Goal: Task Accomplishment & Management: Manage account settings

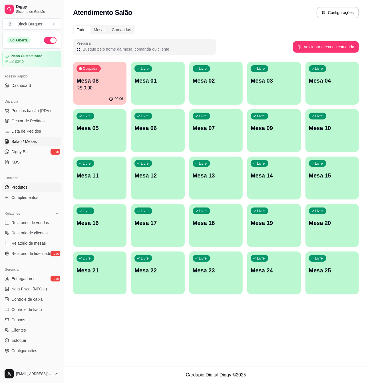
click at [27, 189] on span "Produtos" at bounding box center [19, 187] width 16 height 6
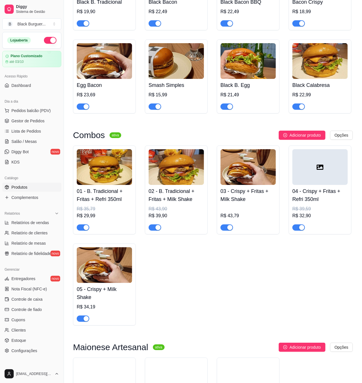
scroll to position [914, 0]
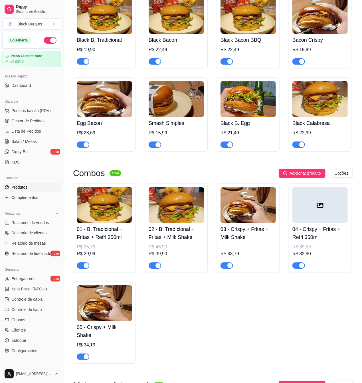
click at [101, 245] on div "R$ 35,79" at bounding box center [104, 246] width 55 height 7
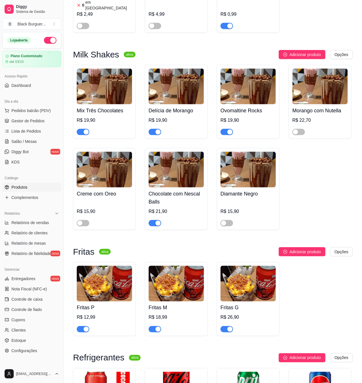
scroll to position [1408, 0]
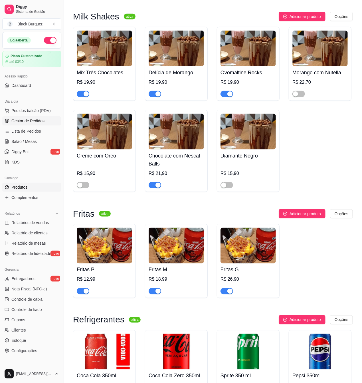
click at [24, 120] on span "Gestor de Pedidos" at bounding box center [27, 121] width 33 height 6
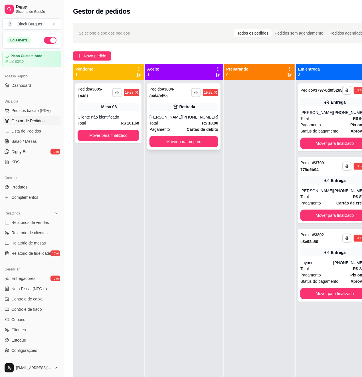
click at [174, 118] on div "[PERSON_NAME]" at bounding box center [166, 117] width 33 height 6
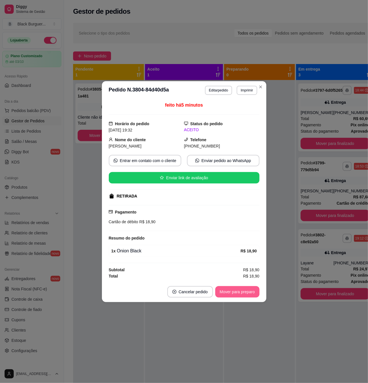
click at [225, 296] on button "Mover para preparo" at bounding box center [237, 291] width 44 height 11
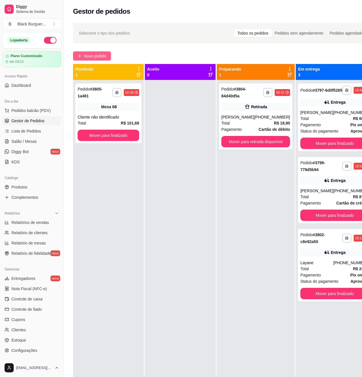
click at [91, 52] on button "Novo pedido" at bounding box center [92, 55] width 38 height 9
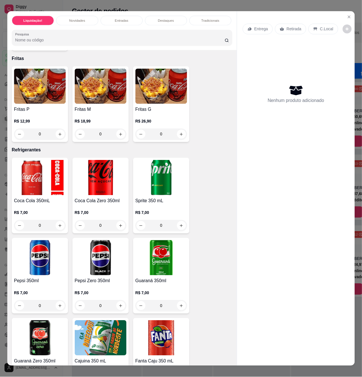
scroll to position [1523, 0]
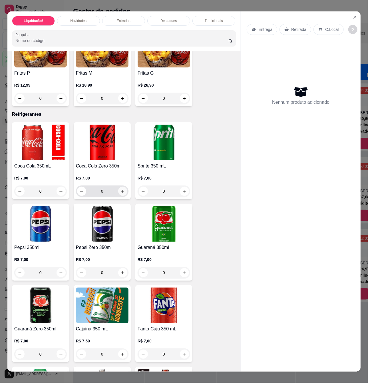
click at [120, 193] on icon "increase-product-quantity" at bounding box center [122, 191] width 4 height 4
type input "1"
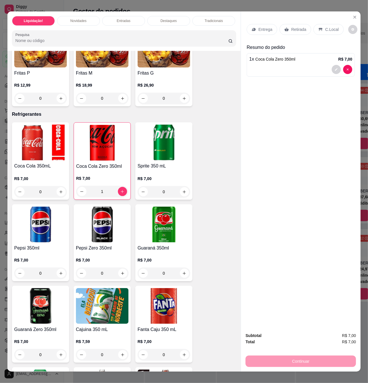
click at [297, 29] on p "Retirada" at bounding box center [298, 30] width 15 height 6
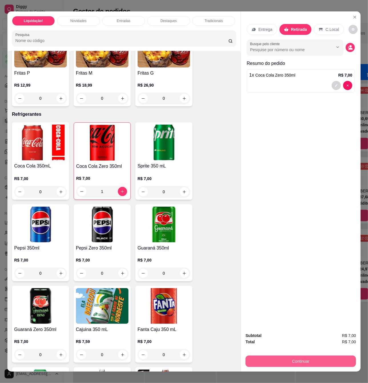
click at [329, 358] on button "Continuar" at bounding box center [301, 360] width 110 height 11
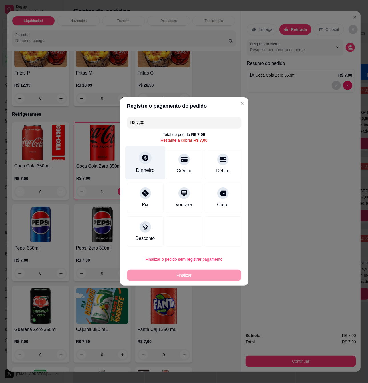
click at [145, 162] on div at bounding box center [145, 157] width 13 height 13
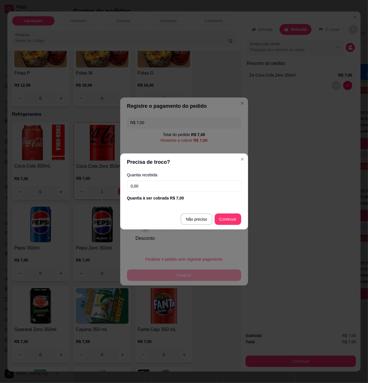
click at [157, 190] on input "0,00" at bounding box center [184, 185] width 114 height 11
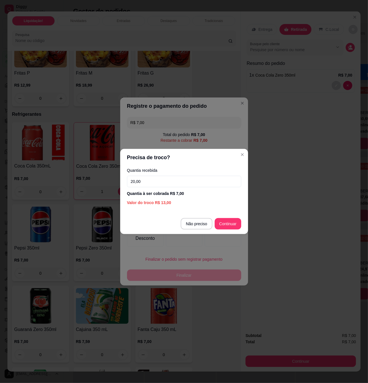
type input "20,00"
type input "R$ 0,00"
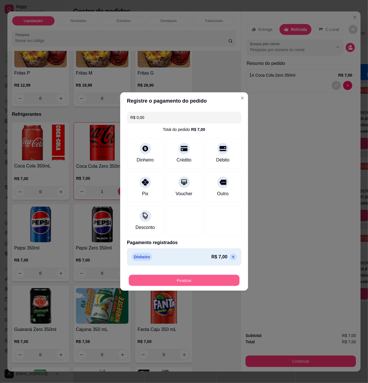
click at [220, 279] on button "Finalizar" at bounding box center [184, 280] width 111 height 11
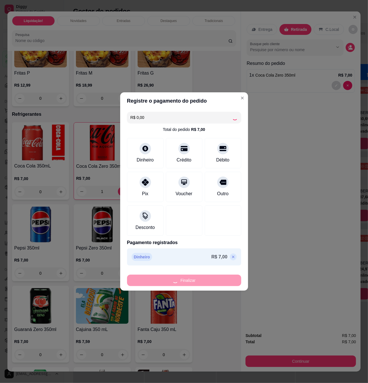
type input "0"
type input "-R$ 7,00"
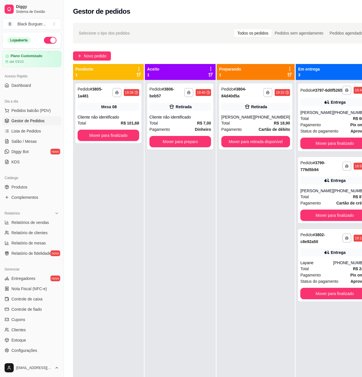
click at [235, 207] on div "**********" at bounding box center [256, 268] width 78 height 377
click at [188, 123] on div "Total R$ 7,00" at bounding box center [181, 123] width 62 height 6
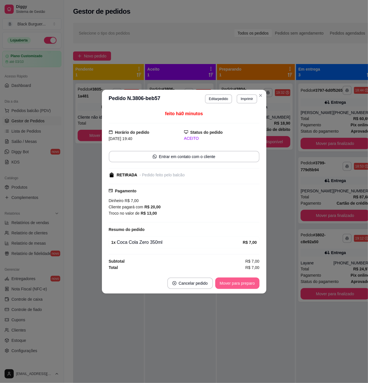
click at [234, 282] on button "Mover para preparo" at bounding box center [237, 282] width 44 height 11
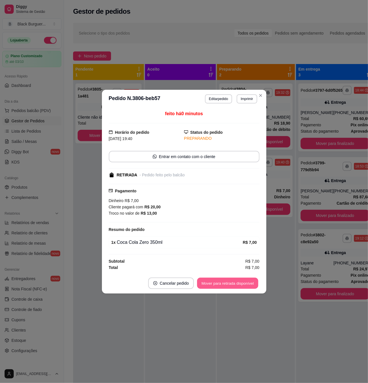
click at [241, 283] on button "Mover para retirada disponível" at bounding box center [227, 282] width 61 height 11
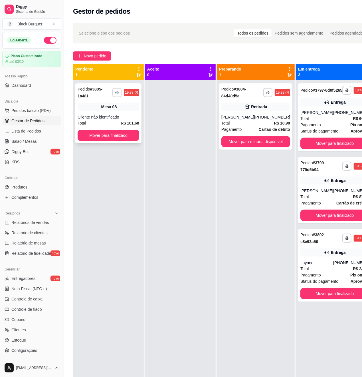
click at [120, 108] on div "Mesa 08" at bounding box center [109, 107] width 62 height 8
click at [118, 120] on div "Cliente não identificado" at bounding box center [109, 117] width 62 height 6
click at [346, 114] on div "**********" at bounding box center [334, 117] width 73 height 68
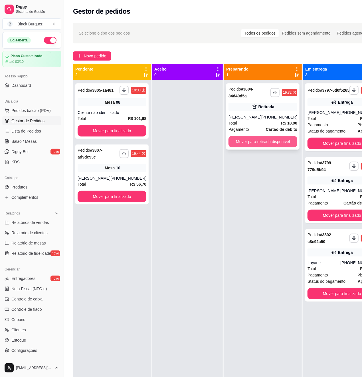
click at [266, 144] on button "Mover para retirada disponível" at bounding box center [263, 141] width 69 height 11
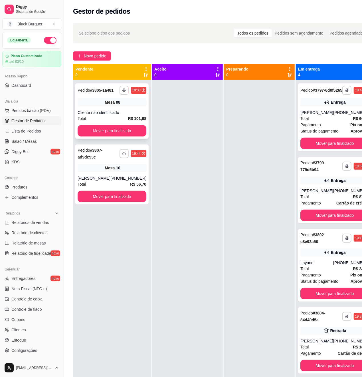
click at [137, 115] on div "Cliente não identificado" at bounding box center [112, 113] width 69 height 6
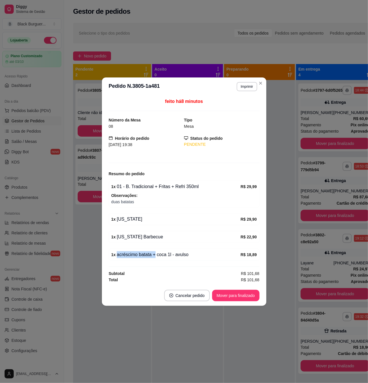
drag, startPoint x: 138, startPoint y: 252, endPoint x: 161, endPoint y: 254, distance: 23.0
click at [157, 254] on div "1 x acréscimo batata + coca 1l - avulso R$ 18,89" at bounding box center [184, 254] width 151 height 12
click at [161, 254] on div "1 x acréscimo batata + coca 1l - avulso" at bounding box center [175, 254] width 129 height 7
click at [164, 256] on div "1 x acréscimo batata + coca 1l - avulso" at bounding box center [175, 254] width 129 height 7
click at [168, 256] on div "1 x acréscimo batata + coca 1l - avulso" at bounding box center [175, 254] width 129 height 7
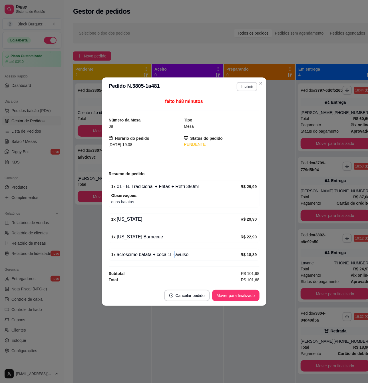
click at [174, 256] on div "1 x acréscimo batata + coca 1l - avulso" at bounding box center [175, 254] width 129 height 7
click at [167, 256] on div "1 x acréscimo batata + coca 1l - avulso" at bounding box center [175, 254] width 129 height 7
drag, startPoint x: 154, startPoint y: 255, endPoint x: 184, endPoint y: 253, distance: 29.5
click at [183, 253] on div "1 x acréscimo batata + coca 1l - avulso" at bounding box center [175, 254] width 129 height 7
drag, startPoint x: 185, startPoint y: 253, endPoint x: 179, endPoint y: 254, distance: 5.7
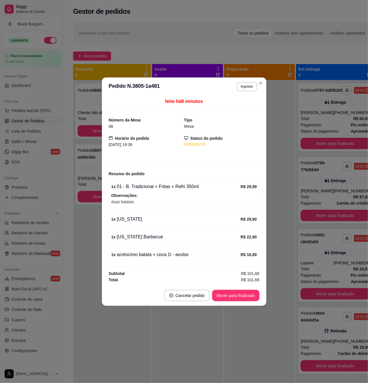
click at [184, 253] on div "1 x acréscimo batata + coca 1l - avulso" at bounding box center [175, 254] width 129 height 7
drag, startPoint x: 172, startPoint y: 256, endPoint x: 179, endPoint y: 255, distance: 7.8
click at [178, 256] on div "1 x acréscimo batata + coca 1l - avulso" at bounding box center [175, 254] width 129 height 7
click at [179, 255] on div "1 x acréscimo batata + coca 1l - avulso" at bounding box center [175, 254] width 129 height 7
click at [175, 255] on div "1 x acréscimo batata + coca 1l - avulso" at bounding box center [175, 254] width 129 height 7
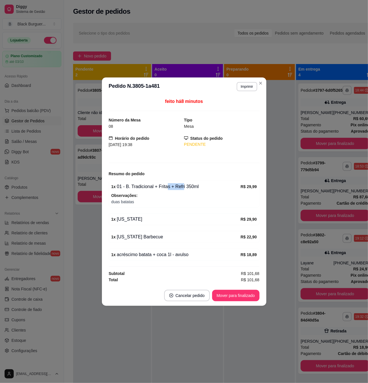
drag, startPoint x: 165, startPoint y: 190, endPoint x: 182, endPoint y: 188, distance: 17.2
click at [182, 188] on div "1 x 01 - B. Tradicional + Fritas + Refri 350ml R$ 29,99" at bounding box center [184, 186] width 146 height 7
click at [183, 188] on div "1 x 01 - B. Tradicional + Fritas + Refri 350ml" at bounding box center [175, 186] width 129 height 7
click at [173, 200] on span "duas batatas" at bounding box center [184, 201] width 146 height 6
drag, startPoint x: 198, startPoint y: 199, endPoint x: 205, endPoint y: 202, distance: 7.8
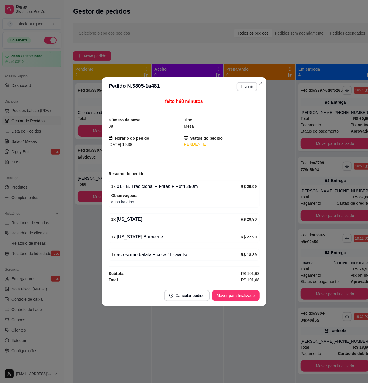
click at [199, 200] on span "duas batatas" at bounding box center [184, 201] width 146 height 6
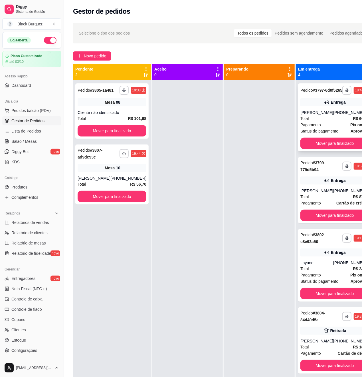
click at [314, 126] on div "Pagamento Pix online" at bounding box center [335, 125] width 69 height 6
click at [124, 172] on div "Mesa 10" at bounding box center [112, 168] width 69 height 8
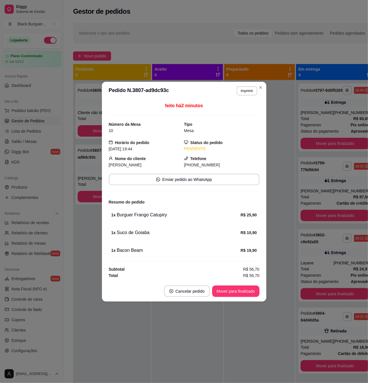
click at [135, 232] on div "1 x Suco de Goiaba" at bounding box center [175, 232] width 129 height 7
click at [135, 233] on div "1 x Suco de Goiaba" at bounding box center [175, 232] width 129 height 7
click at [133, 233] on div "1 x Suco de Goiaba" at bounding box center [175, 232] width 129 height 7
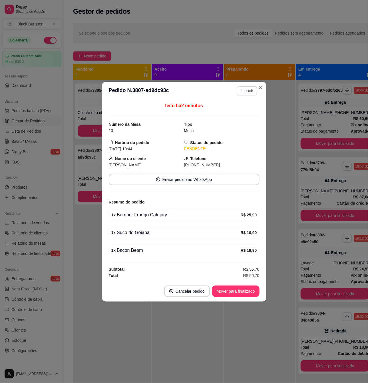
click at [129, 234] on div "1 x Suco de Goiaba" at bounding box center [175, 232] width 129 height 7
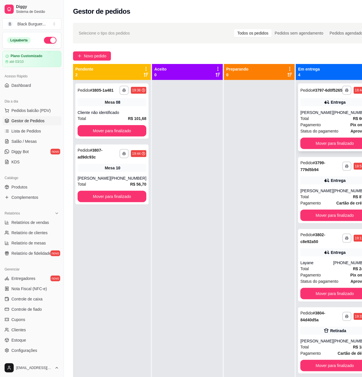
click at [307, 106] on div "Entrega" at bounding box center [335, 102] width 69 height 8
click at [317, 115] on div "[PERSON_NAME]" at bounding box center [317, 113] width 33 height 6
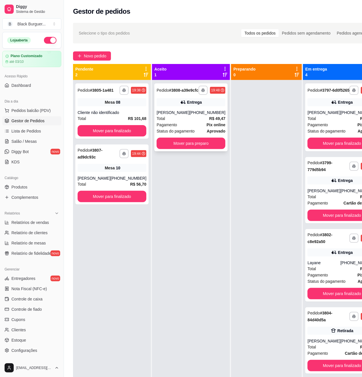
click at [191, 103] on div "Entrega" at bounding box center [191, 102] width 69 height 8
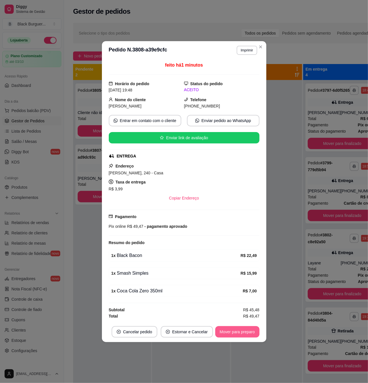
click at [238, 331] on button "Mover para preparo" at bounding box center [237, 331] width 44 height 11
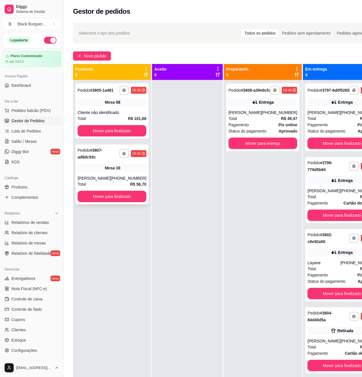
click at [130, 181] on div "[PHONE_NUMBER]" at bounding box center [128, 178] width 36 height 6
click at [262, 115] on div "[PHONE_NUMBER]" at bounding box center [280, 113] width 36 height 6
click at [341, 115] on div "[PHONE_NUMBER]" at bounding box center [359, 113] width 36 height 6
click at [252, 115] on div "[PERSON_NAME]" at bounding box center [245, 113] width 33 height 6
click at [245, 128] on div "Pagamento Pix online" at bounding box center [263, 125] width 69 height 6
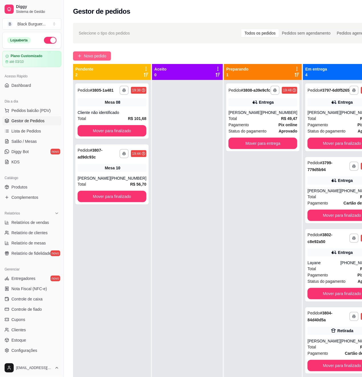
click at [104, 51] on button "Novo pedido" at bounding box center [92, 55] width 38 height 9
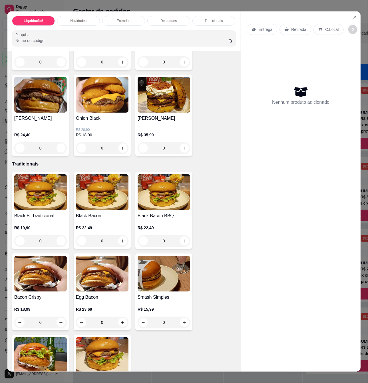
scroll to position [685, 0]
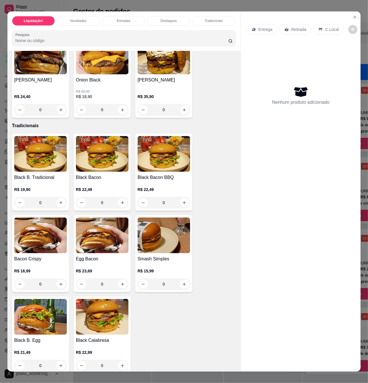
click at [100, 188] on div "R$ 22,49 0" at bounding box center [102, 194] width 53 height 27
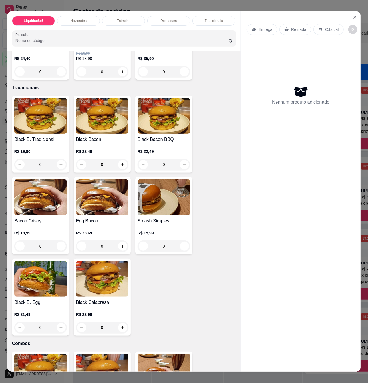
click at [106, 243] on div "R$ 23,69 0" at bounding box center [102, 241] width 53 height 22
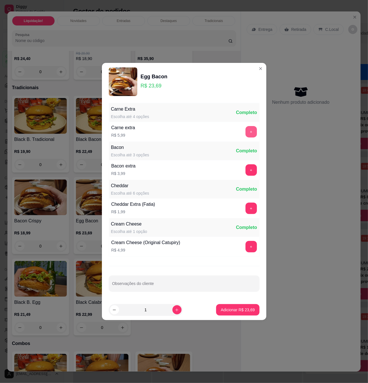
click at [248, 132] on button "+" at bounding box center [251, 131] width 11 height 11
click at [248, 307] on p "Adicionar R$ 29,68" at bounding box center [238, 310] width 34 height 6
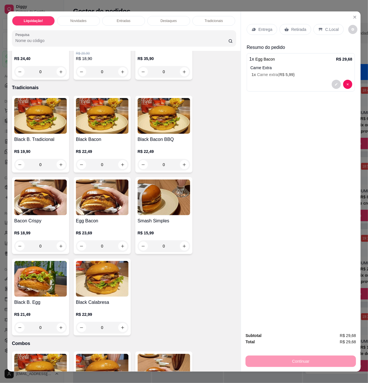
click at [42, 292] on img at bounding box center [40, 279] width 53 height 36
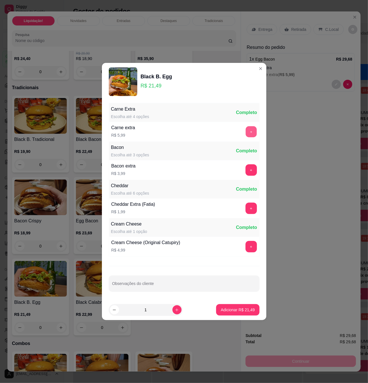
click at [243, 133] on div "+" at bounding box center [251, 131] width 16 height 11
click at [246, 132] on button "+" at bounding box center [251, 131] width 11 height 11
click at [245, 312] on p "Adicionar R$ 27,48" at bounding box center [238, 310] width 34 height 6
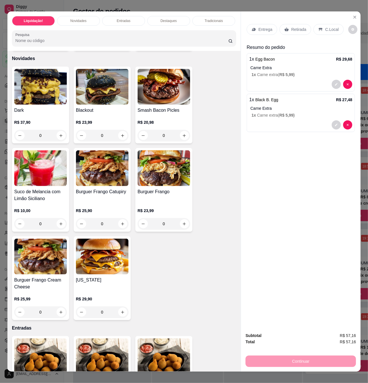
scroll to position [0, 0]
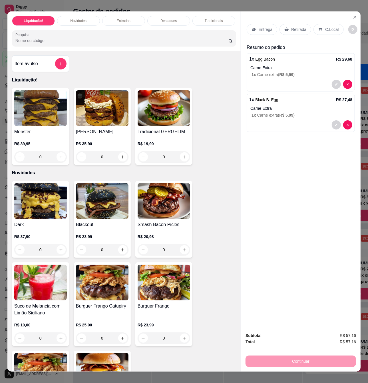
click at [120, 158] on div "0" at bounding box center [102, 156] width 53 height 11
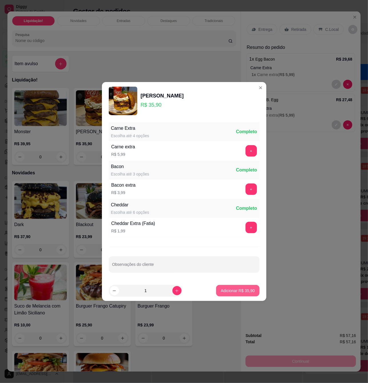
click at [235, 289] on p "Adicionar R$ 35,90" at bounding box center [238, 291] width 34 height 6
type input "1"
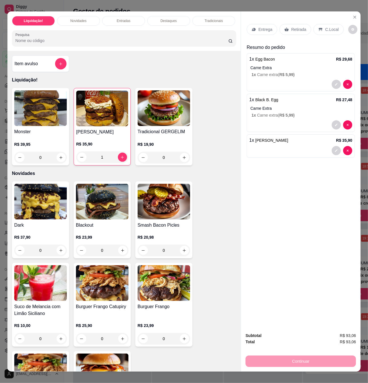
click at [287, 24] on div "Retirada" at bounding box center [296, 29] width 32 height 11
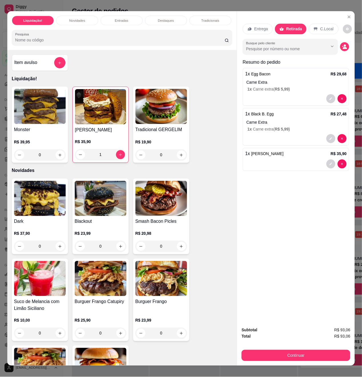
scroll to position [9, 0]
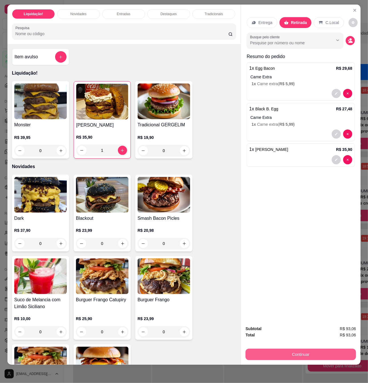
click at [295, 349] on button "Continuar" at bounding box center [301, 353] width 110 height 11
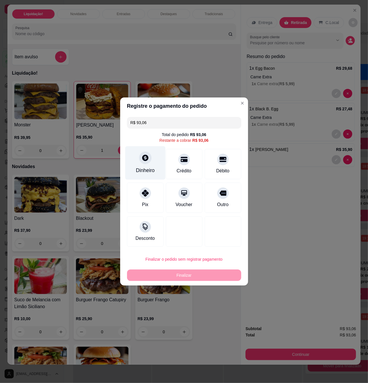
click at [148, 156] on icon at bounding box center [144, 157] width 7 height 7
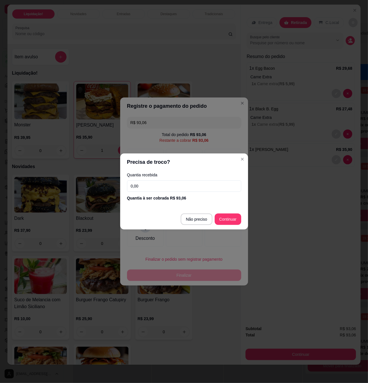
click at [159, 190] on input "0,00" at bounding box center [184, 185] width 114 height 11
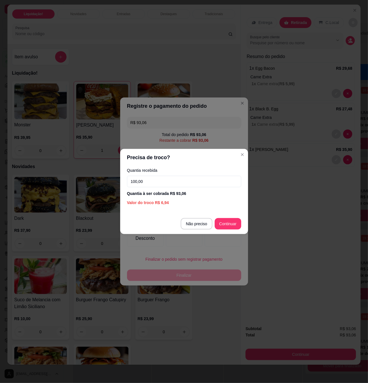
type input "100,00"
type input "R$ 0,00"
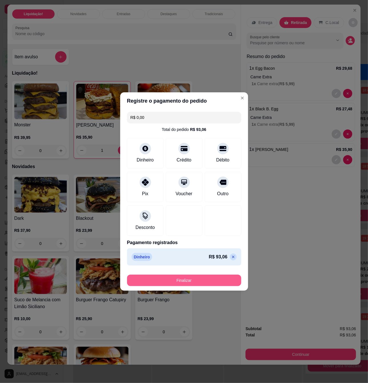
click at [200, 279] on button "Finalizar" at bounding box center [184, 279] width 114 height 11
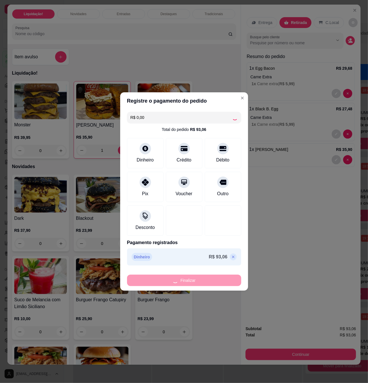
type input "0"
type input "-R$ 93,06"
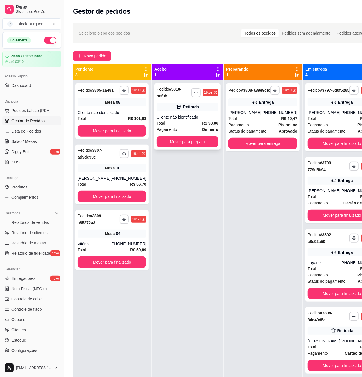
click at [175, 113] on div "**********" at bounding box center [187, 116] width 66 height 66
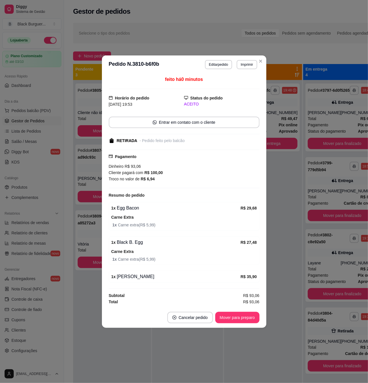
click at [132, 212] on div "1 x Egg Bacon R$ 29,68 Carne Extra 1 x Carne extra ( R$ 5,99 )" at bounding box center [184, 216] width 151 height 29
click at [152, 229] on div "1 x Egg Bacon R$ 29,68 Carne Extra 1 x Carne extra ( R$ 5,99 )" at bounding box center [184, 216] width 151 height 29
click at [244, 320] on button "Mover para preparo" at bounding box center [237, 316] width 44 height 11
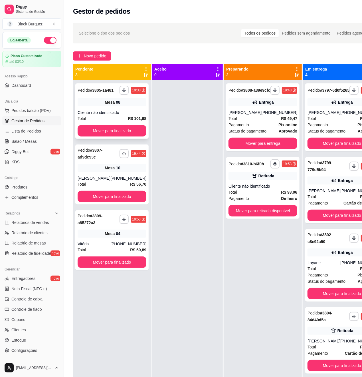
click at [113, 111] on div "**********" at bounding box center [111, 110] width 73 height 55
click at [86, 244] on div "**********" at bounding box center [111, 240] width 73 height 60
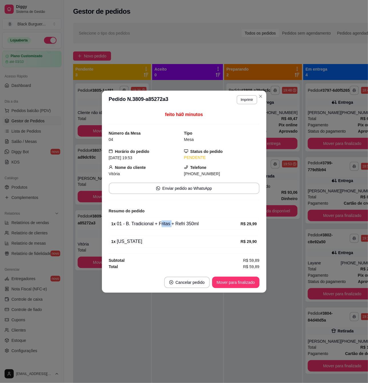
drag, startPoint x: 159, startPoint y: 221, endPoint x: 182, endPoint y: 225, distance: 23.2
click at [182, 225] on div "1 x 01 - B. Tradicional + Fritas + Refri 350ml" at bounding box center [175, 223] width 129 height 7
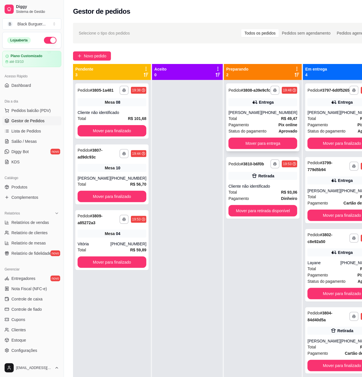
click at [239, 106] on div "Entrega" at bounding box center [263, 102] width 69 height 8
click at [308, 114] on div "[PERSON_NAME]" at bounding box center [324, 113] width 33 height 6
click at [324, 297] on button "Mover para finalizado" at bounding box center [342, 293] width 69 height 11
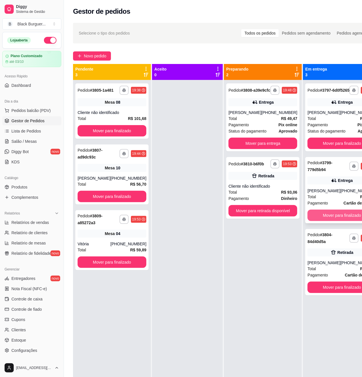
click at [329, 221] on button "Mover para finalizado" at bounding box center [342, 215] width 69 height 11
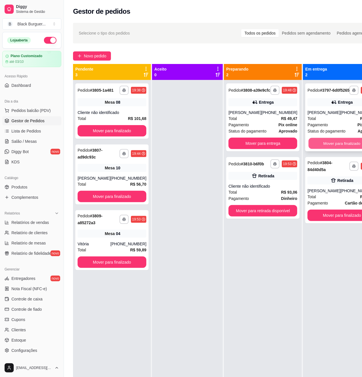
click at [327, 149] on button "Mover para finalizado" at bounding box center [342, 143] width 67 height 11
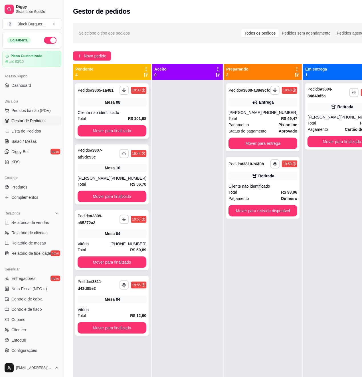
click at [126, 106] on div "Mesa 08" at bounding box center [112, 102] width 69 height 8
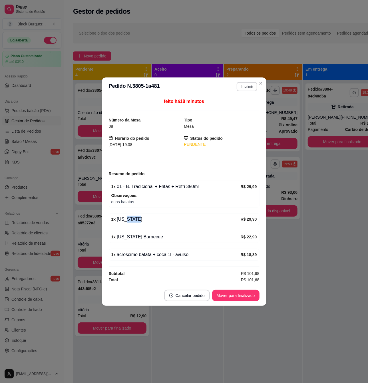
drag, startPoint x: 124, startPoint y: 216, endPoint x: 139, endPoint y: 216, distance: 15.7
click at [139, 216] on div "1 x [US_STATE]" at bounding box center [175, 219] width 129 height 7
click at [140, 216] on div "1 x [US_STATE]" at bounding box center [175, 219] width 129 height 7
click at [103, 187] on div "feito há 18 minutos Número da Mesa 08 Tipo Mesa Horário do pedido [DATE] 19:38 …" at bounding box center [184, 190] width 164 height 189
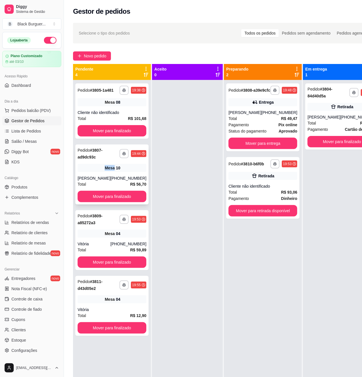
click at [95, 172] on div "Mesa 10" at bounding box center [112, 168] width 69 height 8
click at [319, 118] on div "[PERSON_NAME]" at bounding box center [324, 117] width 33 height 6
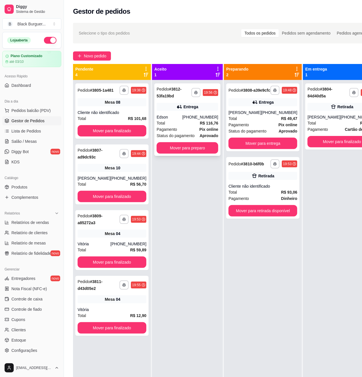
click at [201, 120] on span "R$ 116,76" at bounding box center [209, 123] width 19 height 6
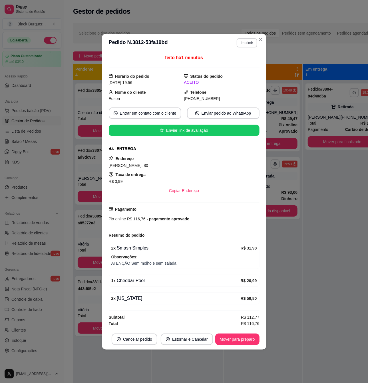
drag, startPoint x: 158, startPoint y: 260, endPoint x: 165, endPoint y: 262, distance: 7.5
click at [161, 260] on div "Observações: ATENÇÃO Sem molho e sem salada" at bounding box center [184, 260] width 146 height 13
click at [167, 263] on span "ATENÇÃO Sem molho e sem salada" at bounding box center [184, 263] width 146 height 6
click at [173, 264] on span "ATENÇÃO Sem molho e sem salada" at bounding box center [184, 263] width 146 height 6
click at [246, 343] on button "Mover para preparo" at bounding box center [237, 338] width 44 height 11
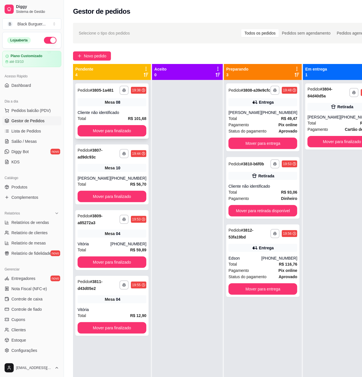
click at [136, 115] on div "Cliente não identificado" at bounding box center [112, 113] width 69 height 6
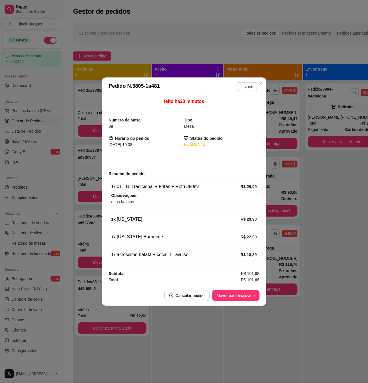
drag, startPoint x: 142, startPoint y: 262, endPoint x: 160, endPoint y: 259, distance: 18.5
click at [157, 259] on div "feito há 20 minutos Número da Mesa 08 Tipo Mesa Horário do pedido [DATE] 19:38 …" at bounding box center [184, 190] width 151 height 185
click at [167, 258] on div "1 x acréscimo batata + coca 1l - avulso" at bounding box center [175, 254] width 129 height 7
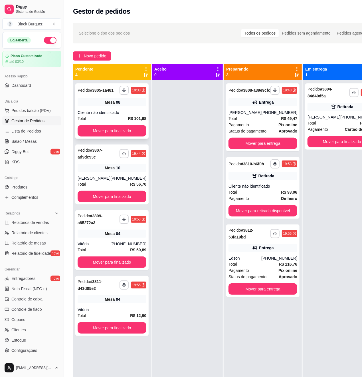
click at [94, 106] on div "Mesa 08" at bounding box center [112, 102] width 69 height 8
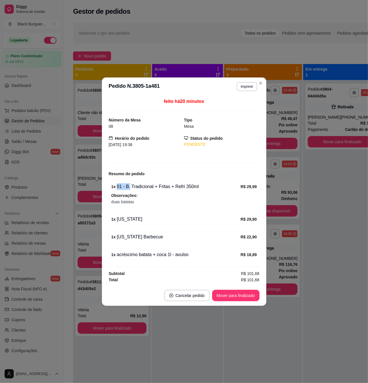
click at [131, 189] on div "1 x 01 - B. Tradicional + Fritas + Refri 350ml" at bounding box center [175, 186] width 129 height 7
click at [132, 188] on div "1 x 01 - B. Tradicional + Fritas + Refri 350ml" at bounding box center [175, 186] width 129 height 7
click at [137, 188] on div "1 x 01 - B. Tradicional + Fritas + Refri 350ml" at bounding box center [175, 186] width 129 height 7
drag, startPoint x: 137, startPoint y: 188, endPoint x: 122, endPoint y: 201, distance: 20.0
click at [138, 188] on div "1 x 01 - B. Tradicional + Fritas + Refri 350ml" at bounding box center [175, 186] width 129 height 7
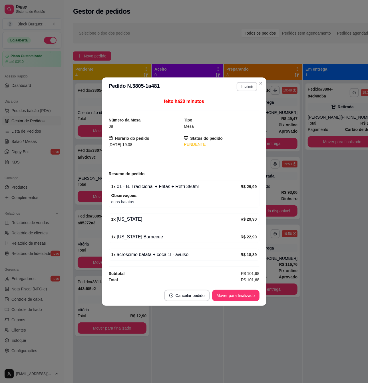
click at [122, 201] on span "duas batatas" at bounding box center [184, 201] width 146 height 6
drag, startPoint x: 124, startPoint y: 201, endPoint x: 131, endPoint y: 200, distance: 7.8
click at [124, 201] on span "duas batatas" at bounding box center [184, 201] width 146 height 6
click at [133, 200] on span "duas batatas" at bounding box center [184, 201] width 146 height 6
click at [134, 200] on span "duas batatas" at bounding box center [184, 201] width 146 height 6
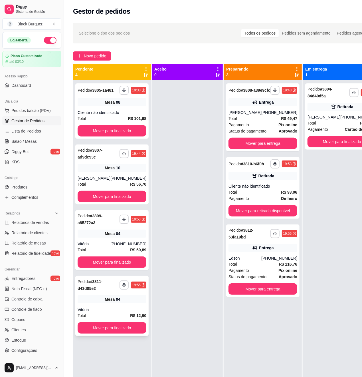
click at [97, 310] on div "**********" at bounding box center [111, 306] width 73 height 60
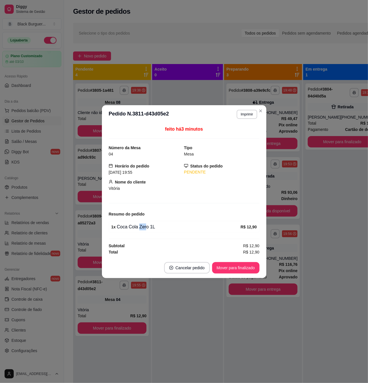
drag, startPoint x: 138, startPoint y: 226, endPoint x: 147, endPoint y: 228, distance: 8.7
click at [147, 228] on div "1 x Coca Cola Zero 1L" at bounding box center [175, 226] width 129 height 7
click at [148, 228] on div "1 x Coca Cola Zero 1L" at bounding box center [175, 226] width 129 height 7
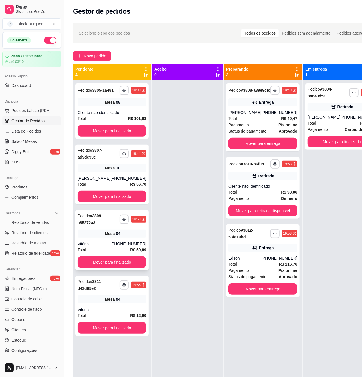
click at [93, 238] on div "Mesa 04" at bounding box center [112, 234] width 69 height 8
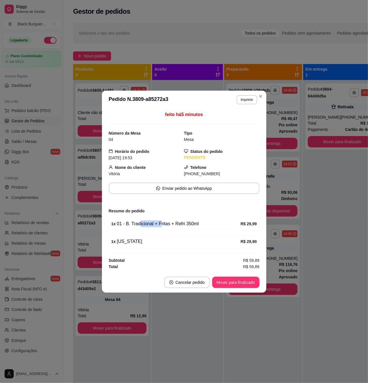
drag, startPoint x: 139, startPoint y: 222, endPoint x: 160, endPoint y: 224, distance: 20.7
click at [160, 224] on div "1 x 01 - B. Tradicional + Fritas + Refri 350ml" at bounding box center [175, 223] width 129 height 7
drag, startPoint x: 171, startPoint y: 226, endPoint x: 194, endPoint y: 224, distance: 23.5
click at [185, 224] on div "1 x 01 - B. Tradicional + Fritas + Refri 350ml" at bounding box center [175, 223] width 129 height 7
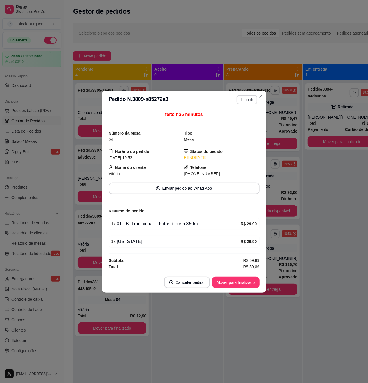
click at [194, 224] on div "1 x 01 - B. Tradicional + Fritas + Refri 350ml" at bounding box center [175, 223] width 129 height 7
click at [181, 227] on div "1 x 01 - B. Tradicional + Fritas + Refri 350ml" at bounding box center [175, 223] width 129 height 7
click at [124, 239] on div "1 x [US_STATE]" at bounding box center [175, 241] width 129 height 7
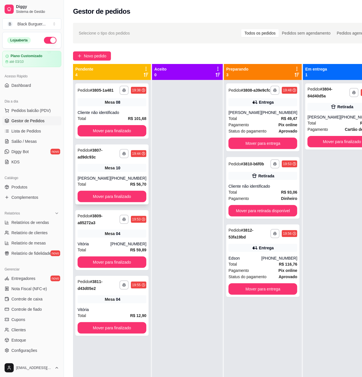
click at [107, 181] on div "[PERSON_NAME]" at bounding box center [94, 178] width 33 height 6
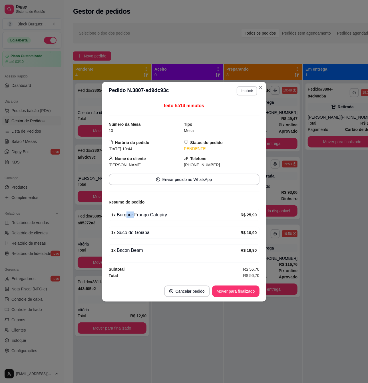
drag, startPoint x: 129, startPoint y: 214, endPoint x: 135, endPoint y: 215, distance: 6.4
click at [135, 215] on div "1 x Burguer Frango Catupiry" at bounding box center [175, 214] width 129 height 7
click at [136, 215] on div "1 x Burguer Frango Catupiry" at bounding box center [175, 214] width 129 height 7
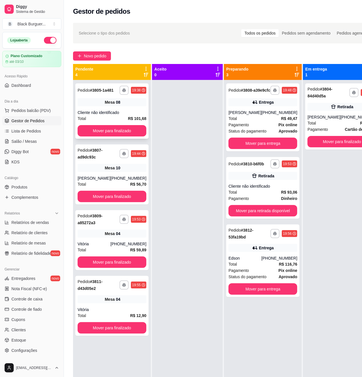
click at [93, 111] on div "**********" at bounding box center [111, 110] width 73 height 55
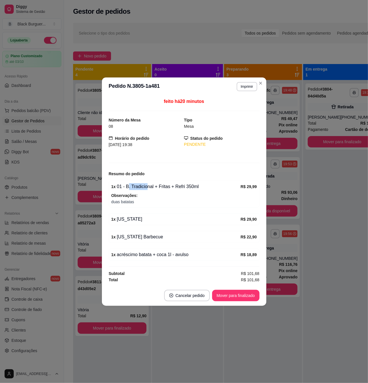
drag, startPoint x: 128, startPoint y: 183, endPoint x: 152, endPoint y: 190, distance: 24.8
click at [152, 190] on div "1 x 01 - B. Tradicional + Fritas + Refri 350ml R$ 29,99" at bounding box center [184, 186] width 146 height 7
drag, startPoint x: 152, startPoint y: 190, endPoint x: 132, endPoint y: 189, distance: 19.7
click at [152, 190] on div "1 x 01 - B. Tradicional + Fritas + Refri 350ml R$ 29,99" at bounding box center [184, 186] width 146 height 7
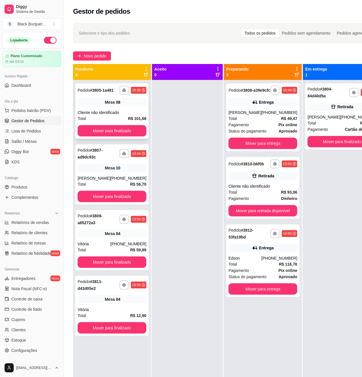
click at [116, 105] on div "08" at bounding box center [118, 102] width 5 height 6
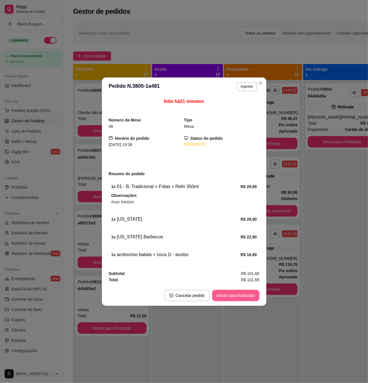
click at [247, 300] on button "Mover para finalizado" at bounding box center [235, 295] width 47 height 11
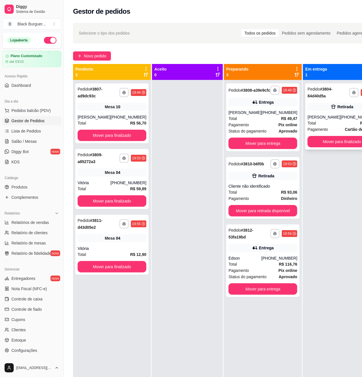
click at [331, 107] on icon at bounding box center [334, 107] width 6 height 6
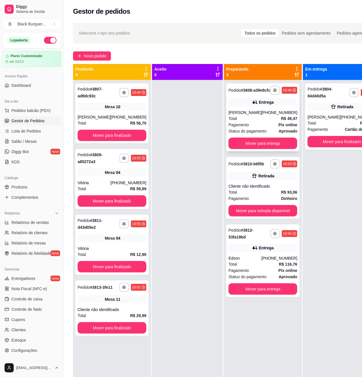
click at [240, 127] on span "Pagamento" at bounding box center [239, 125] width 21 height 6
click at [86, 113] on div "**********" at bounding box center [111, 113] width 73 height 60
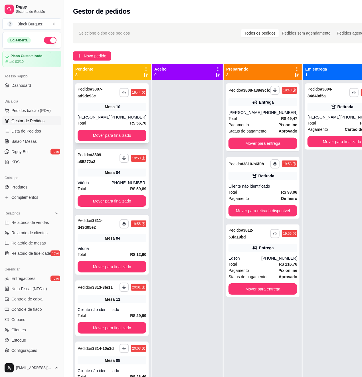
click at [116, 118] on div "[PHONE_NUMBER]" at bounding box center [128, 117] width 36 height 6
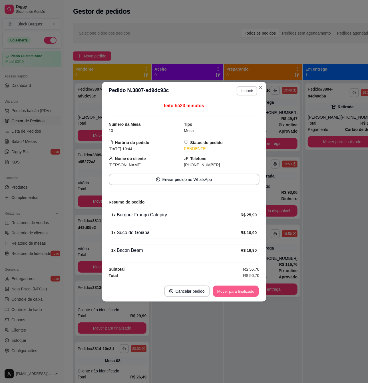
click at [247, 296] on button "Mover para finalizado" at bounding box center [236, 290] width 46 height 11
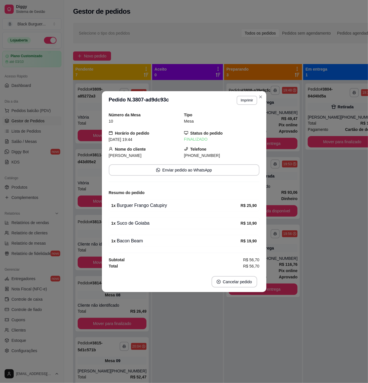
click at [142, 106] on header "**********" at bounding box center [184, 100] width 164 height 18
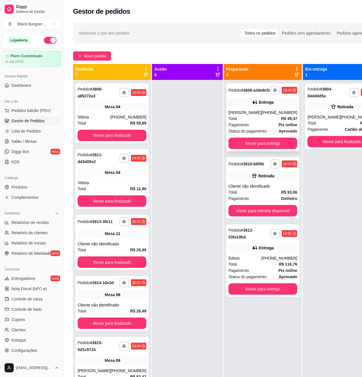
click at [256, 128] on div "Pagamento Pix online" at bounding box center [263, 125] width 69 height 6
click at [263, 195] on div "Total R$ 93,06" at bounding box center [263, 192] width 69 height 6
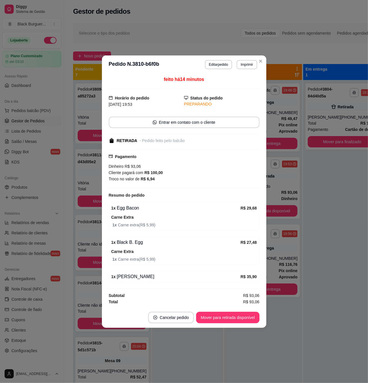
click at [160, 223] on span "1 x Carne extra ( R$ 5,99 )" at bounding box center [184, 225] width 144 height 6
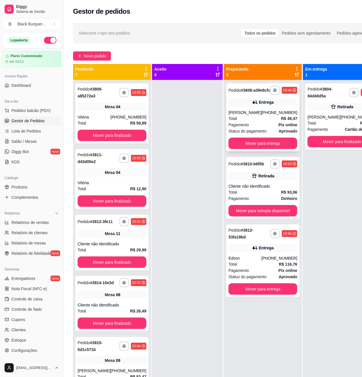
click at [282, 121] on strong "R$ 49,47" at bounding box center [290, 118] width 16 height 5
click at [266, 147] on button "Mover para entrega" at bounding box center [263, 143] width 67 height 11
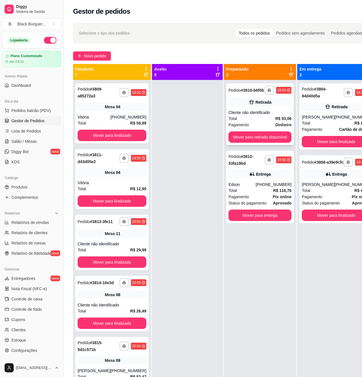
click at [266, 117] on div "Total R$ 93,06" at bounding box center [260, 118] width 63 height 6
click at [275, 204] on strong "aprovado" at bounding box center [282, 203] width 19 height 5
click at [131, 117] on div "[PHONE_NUMBER]" at bounding box center [128, 117] width 36 height 6
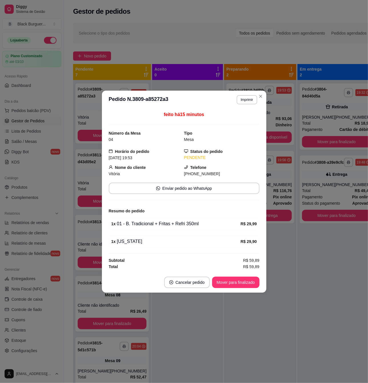
drag, startPoint x: 144, startPoint y: 231, endPoint x: 182, endPoint y: 226, distance: 38.3
click at [179, 228] on div "feito há 15 minutos Número da Mesa 04 Tipo Mesa Horário do pedido [DATE] 19:53 …" at bounding box center [184, 190] width 151 height 158
drag, startPoint x: 185, startPoint y: 224, endPoint x: 165, endPoint y: 221, distance: 20.6
click at [184, 224] on div "1 x 01 - B. Tradicional + Fritas + Refri 350ml" at bounding box center [175, 223] width 129 height 7
click at [143, 211] on div "Resumo do pedido" at bounding box center [184, 210] width 151 height 7
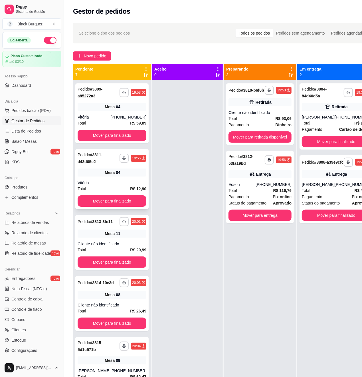
click at [91, 177] on div "**********" at bounding box center [111, 179] width 73 height 60
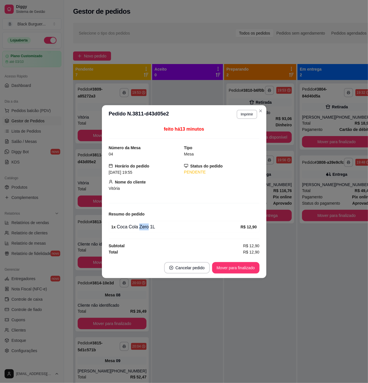
drag, startPoint x: 137, startPoint y: 224, endPoint x: 147, endPoint y: 226, distance: 9.8
click at [147, 226] on div "1 x Coca Cola Zero 1L" at bounding box center [175, 226] width 129 height 7
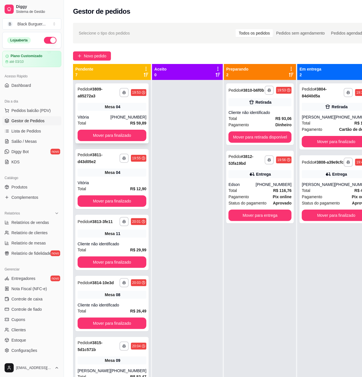
click at [113, 113] on div "**********" at bounding box center [111, 113] width 73 height 60
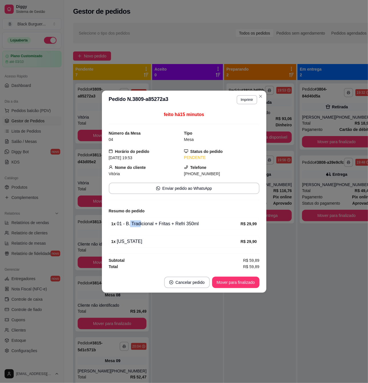
drag, startPoint x: 130, startPoint y: 224, endPoint x: 149, endPoint y: 226, distance: 19.2
click at [148, 226] on div "1 x 01 - B. Tradicional + Fritas + Refri 350ml" at bounding box center [175, 223] width 129 height 7
click at [151, 226] on div "1 x 01 - B. Tradicional + Fritas + Refri 350ml" at bounding box center [175, 223] width 129 height 7
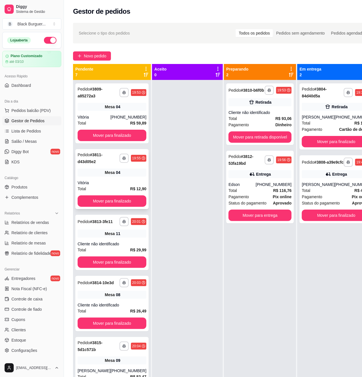
click at [97, 178] on div "**********" at bounding box center [111, 179] width 73 height 60
click at [112, 181] on div "Vitória" at bounding box center [112, 183] width 69 height 6
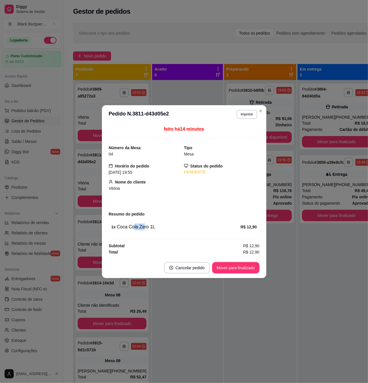
drag, startPoint x: 143, startPoint y: 227, endPoint x: 150, endPoint y: 226, distance: 6.7
click at [148, 226] on div "1 x Coca Cola Zero 1L" at bounding box center [175, 226] width 129 height 7
click at [150, 226] on div "1 x Coca Cola Zero 1L" at bounding box center [175, 226] width 129 height 7
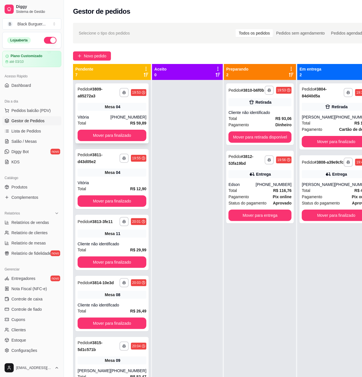
click at [93, 102] on div "**********" at bounding box center [111, 113] width 73 height 60
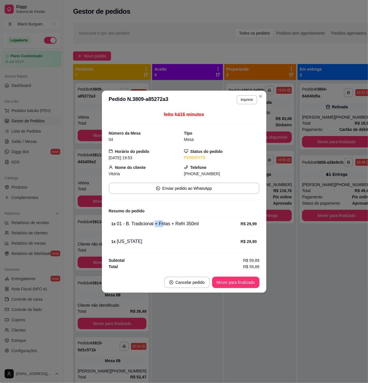
drag, startPoint x: 156, startPoint y: 223, endPoint x: 163, endPoint y: 224, distance: 7.5
click at [162, 223] on div "1 x 01 - B. Tradicional + Fritas + Refri 350ml" at bounding box center [175, 223] width 129 height 7
click at [164, 224] on div "1 x 01 - B. Tradicional + Fritas + Refri 350ml" at bounding box center [175, 223] width 129 height 7
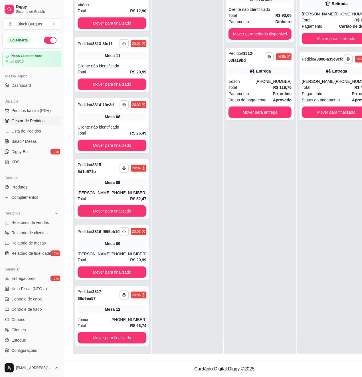
scroll to position [91, 0]
click at [122, 309] on div "Mesa 12" at bounding box center [112, 309] width 69 height 8
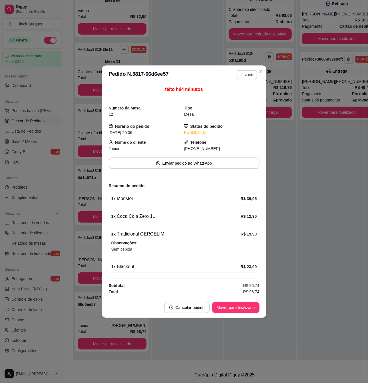
drag, startPoint x: 137, startPoint y: 219, endPoint x: 151, endPoint y: 219, distance: 13.4
click at [149, 219] on div "1 x Coca Cola Zero 1L" at bounding box center [175, 216] width 129 height 7
click at [153, 218] on div "1 x Coca Cola Zero 1L" at bounding box center [175, 216] width 129 height 7
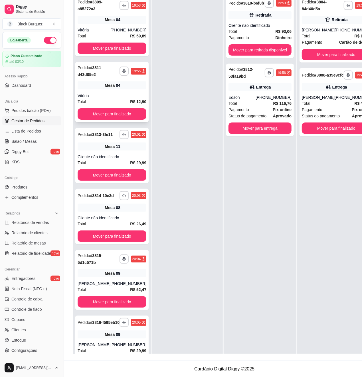
scroll to position [0, 0]
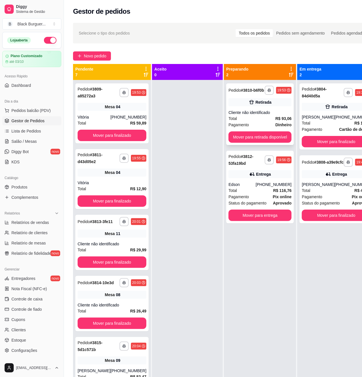
click at [260, 110] on div "Cliente não identificado" at bounding box center [260, 113] width 63 height 6
click at [255, 109] on div "**********" at bounding box center [260, 114] width 68 height 62
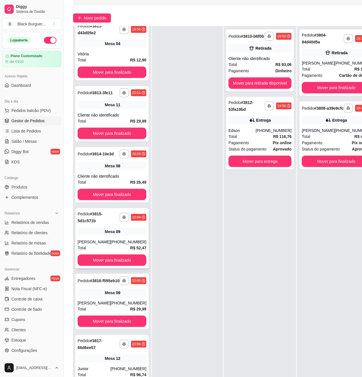
scroll to position [93, 0]
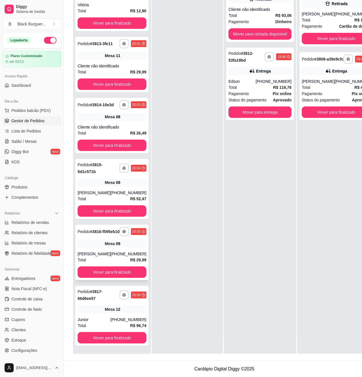
click at [110, 251] on div "[PHONE_NUMBER]" at bounding box center [128, 254] width 36 height 6
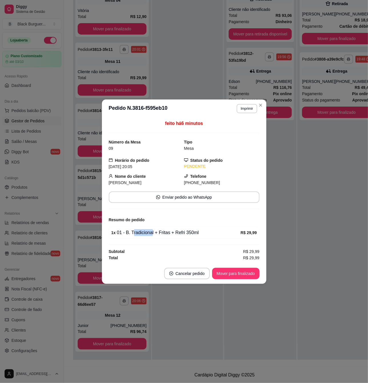
drag, startPoint x: 138, startPoint y: 232, endPoint x: 151, endPoint y: 233, distance: 12.9
click at [151, 233] on div "1 x 01 - B. Tradicional + Fritas + Refri 350ml" at bounding box center [175, 232] width 129 height 7
click at [152, 233] on div "1 x 01 - B. Tradicional + Fritas + Refri 350ml" at bounding box center [175, 232] width 129 height 7
click at [153, 233] on div "1 x 01 - B. Tradicional + Fritas + Refri 350ml" at bounding box center [175, 232] width 129 height 7
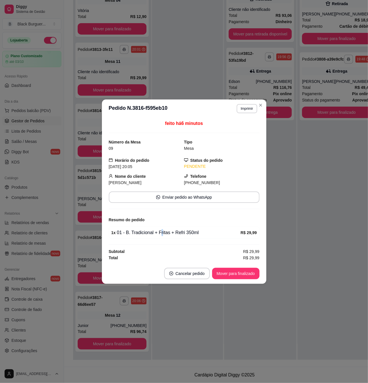
click at [160, 233] on div "1 x 01 - B. Tradicional + Fritas + Refri 350ml" at bounding box center [175, 232] width 129 height 7
click at [161, 233] on div "1 x 01 - B. Tradicional + Fritas + Refri 350ml" at bounding box center [175, 232] width 129 height 7
click at [168, 232] on div "1 x 01 - B. Tradicional + Fritas + Refri 350ml" at bounding box center [175, 232] width 129 height 7
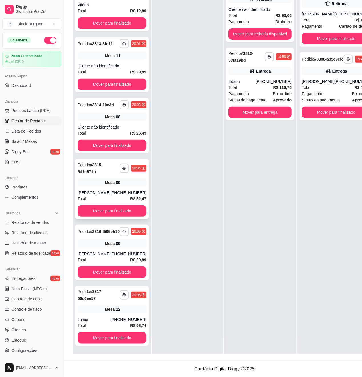
click at [95, 172] on div "**********" at bounding box center [111, 189] width 73 height 60
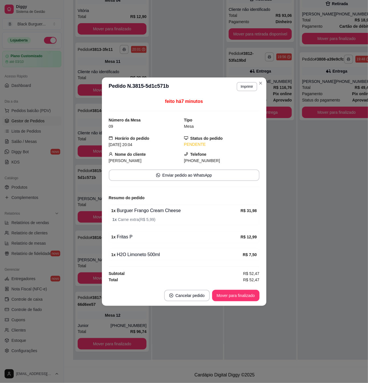
drag, startPoint x: 116, startPoint y: 237, endPoint x: 135, endPoint y: 237, distance: 19.4
click at [134, 237] on div "1 x Fritas P" at bounding box center [175, 236] width 129 height 7
click at [135, 237] on div "1 x Fritas P" at bounding box center [175, 236] width 129 height 7
click at [121, 236] on div "1 x Fritas P" at bounding box center [175, 236] width 129 height 7
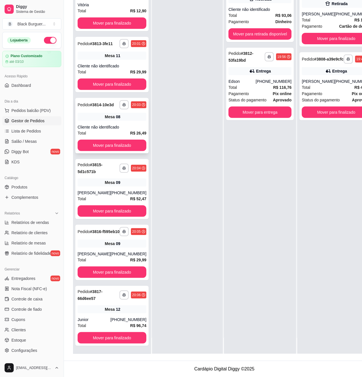
click at [85, 124] on div "Cliente não identificado" at bounding box center [112, 127] width 69 height 6
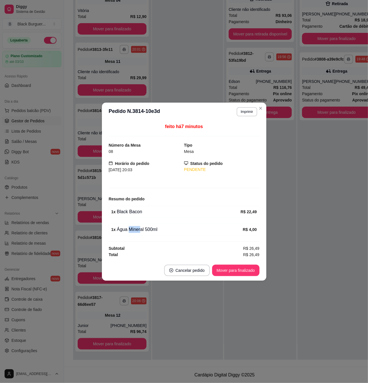
click at [141, 228] on div "1 x Água Mineral 500ml" at bounding box center [177, 229] width 132 height 7
click at [142, 228] on div "1 x Água Mineral 500ml" at bounding box center [177, 229] width 132 height 7
drag, startPoint x: 140, startPoint y: 232, endPoint x: 136, endPoint y: 232, distance: 3.4
click at [137, 232] on div "1 x Água Mineral 500ml" at bounding box center [177, 229] width 132 height 7
drag, startPoint x: 107, startPoint y: 192, endPoint x: 98, endPoint y: 167, distance: 26.2
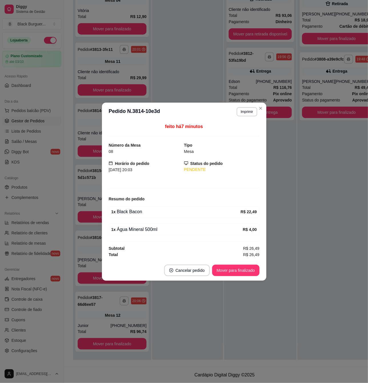
click at [107, 191] on div "feito há 7 minutos Número da Mesa 08 Tipo Mesa Horário do pedido [DATE] 20:03 S…" at bounding box center [184, 190] width 164 height 139
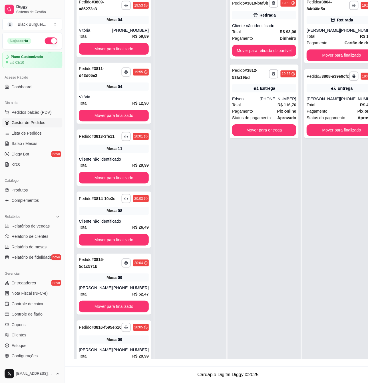
scroll to position [0, 0]
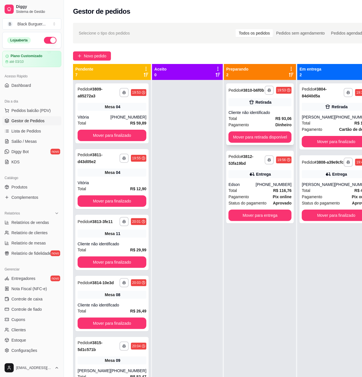
click at [257, 116] on div "Total R$ 93,06" at bounding box center [260, 118] width 63 height 6
click at [313, 104] on div "Retirada" at bounding box center [336, 107] width 69 height 8
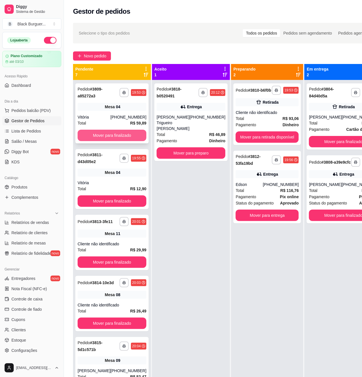
click at [112, 135] on button "Mover para finalizado" at bounding box center [112, 135] width 69 height 11
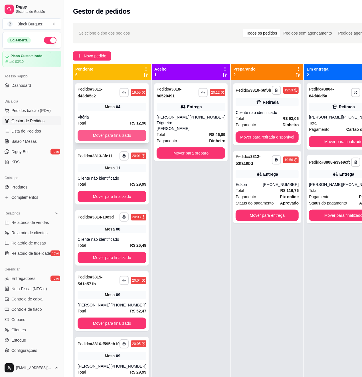
click at [112, 135] on button "Mover para finalizado" at bounding box center [112, 135] width 69 height 11
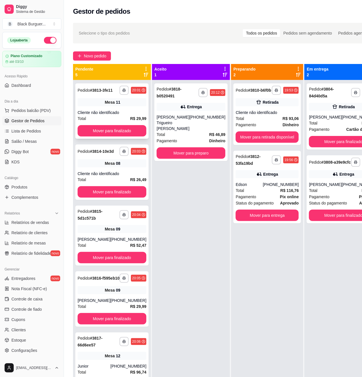
click at [100, 104] on div "Mesa 11" at bounding box center [112, 102] width 69 height 8
click at [194, 117] on div "[PHONE_NUMBER]" at bounding box center [208, 122] width 36 height 17
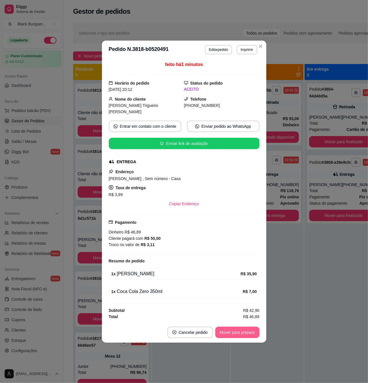
click at [232, 329] on button "Mover para preparo" at bounding box center [237, 331] width 44 height 11
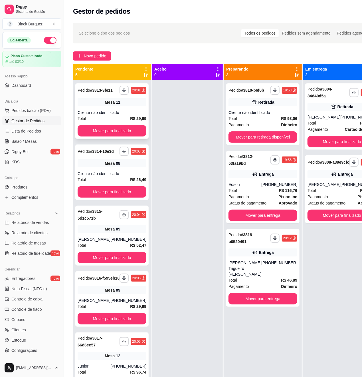
click at [129, 110] on div "Cliente não identificado" at bounding box center [112, 113] width 69 height 6
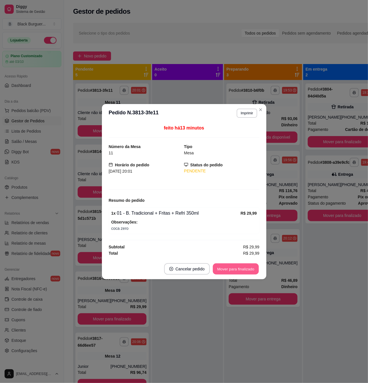
click at [243, 268] on button "Mover para finalizado" at bounding box center [236, 268] width 46 height 11
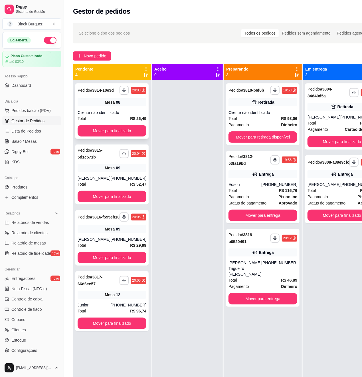
click at [103, 104] on div "Mesa 08" at bounding box center [112, 102] width 69 height 8
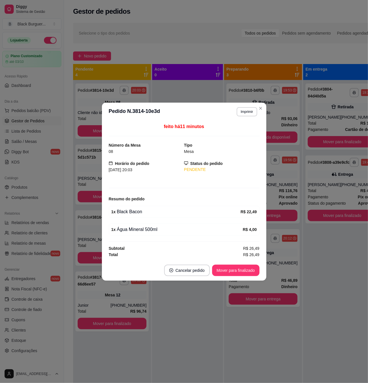
click at [134, 227] on div "1 x Água Mineral 500ml" at bounding box center [177, 229] width 132 height 7
drag, startPoint x: 133, startPoint y: 227, endPoint x: 111, endPoint y: 175, distance: 56.4
click at [133, 222] on div "feito há 11 minutos Número da Mesa 08 Tipo Mesa Horário do pedido [DATE] 20:03 …" at bounding box center [184, 190] width 151 height 134
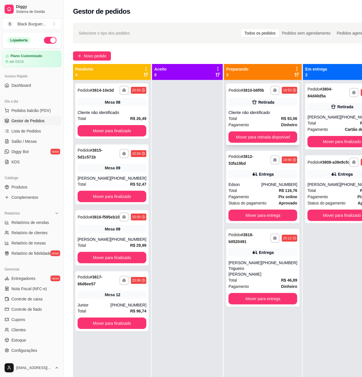
click at [271, 114] on div "Cliente não identificado" at bounding box center [263, 113] width 69 height 6
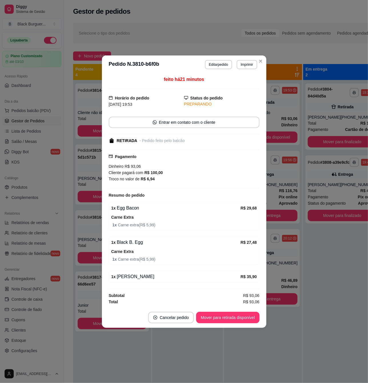
drag, startPoint x: 266, startPoint y: 183, endPoint x: 80, endPoint y: 169, distance: 185.8
click at [266, 183] on div "feito há 21 minutos Horário do pedido [DATE] 19:53 Status do pedido PREPARANDO …" at bounding box center [184, 190] width 164 height 233
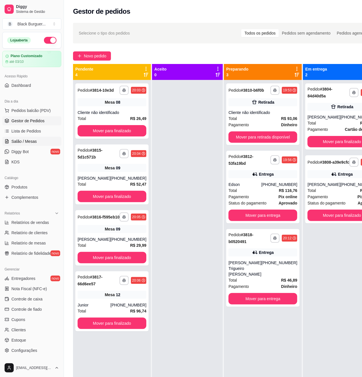
click at [34, 142] on span "Salão / Mesas" at bounding box center [23, 141] width 25 height 6
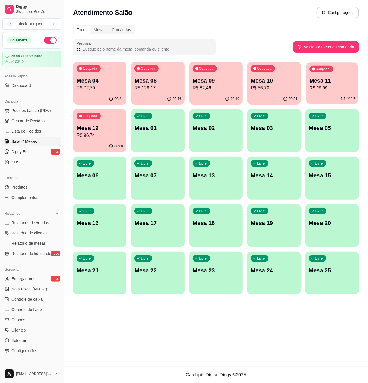
click at [327, 90] on p "R$ 29,99" at bounding box center [331, 88] width 45 height 7
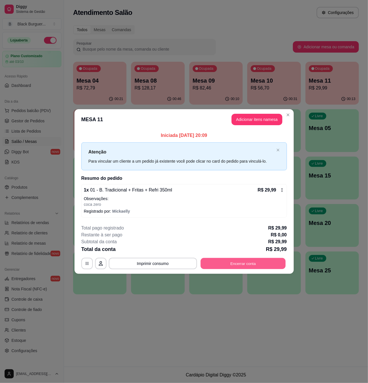
click at [253, 260] on button "Encerrar conta" at bounding box center [242, 263] width 85 height 11
click at [260, 268] on button "Encerrar conta" at bounding box center [243, 263] width 88 height 11
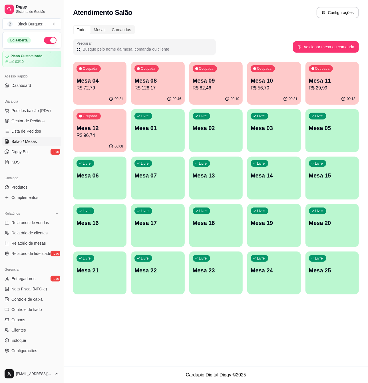
click at [277, 86] on p "R$ 56,70" at bounding box center [274, 88] width 47 height 7
click at [33, 119] on span "Gestor de Pedidos" at bounding box center [27, 121] width 33 height 6
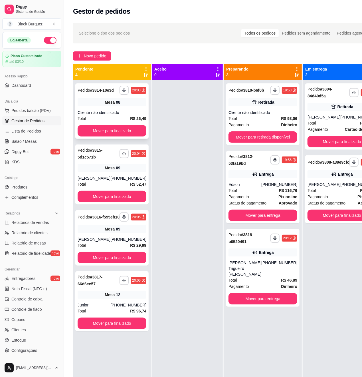
click at [112, 115] on div "Cliente não identificado" at bounding box center [112, 113] width 69 height 6
click at [25, 144] on span "Salão / Mesas" at bounding box center [23, 141] width 25 height 6
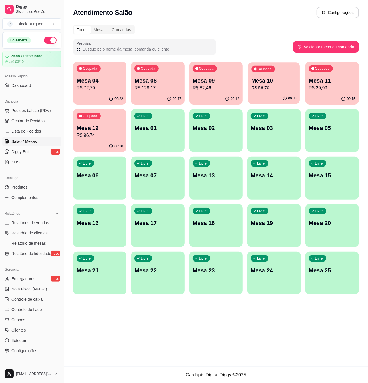
click at [276, 85] on p "R$ 56,70" at bounding box center [274, 88] width 45 height 7
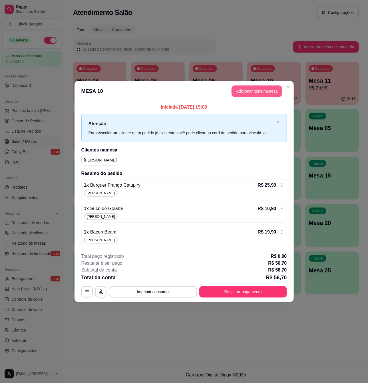
click at [256, 95] on button "Adicionar itens na mesa" at bounding box center [257, 90] width 51 height 11
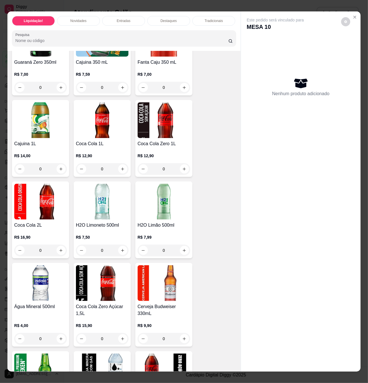
scroll to position [1827, 0]
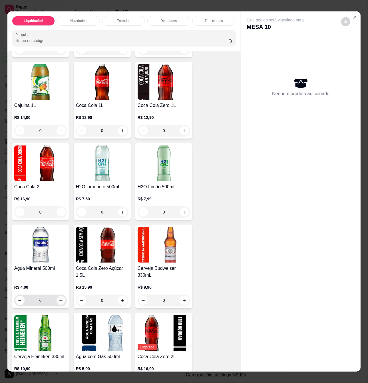
click at [59, 302] on icon "increase-product-quantity" at bounding box center [61, 300] width 4 height 4
type input "1"
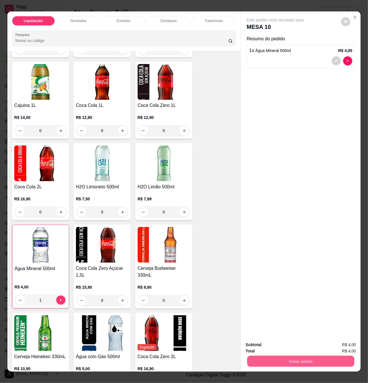
click at [319, 359] on button "Enviar pedido" at bounding box center [300, 360] width 107 height 11
click at [310, 345] on button "Registrar cliente" at bounding box center [303, 344] width 38 height 11
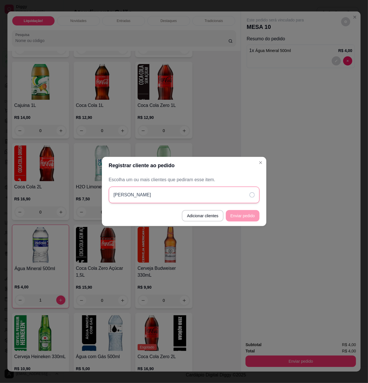
click at [210, 194] on div "[PERSON_NAME]" at bounding box center [184, 194] width 151 height 17
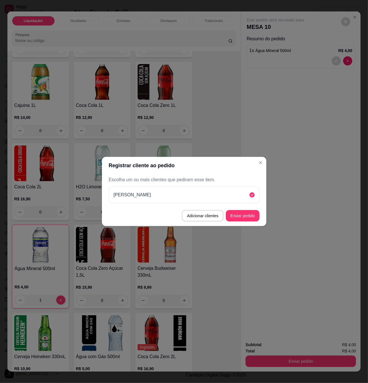
click at [241, 217] on button "Enviar pedido" at bounding box center [243, 215] width 34 height 11
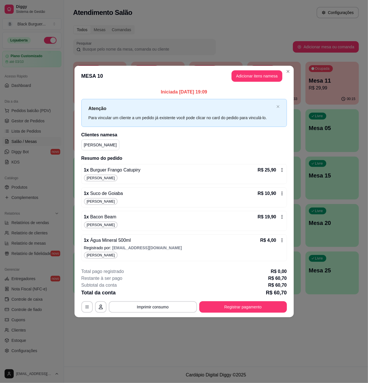
drag, startPoint x: 269, startPoint y: 258, endPoint x: 280, endPoint y: 261, distance: 12.2
click at [280, 261] on div "1 x Água Mineral 500ml R$ 4,00 Registrado por: [EMAIL_ADDRESS][DOMAIN_NAME] [PE…" at bounding box center [184, 247] width 206 height 27
drag, startPoint x: 276, startPoint y: 290, endPoint x: 286, endPoint y: 291, distance: 10.6
click at [286, 291] on p "R$ 60,70" at bounding box center [276, 292] width 21 height 8
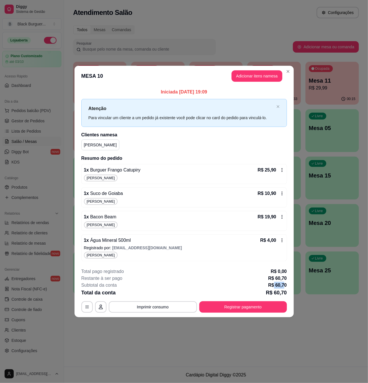
drag, startPoint x: 273, startPoint y: 286, endPoint x: 284, endPoint y: 287, distance: 10.6
click at [284, 287] on p "R$ 60,70" at bounding box center [277, 285] width 19 height 7
click at [248, 312] on button "Registrar pagamento" at bounding box center [242, 306] width 85 height 11
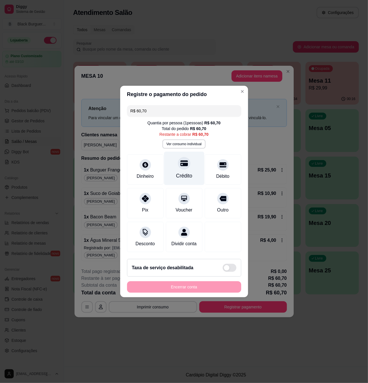
click at [186, 167] on div "Crédito" at bounding box center [184, 168] width 40 height 33
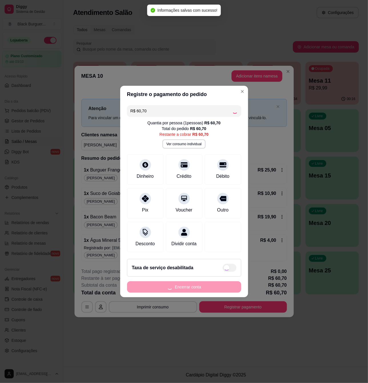
type input "R$ 0,00"
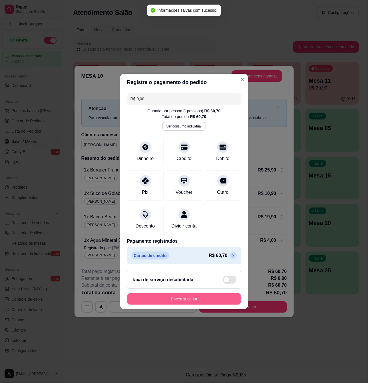
click at [208, 300] on button "Encerrar conta" at bounding box center [184, 298] width 114 height 11
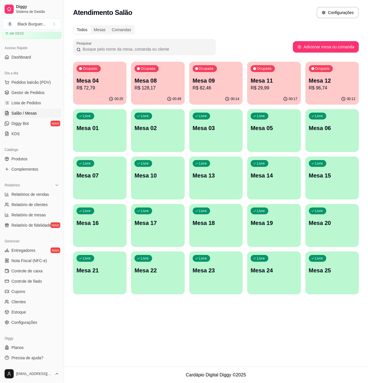
scroll to position [0, 0]
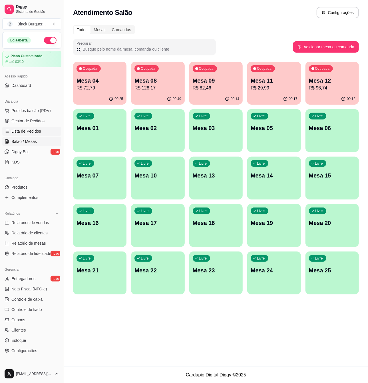
click at [38, 128] on link "Lista de Pedidos" at bounding box center [31, 130] width 59 height 9
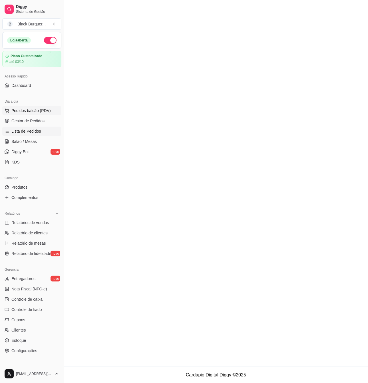
click at [45, 115] on button "Pedidos balcão (PDV)" at bounding box center [31, 110] width 59 height 9
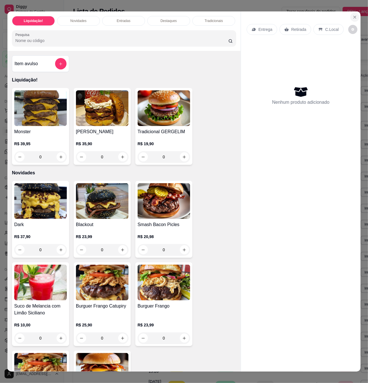
click at [353, 15] on icon "Close" at bounding box center [355, 17] width 5 height 5
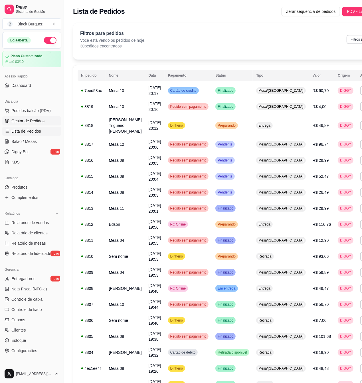
click at [33, 120] on span "Gestor de Pedidos" at bounding box center [27, 121] width 33 height 6
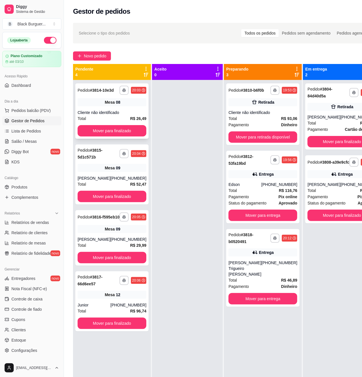
click at [122, 115] on div "Cliente não identificado" at bounding box center [112, 113] width 69 height 6
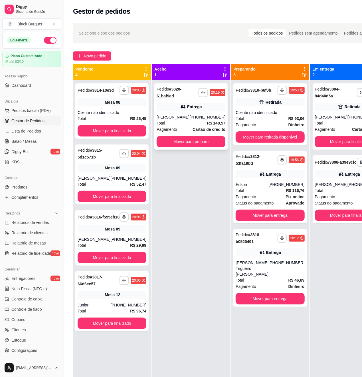
click at [204, 116] on div "[PHONE_NUMBER]" at bounding box center [208, 117] width 36 height 6
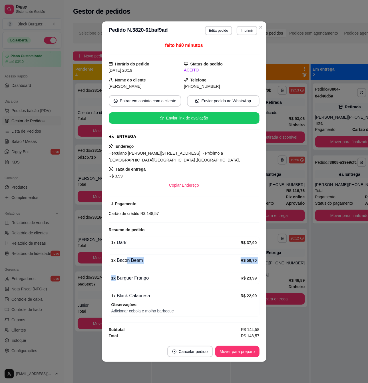
click at [142, 264] on div "feito há 0 minutos Horário do pedido [DATE] 20:19 Status do pedido ACEITO Nome …" at bounding box center [184, 190] width 151 height 297
click at [150, 266] on div "feito há 0 minutos Horário do pedido [DATE] 20:19 Status do pedido ACEITO Nome …" at bounding box center [184, 190] width 151 height 297
click at [244, 350] on button "Mover para preparo" at bounding box center [237, 350] width 44 height 11
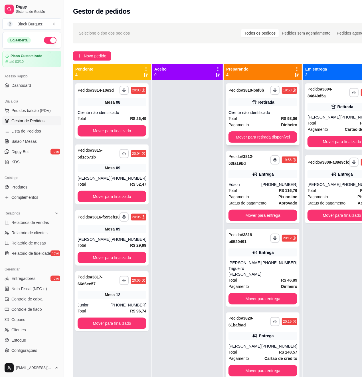
click at [255, 119] on div "Total R$ 93,06" at bounding box center [263, 118] width 69 height 6
click at [276, 136] on button "Mover para retirada disponível" at bounding box center [263, 136] width 69 height 11
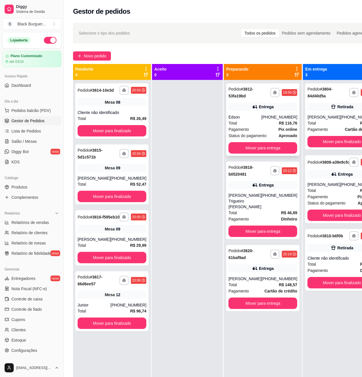
click at [271, 113] on div "**********" at bounding box center [262, 119] width 73 height 73
click at [262, 210] on div "[PHONE_NUMBER]" at bounding box center [280, 200] width 36 height 17
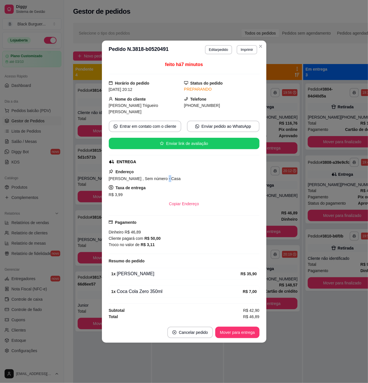
drag, startPoint x: 160, startPoint y: 173, endPoint x: 171, endPoint y: 174, distance: 11.2
click at [169, 176] on span "[PERSON_NAME] , Sem número - Casa" at bounding box center [145, 178] width 72 height 5
click at [171, 176] on span "[PERSON_NAME] , Sem número - Casa" at bounding box center [145, 178] width 72 height 5
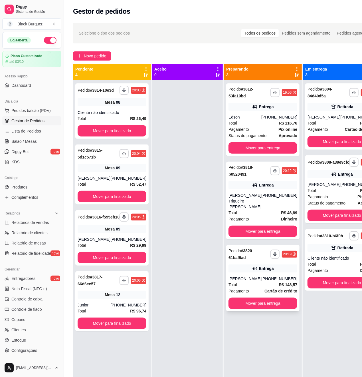
click at [258, 283] on div "Total R$ 148,57" at bounding box center [263, 285] width 69 height 6
click at [341, 119] on div "[PHONE_NUMBER]" at bounding box center [359, 117] width 36 height 6
click at [323, 261] on div "Cliente não identificado" at bounding box center [342, 258] width 69 height 6
click at [132, 112] on div "**********" at bounding box center [111, 110] width 73 height 55
click at [263, 191] on div "**********" at bounding box center [262, 201] width 73 height 78
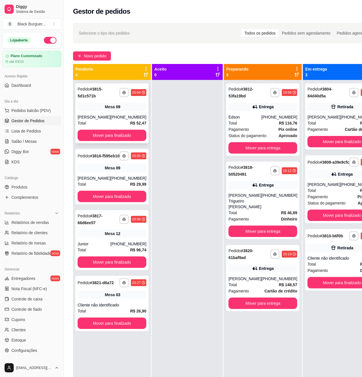
click at [120, 118] on div "[PHONE_NUMBER]" at bounding box center [128, 117] width 36 height 6
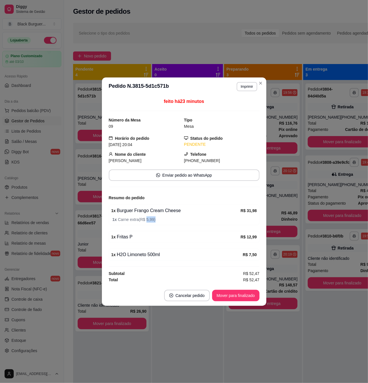
drag, startPoint x: 146, startPoint y: 219, endPoint x: 166, endPoint y: 220, distance: 20.0
click at [166, 220] on span "1 x Carne extra ( R$ 5,99 )" at bounding box center [184, 219] width 144 height 6
click at [145, 210] on div "1 x Burguer Frango Cream Cheese" at bounding box center [175, 210] width 129 height 7
drag, startPoint x: 142, startPoint y: 210, endPoint x: 167, endPoint y: 213, distance: 25.9
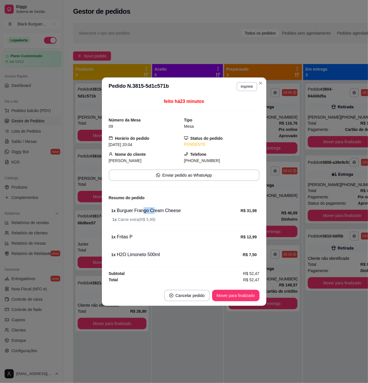
click at [167, 213] on div "1 x Burguer Frango Cream Cheese" at bounding box center [175, 210] width 129 height 7
click at [168, 213] on div "1 x Burguer Frango Cream Cheese" at bounding box center [175, 210] width 129 height 7
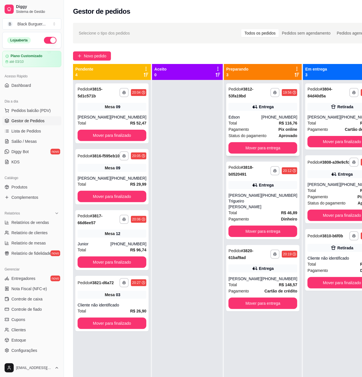
click at [279, 125] on strong "R$ 116,76" at bounding box center [288, 123] width 19 height 5
click at [334, 221] on button "Mover para finalizado" at bounding box center [342, 215] width 69 height 11
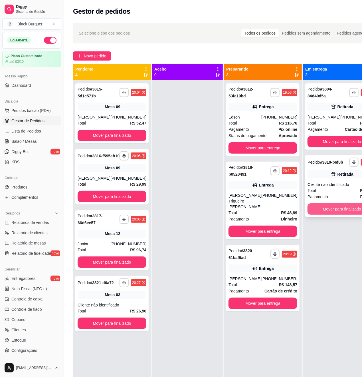
click at [334, 215] on button "Mover para finalizado" at bounding box center [342, 208] width 69 height 11
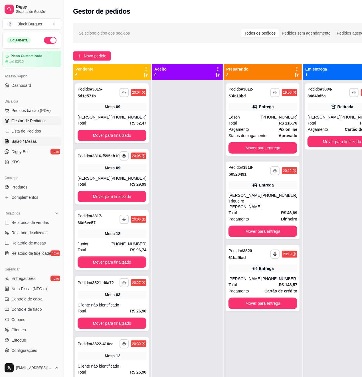
drag, startPoint x: 33, startPoint y: 139, endPoint x: 37, endPoint y: 139, distance: 4.0
click at [33, 139] on span "Salão / Mesas" at bounding box center [23, 141] width 25 height 6
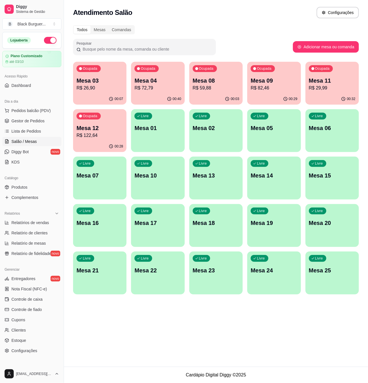
click at [155, 175] on p "Mesa 10" at bounding box center [157, 175] width 47 height 8
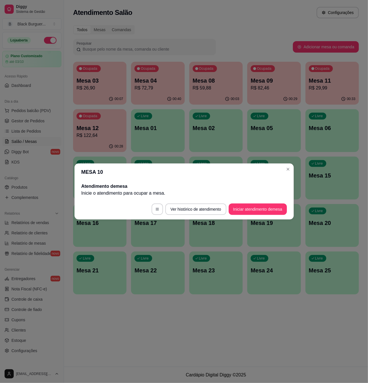
click at [261, 200] on footer "Ver histórico de atendimento Iniciar atendimento de mesa" at bounding box center [184, 209] width 219 height 21
click at [261, 208] on button "Iniciar atendimento de mesa" at bounding box center [258, 209] width 57 height 11
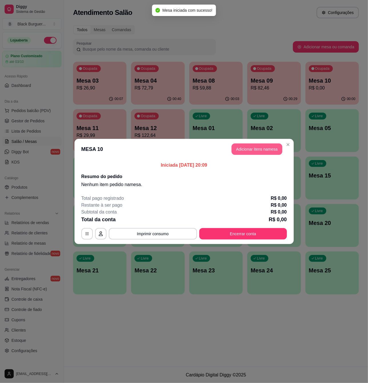
click at [262, 151] on button "Adicionar itens na mesa" at bounding box center [257, 148] width 51 height 11
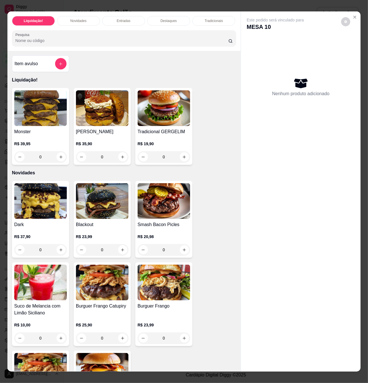
click at [95, 218] on img at bounding box center [102, 201] width 53 height 36
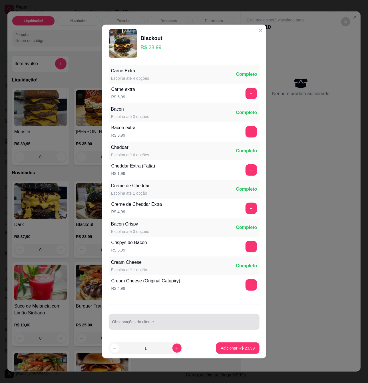
click at [159, 327] on div at bounding box center [184, 321] width 144 height 11
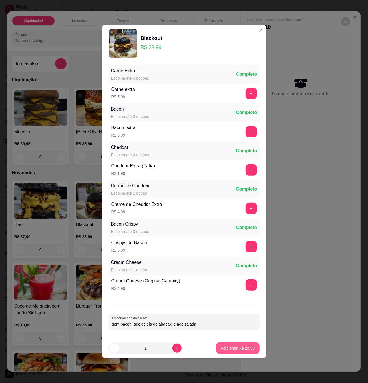
type input "sem bacon, adc geleia de abacaxi e adc salada"
click at [230, 347] on p "Adicionar R$ 23,99" at bounding box center [238, 348] width 34 height 6
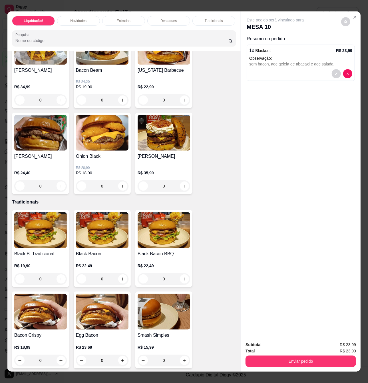
scroll to position [571, 0]
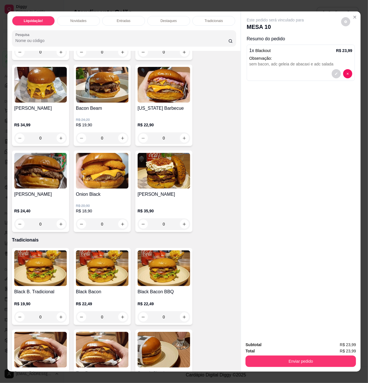
click at [180, 139] on div "0" at bounding box center [164, 137] width 53 height 11
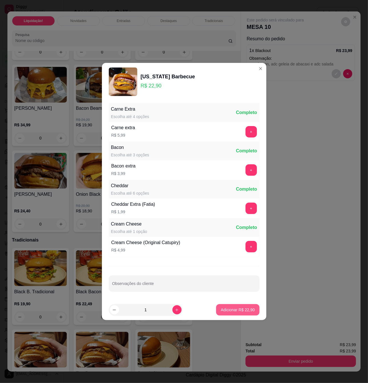
click at [226, 307] on p "Adicionar R$ 22,90" at bounding box center [238, 310] width 34 height 6
type input "1"
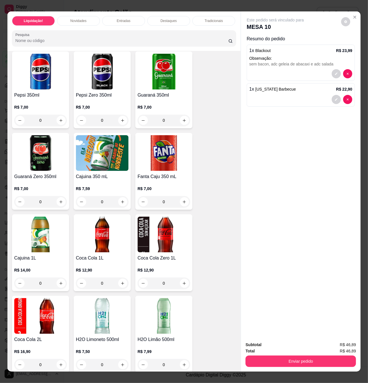
scroll to position [1713, 0]
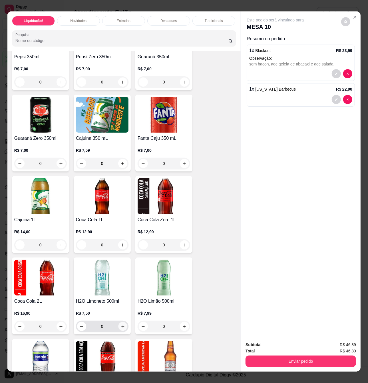
click at [123, 327] on button "increase-product-quantity" at bounding box center [122, 326] width 9 height 9
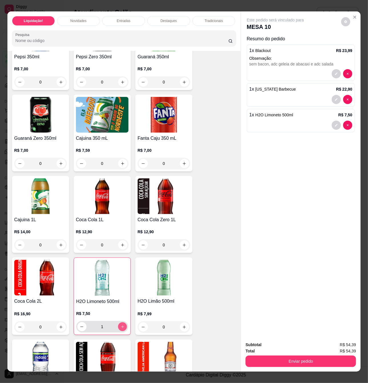
click at [122, 327] on button "increase-product-quantity" at bounding box center [122, 326] width 9 height 9
click at [77, 332] on div "2" at bounding box center [102, 326] width 50 height 11
type input "1"
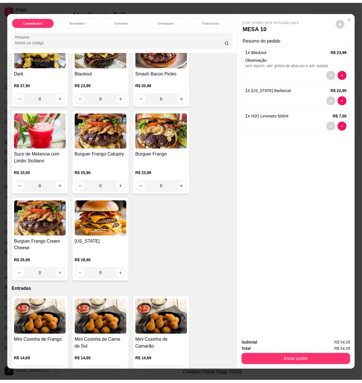
scroll to position [0, 0]
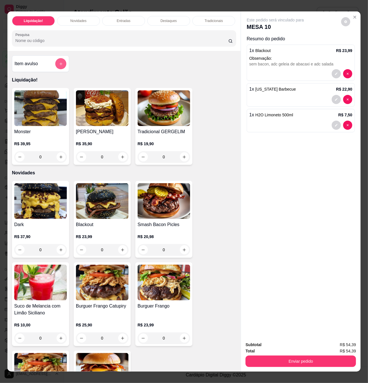
click at [60, 66] on icon "add-separate-item" at bounding box center [61, 64] width 4 height 4
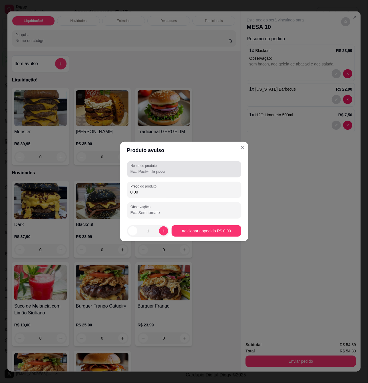
click at [170, 169] on input "Nome do produto" at bounding box center [183, 171] width 107 height 6
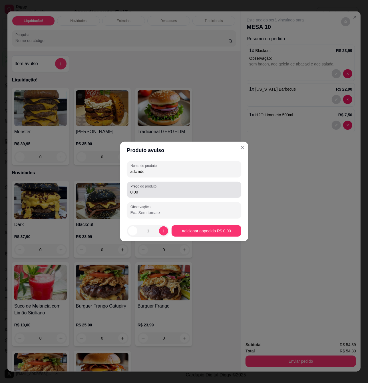
type input "adc adc"
click at [154, 195] on div "Preço do produto 0,00" at bounding box center [184, 190] width 114 height 16
click at [156, 191] on input "0,00" at bounding box center [183, 192] width 107 height 6
type input "7,98"
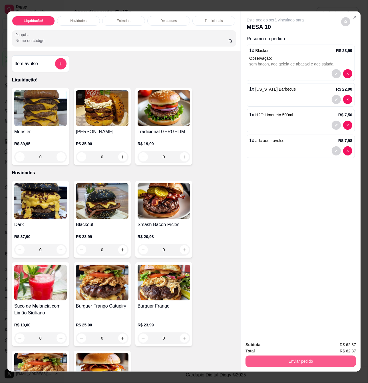
click at [307, 363] on div "Enviar pedido" at bounding box center [301, 360] width 110 height 13
click at [301, 345] on button "Registrar cliente" at bounding box center [302, 344] width 37 height 11
click at [306, 357] on button "Enviar pedido" at bounding box center [301, 360] width 110 height 11
click at [342, 345] on button "Enviar pedido" at bounding box center [341, 344] width 32 height 11
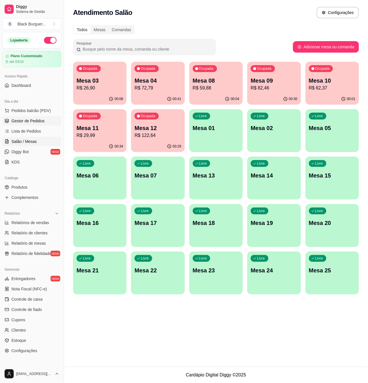
click at [39, 118] on link "Gestor de Pedidos" at bounding box center [31, 120] width 59 height 9
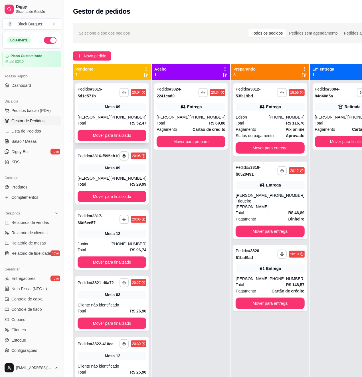
click at [101, 120] on div "Total R$ 52,47" at bounding box center [112, 123] width 69 height 6
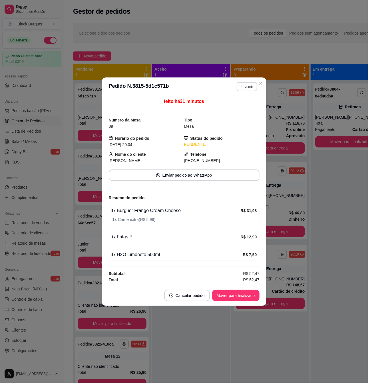
click at [149, 244] on div "feito há 31 minutos Número da Mesa 09 Tipo Mesa Horário do pedido [DATE] 20:04 …" at bounding box center [184, 190] width 151 height 185
drag, startPoint x: 149, startPoint y: 244, endPoint x: 124, endPoint y: 213, distance: 39.2
click at [149, 244] on div "feito há 31 minutos Número da Mesa 09 Tipo Mesa Horário do pedido [DATE] 20:04 …" at bounding box center [184, 190] width 151 height 185
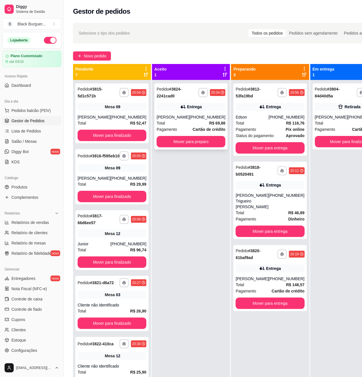
click at [193, 127] on strong "Cartão de crédito" at bounding box center [209, 129] width 33 height 5
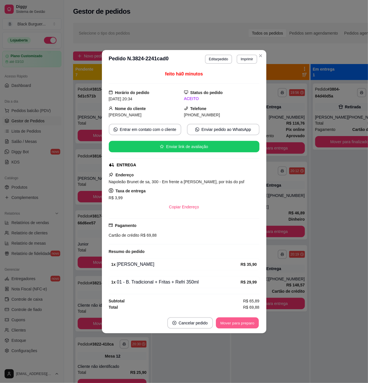
click at [239, 319] on button "Mover para preparo" at bounding box center [237, 322] width 43 height 11
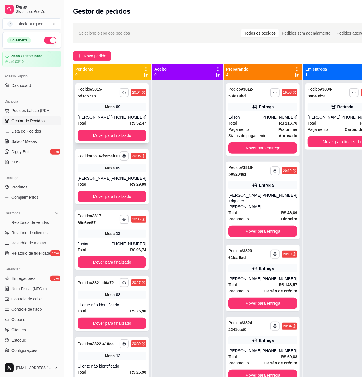
click at [132, 93] on div "20:04" at bounding box center [136, 92] width 9 height 5
click at [116, 180] on div "**********" at bounding box center [111, 176] width 73 height 55
click at [27, 190] on link "Produtos" at bounding box center [31, 186] width 59 height 9
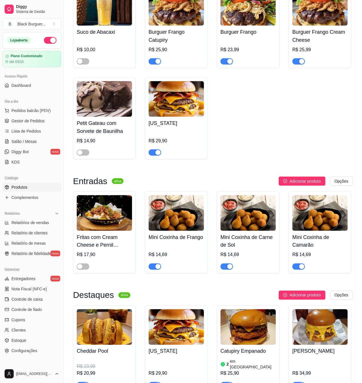
scroll to position [457, 0]
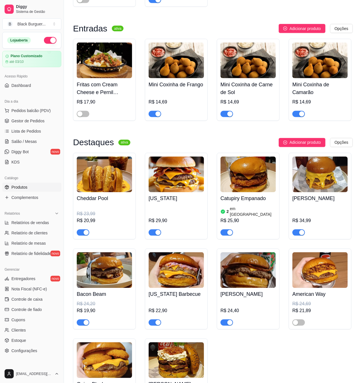
click at [228, 230] on div "button" at bounding box center [230, 232] width 5 height 5
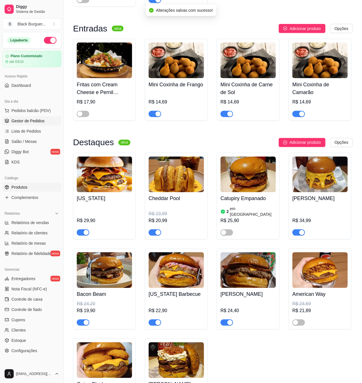
click at [36, 120] on span "Gestor de Pedidos" at bounding box center [27, 121] width 33 height 6
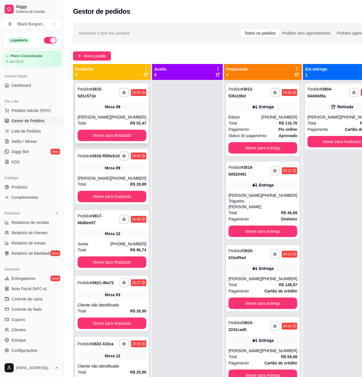
click at [96, 114] on div "[PERSON_NAME]" at bounding box center [94, 117] width 33 height 6
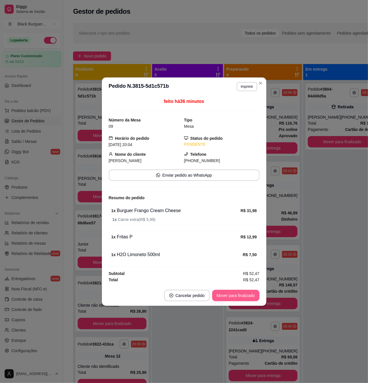
click at [217, 295] on button "Mover para finalizado" at bounding box center [235, 295] width 47 height 11
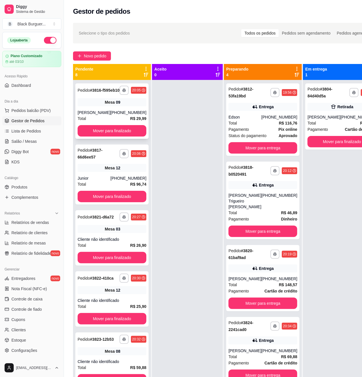
click at [88, 112] on div "**********" at bounding box center [111, 110] width 73 height 55
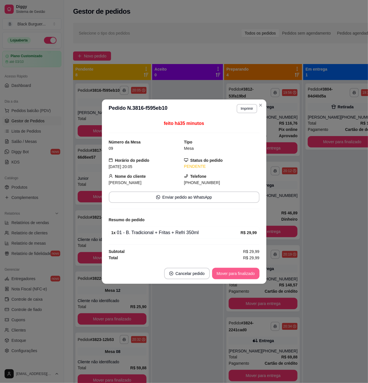
click at [235, 271] on button "Mover para finalizado" at bounding box center [235, 273] width 47 height 11
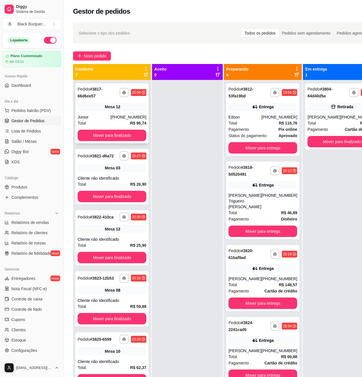
click at [96, 112] on div "**********" at bounding box center [111, 113] width 73 height 60
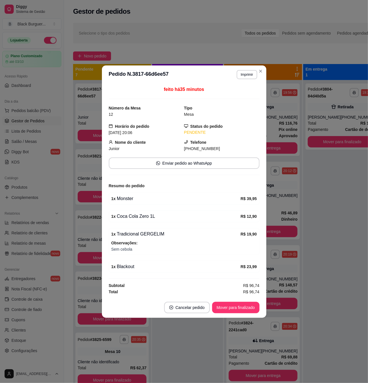
drag, startPoint x: 127, startPoint y: 224, endPoint x: 143, endPoint y: 223, distance: 16.0
click at [143, 223] on div "feito há 35 minutos Número da Mesa 12 Tipo Mesa Horário do pedido [DATE] 20:06 …" at bounding box center [184, 190] width 151 height 209
drag, startPoint x: 150, startPoint y: 222, endPoint x: 118, endPoint y: 199, distance: 39.6
click at [150, 222] on div "1 x Coca Cola Zero 1L R$ 12,90" at bounding box center [184, 216] width 151 height 12
click at [108, 194] on div "feito há 35 minutos Número da Mesa 12 Tipo Mesa Horário do pedido [DATE] 20:06 …" at bounding box center [184, 190] width 164 height 213
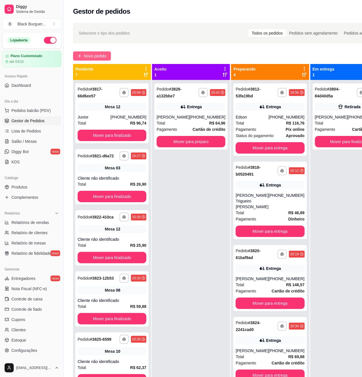
click at [82, 55] on button "Novo pedido" at bounding box center [92, 55] width 38 height 9
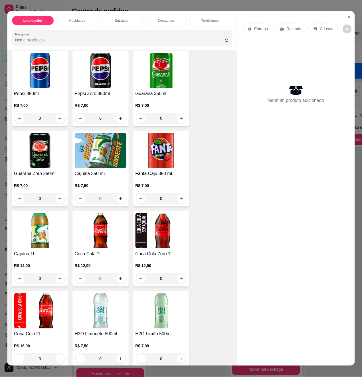
scroll to position [1751, 0]
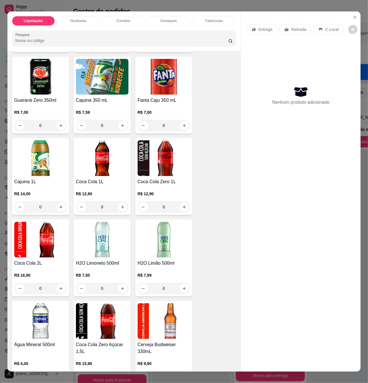
click at [36, 339] on img at bounding box center [40, 321] width 53 height 36
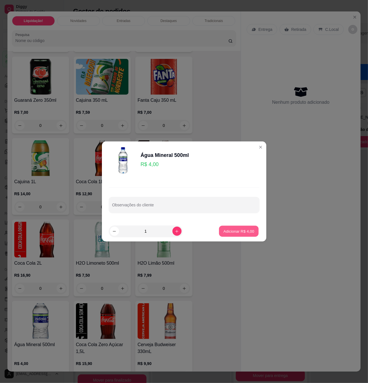
click at [228, 226] on button "Adicionar R$ 4,00" at bounding box center [239, 231] width 40 height 11
type input "1"
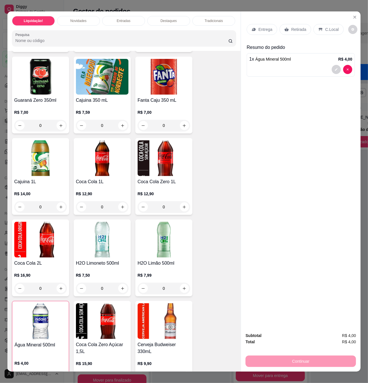
click at [292, 29] on p "Retirada" at bounding box center [298, 30] width 15 height 6
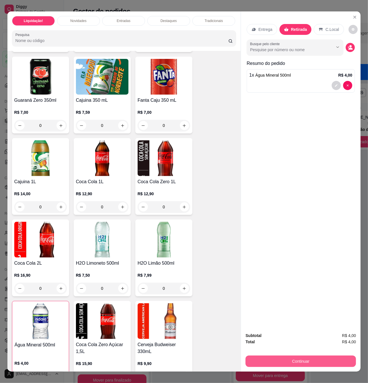
click at [305, 359] on button "Continuar" at bounding box center [301, 360] width 110 height 11
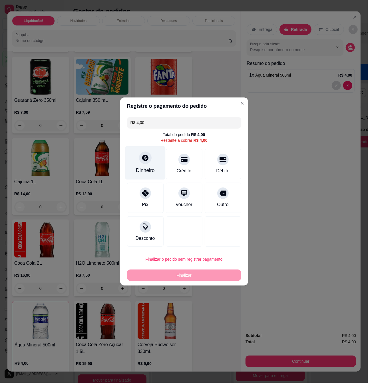
click at [152, 164] on div "Dinheiro" at bounding box center [145, 162] width 40 height 33
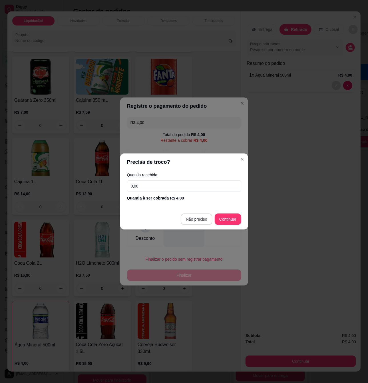
type input "R$ 0,00"
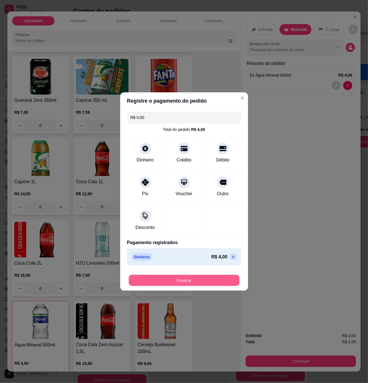
click at [213, 280] on button "Finalizar" at bounding box center [184, 280] width 111 height 11
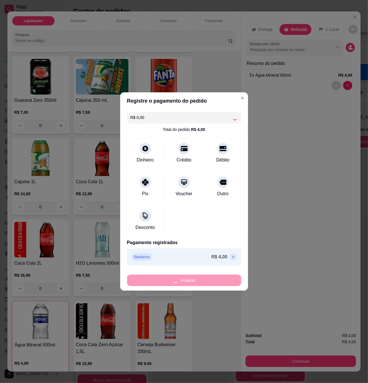
type input "0"
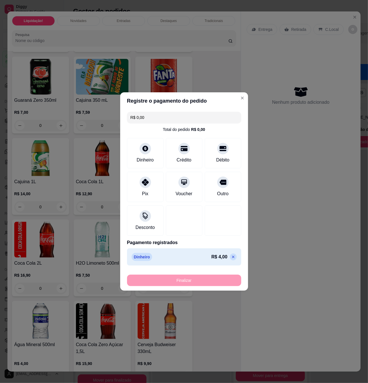
type input "-R$ 4,00"
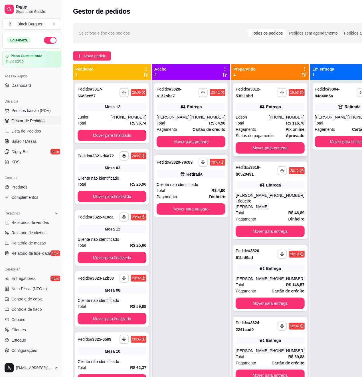
click at [261, 111] on div "**********" at bounding box center [270, 119] width 73 height 73
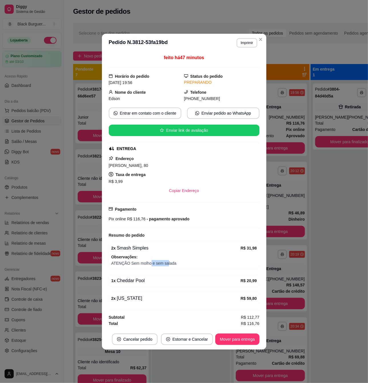
drag, startPoint x: 151, startPoint y: 267, endPoint x: 176, endPoint y: 269, distance: 24.9
click at [172, 269] on div "2 x Smash Simples R$ 31,98 Observações: ATENÇÃO Sem molho e sem salada" at bounding box center [184, 255] width 151 height 27
click at [178, 268] on div "2 x Smash Simples R$ 31,98 Observações: ATENÇÃO Sem molho e sem salada" at bounding box center [184, 255] width 151 height 27
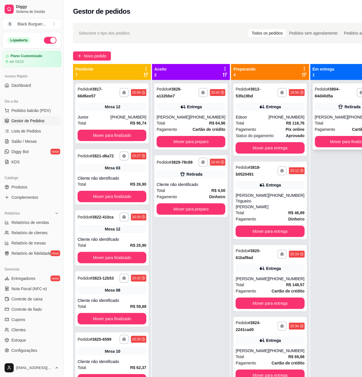
click at [319, 105] on div "Retirada" at bounding box center [349, 107] width 69 height 8
click at [329, 141] on button "Mover para finalizado" at bounding box center [349, 141] width 67 height 11
click at [191, 193] on div "Total R$ 4,00" at bounding box center [191, 190] width 69 height 6
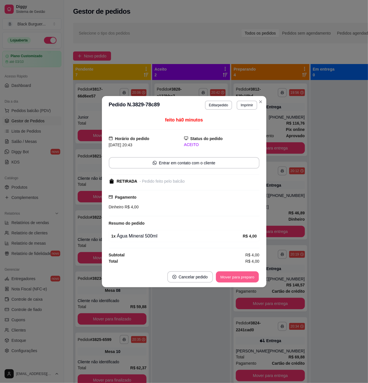
click at [243, 277] on button "Mover para preparo" at bounding box center [237, 276] width 43 height 11
click at [247, 274] on button "Mover para retirada disponível" at bounding box center [227, 276] width 63 height 11
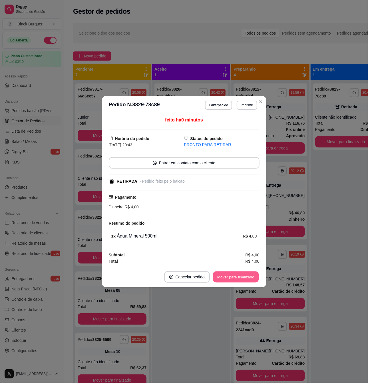
click at [249, 271] on div "Mover para finalizado" at bounding box center [235, 276] width 47 height 11
click at [238, 272] on button "Mover para finalizado" at bounding box center [236, 276] width 46 height 11
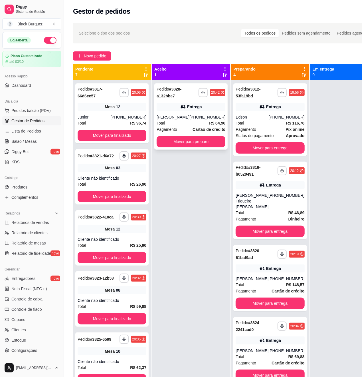
click at [206, 110] on div "Entrega" at bounding box center [191, 107] width 69 height 8
click at [184, 140] on button "Mover para preparo" at bounding box center [191, 141] width 67 height 11
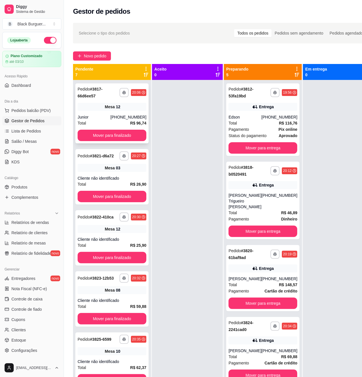
click at [96, 111] on div "**********" at bounding box center [111, 113] width 73 height 60
click at [79, 111] on div "**********" at bounding box center [111, 113] width 73 height 60
click at [110, 116] on div "[PHONE_NUMBER]" at bounding box center [128, 117] width 36 height 6
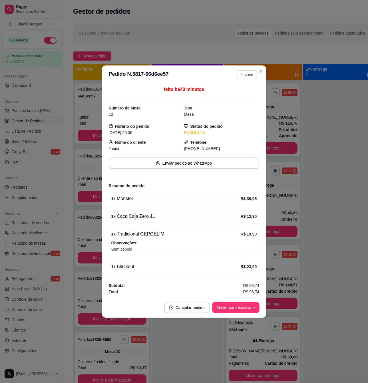
click at [134, 214] on div "1 x Coca Cola Zero 1L" at bounding box center [175, 216] width 129 height 7
click at [136, 216] on div "1 x Coca Cola Zero 1L" at bounding box center [175, 216] width 129 height 7
drag, startPoint x: 125, startPoint y: 218, endPoint x: 146, endPoint y: 215, distance: 21.3
click at [146, 215] on div "1 x Coca Cola Zero 1L" at bounding box center [175, 216] width 129 height 7
drag, startPoint x: 146, startPoint y: 215, endPoint x: 99, endPoint y: 238, distance: 52.1
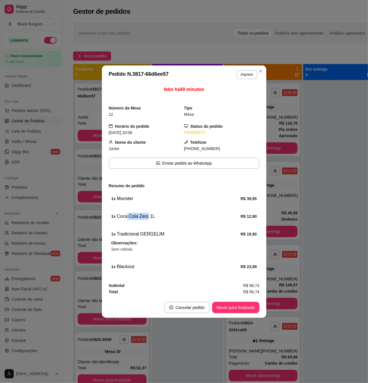
click at [146, 216] on div "1 x Coca Cola Zero 1L" at bounding box center [175, 216] width 129 height 7
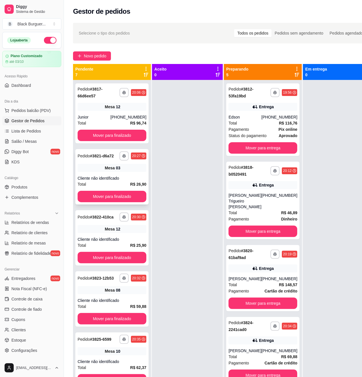
click at [95, 179] on div "**********" at bounding box center [111, 176] width 73 height 55
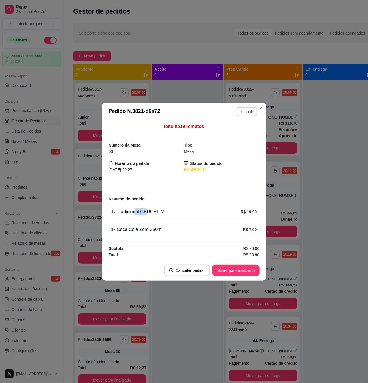
drag, startPoint x: 142, startPoint y: 211, endPoint x: 149, endPoint y: 210, distance: 7.1
click at [146, 210] on div "1 x Tradicional GERGELIM" at bounding box center [175, 211] width 129 height 7
click at [149, 210] on div "1 x Tradicional GERGELIM" at bounding box center [175, 211] width 129 height 7
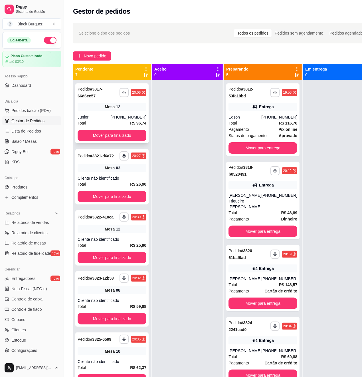
click at [125, 119] on div "[PHONE_NUMBER]" at bounding box center [128, 117] width 36 height 6
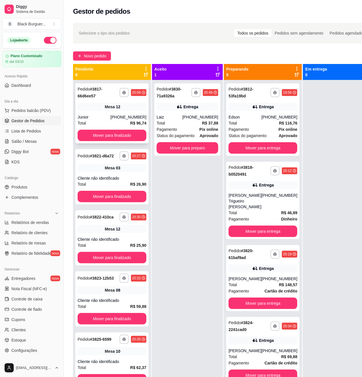
click at [108, 112] on div "**********" at bounding box center [111, 113] width 73 height 60
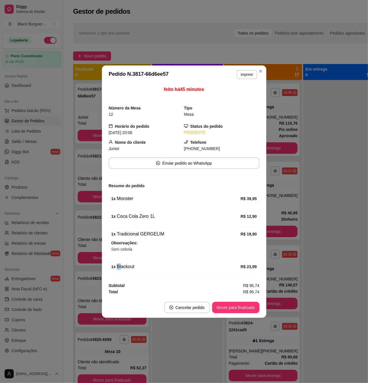
click at [135, 268] on div "1 x Blackout" at bounding box center [175, 266] width 129 height 7
click at [137, 268] on div "1 x Blackout" at bounding box center [175, 266] width 129 height 7
click at [228, 313] on div "Mover para finalizado" at bounding box center [235, 306] width 47 height 11
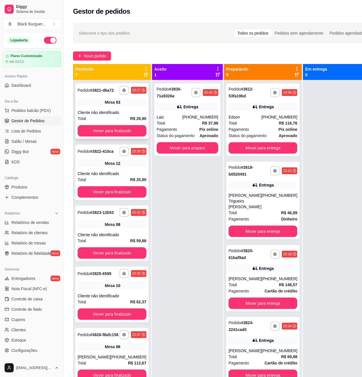
click at [89, 115] on div "Cliente não identificado" at bounding box center [112, 113] width 69 height 6
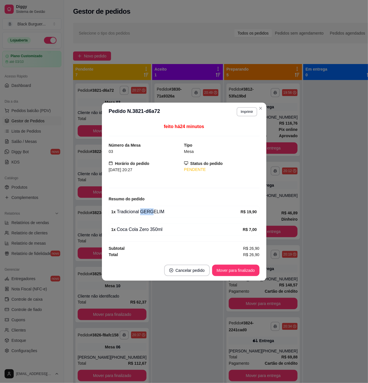
drag, startPoint x: 140, startPoint y: 211, endPoint x: 155, endPoint y: 211, distance: 14.3
click at [154, 211] on div "1 x Tradicional GERGELIM" at bounding box center [175, 211] width 129 height 7
click at [155, 211] on div "1 x Tradicional GERGELIM" at bounding box center [175, 211] width 129 height 7
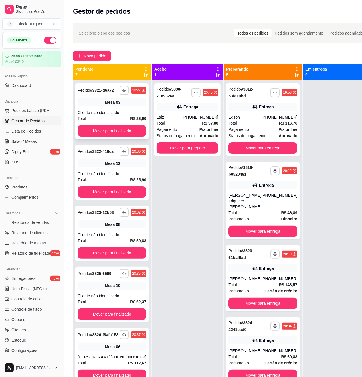
click at [129, 112] on div "**********" at bounding box center [111, 110] width 73 height 55
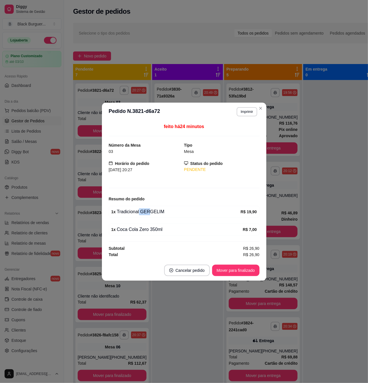
drag, startPoint x: 137, startPoint y: 214, endPoint x: 152, endPoint y: 212, distance: 14.9
click at [152, 212] on div "1 x Tradicional GERGELIM" at bounding box center [175, 211] width 129 height 7
drag, startPoint x: 143, startPoint y: 177, endPoint x: 134, endPoint y: 171, distance: 11.3
click at [142, 175] on div "feito há 24 minutos Número da Mesa 03 Tipo Mesa Horário do pedido [DATE] 20:27 …" at bounding box center [184, 190] width 151 height 134
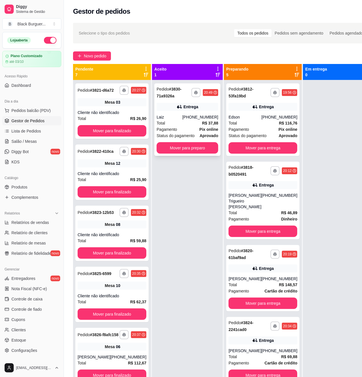
click at [168, 116] on div "Laiz" at bounding box center [170, 117] width 26 height 6
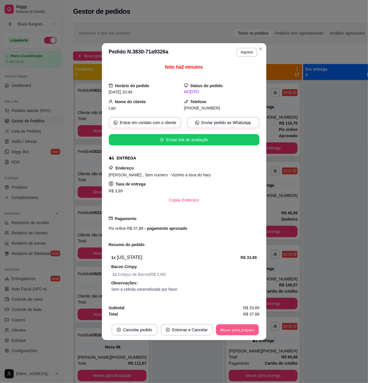
click at [238, 328] on button "Mover para preparo" at bounding box center [237, 329] width 43 height 11
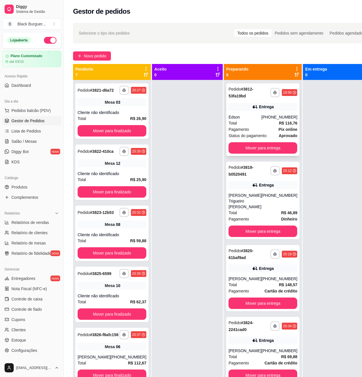
click at [259, 125] on div "Total R$ 116,76" at bounding box center [263, 123] width 69 height 6
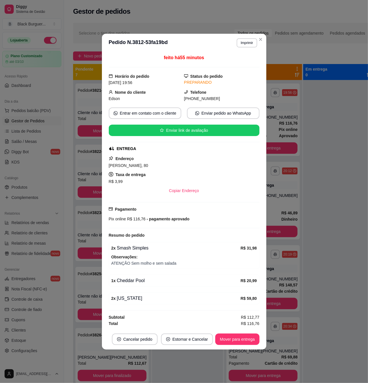
click at [238, 347] on footer "Cancelar pedido Estornar e Cancelar Mover para entrega" at bounding box center [184, 339] width 164 height 21
click at [240, 340] on button "Mover para entrega" at bounding box center [237, 338] width 44 height 11
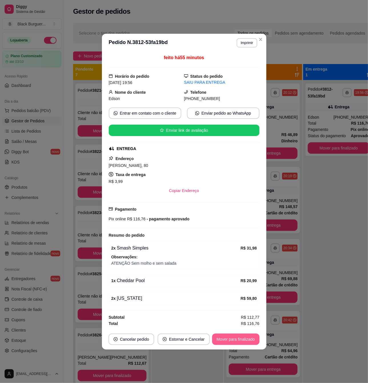
click at [246, 341] on button "Mover para finalizado" at bounding box center [235, 338] width 47 height 11
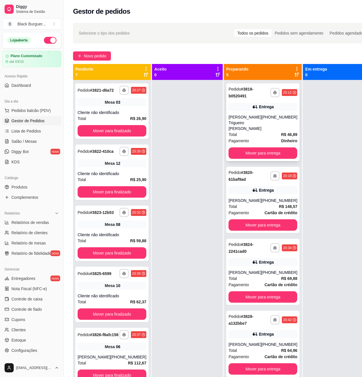
click at [264, 124] on div "[PHONE_NUMBER]" at bounding box center [280, 122] width 36 height 17
click at [132, 114] on div "**********" at bounding box center [111, 110] width 73 height 55
click at [95, 167] on div "Mesa 12" at bounding box center [112, 163] width 69 height 8
click at [116, 227] on div "08" at bounding box center [118, 225] width 5 height 6
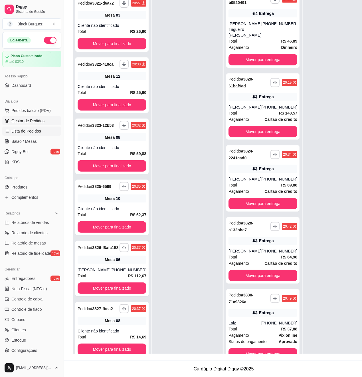
click at [38, 135] on link "Lista de Pedidos" at bounding box center [31, 130] width 59 height 9
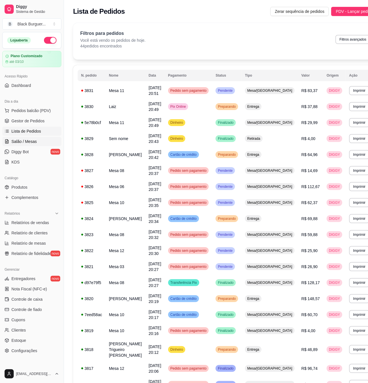
click at [38, 138] on link "Salão / Mesas" at bounding box center [31, 141] width 59 height 9
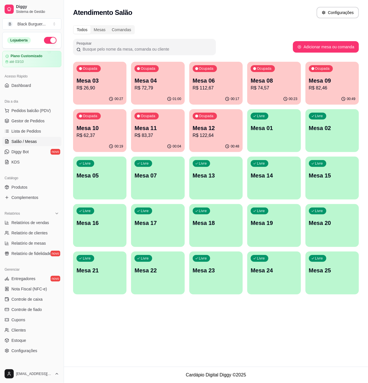
click at [209, 120] on div "Ocupada Mesa 12 R$ 122,64" at bounding box center [215, 125] width 53 height 32
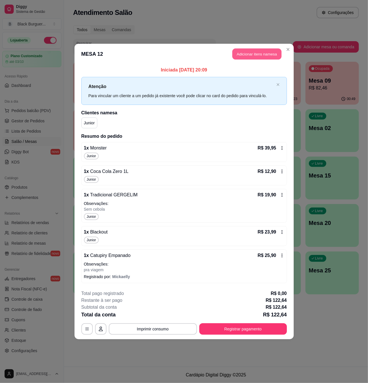
click at [258, 49] on button "Adicionar itens na mesa" at bounding box center [256, 54] width 49 height 11
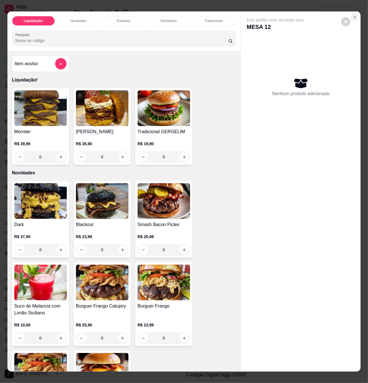
click at [353, 15] on icon "Close" at bounding box center [355, 17] width 5 height 5
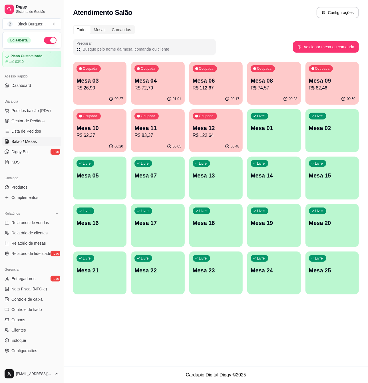
click at [341, 89] on p "R$ 82,46" at bounding box center [332, 88] width 47 height 7
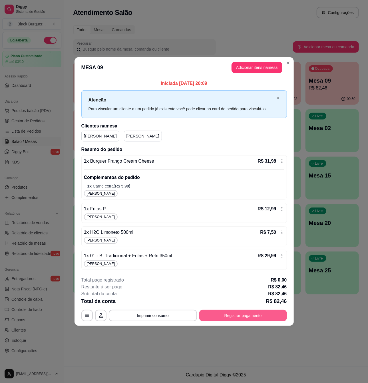
click at [247, 318] on button "Registrar pagamento" at bounding box center [243, 314] width 88 height 11
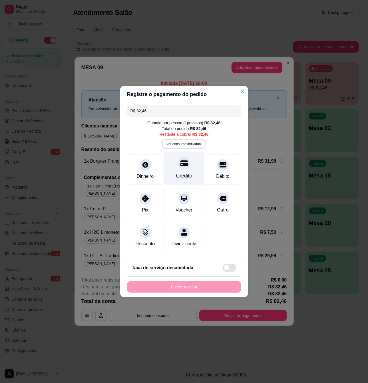
click at [180, 162] on icon at bounding box center [183, 163] width 7 height 6
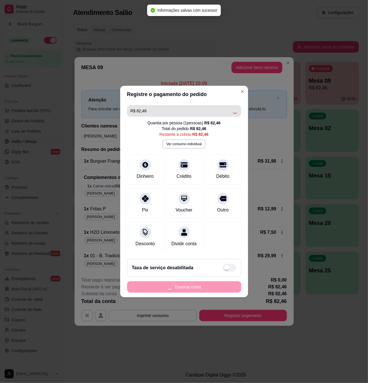
type input "R$ 0,00"
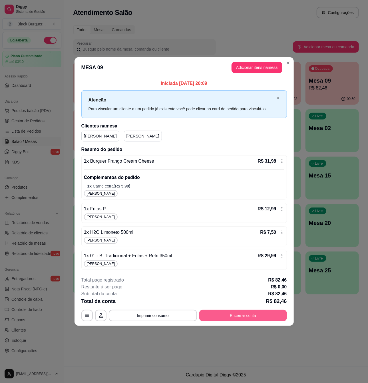
click at [243, 313] on button "Encerrar conta" at bounding box center [243, 314] width 88 height 11
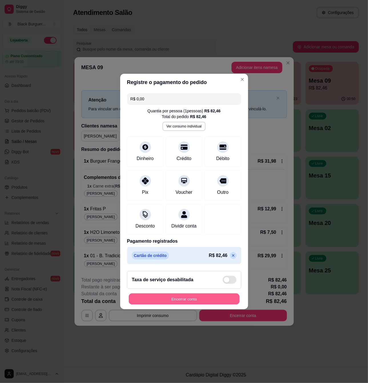
click at [211, 302] on button "Encerrar conta" at bounding box center [184, 298] width 111 height 11
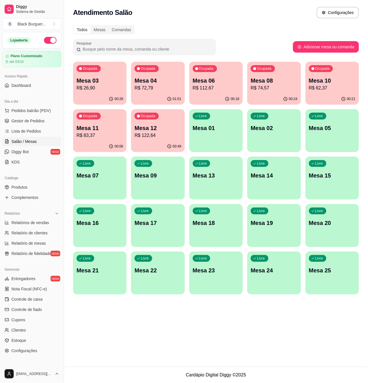
click at [98, 90] on p "R$ 26,90" at bounding box center [100, 88] width 47 height 7
click at [28, 119] on span "Gestor de Pedidos" at bounding box center [27, 121] width 33 height 6
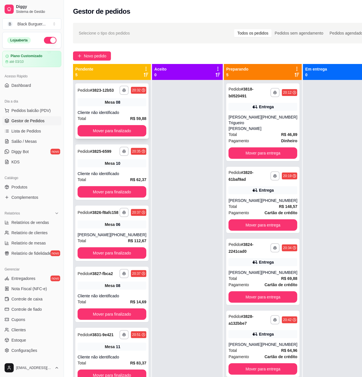
click at [111, 114] on div "**********" at bounding box center [111, 110] width 73 height 55
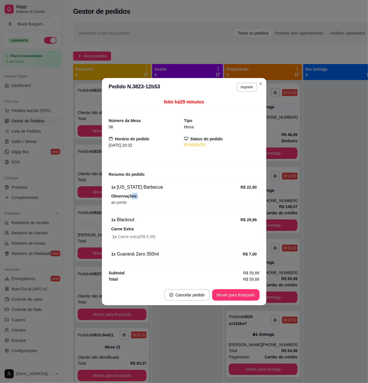
drag, startPoint x: 129, startPoint y: 191, endPoint x: 141, endPoint y: 191, distance: 11.4
click at [141, 191] on div "1 x [US_STATE] Barbecue R$ 22,90 Observações: ao ponto" at bounding box center [184, 194] width 151 height 27
click at [109, 188] on div "1 x [US_STATE] Barbecue R$ 22,90 Observações: ao ponto" at bounding box center [184, 194] width 151 height 27
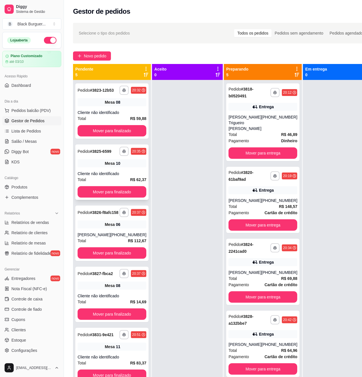
click at [95, 167] on div "Mesa 10" at bounding box center [112, 163] width 69 height 8
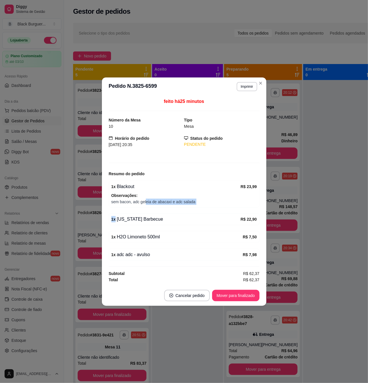
drag, startPoint x: 141, startPoint y: 203, endPoint x: 146, endPoint y: 202, distance: 5.7
click at [146, 202] on div "feito há 25 minutos Número da Mesa 10 Tipo Mesa Horário do pedido [DATE] 20:35 …" at bounding box center [184, 190] width 151 height 185
click at [147, 201] on span "sem bacon, adc geleia de abacaxi e adc salada" at bounding box center [184, 201] width 146 height 6
drag, startPoint x: 132, startPoint y: 199, endPoint x: 143, endPoint y: 199, distance: 11.7
click at [143, 199] on span "sem bacon, adc geleia de abacaxi e adc salada" at bounding box center [184, 201] width 146 height 6
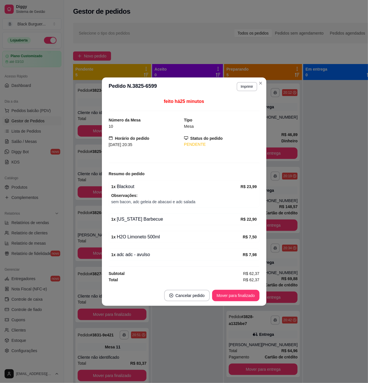
click at [143, 199] on span "sem bacon, adc geleia de abacaxi e adc salada" at bounding box center [184, 201] width 146 height 6
drag, startPoint x: 130, startPoint y: 208, endPoint x: 95, endPoint y: 225, distance: 39.5
click at [130, 208] on div "feito há 25 minutos Número da Mesa 10 Tipo Mesa Horário do pedido [DATE] 20:35 …" at bounding box center [184, 190] width 151 height 185
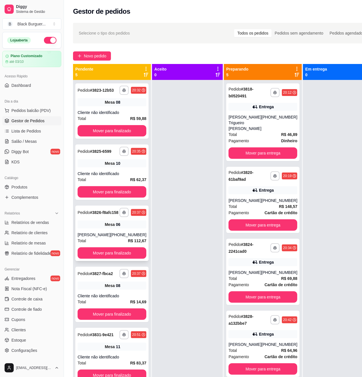
click at [85, 238] on div "**********" at bounding box center [111, 233] width 73 height 55
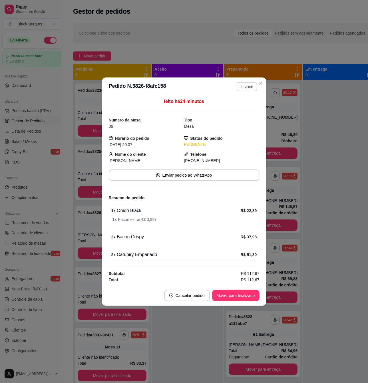
drag, startPoint x: 130, startPoint y: 228, endPoint x: 146, endPoint y: 227, distance: 16.3
click at [146, 227] on div "feito há 24 minutos Número da Mesa 06 Tipo Mesa Horário do pedido [DATE] 20:37 …" at bounding box center [184, 190] width 151 height 185
drag, startPoint x: 148, startPoint y: 226, endPoint x: 127, endPoint y: 220, distance: 21.3
click at [146, 226] on div "feito há 24 minutos Número da Mesa 06 Tipo Mesa Horário do pedido [DATE] 20:37 …" at bounding box center [184, 190] width 151 height 185
drag, startPoint x: 127, startPoint y: 220, endPoint x: 141, endPoint y: 220, distance: 14.0
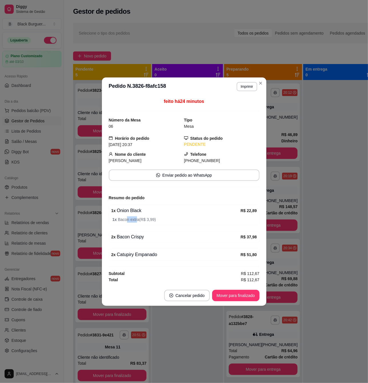
click at [140, 220] on span "1 x Bacon extra ( R$ 3,99 )" at bounding box center [184, 219] width 144 height 6
click at [141, 220] on span "1 x Bacon extra ( R$ 3,99 )" at bounding box center [184, 219] width 144 height 6
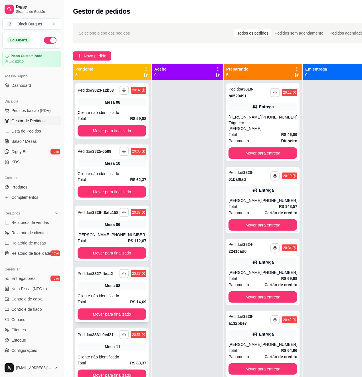
click at [105, 288] on span "Mesa" at bounding box center [110, 286] width 10 height 6
click at [249, 144] on div "Pagamento Dinheiro" at bounding box center [263, 141] width 69 height 6
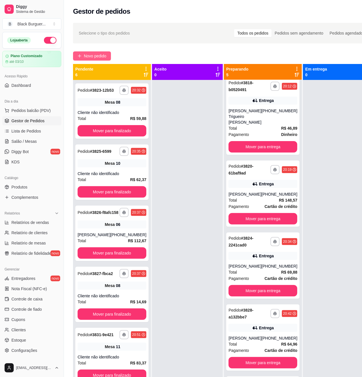
click at [99, 54] on span "Novo pedido" at bounding box center [95, 56] width 23 height 6
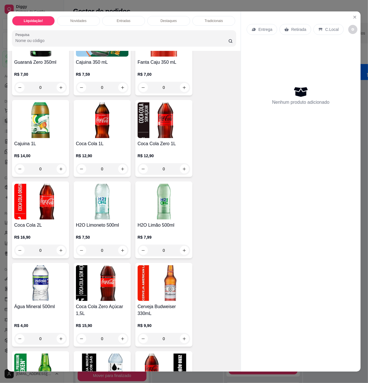
scroll to position [1956, 0]
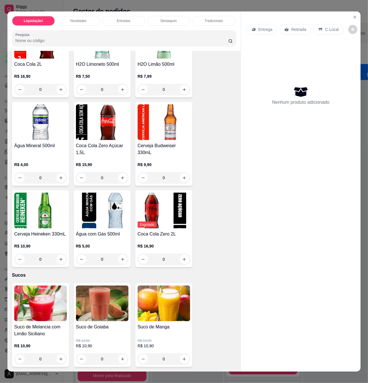
click at [54, 162] on p "R$ 4,00" at bounding box center [40, 165] width 53 height 6
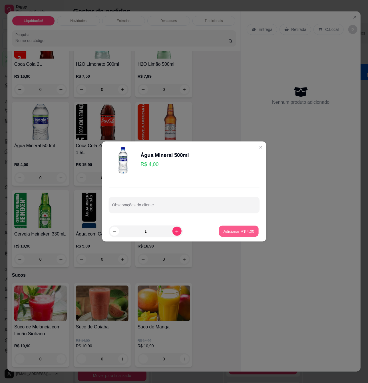
click at [249, 234] on button "Adicionar R$ 4,00" at bounding box center [239, 231] width 40 height 11
type input "1"
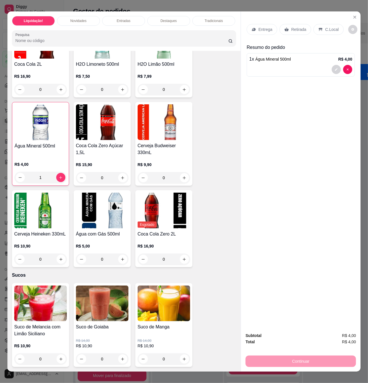
click at [291, 27] on p "Retirada" at bounding box center [298, 30] width 15 height 6
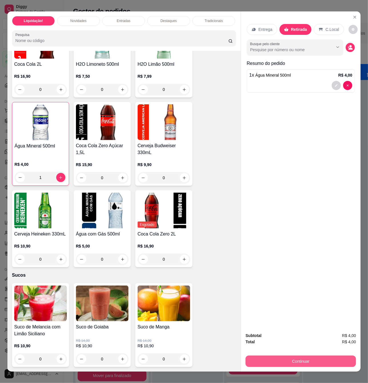
click at [305, 360] on button "Continuar" at bounding box center [301, 360] width 110 height 11
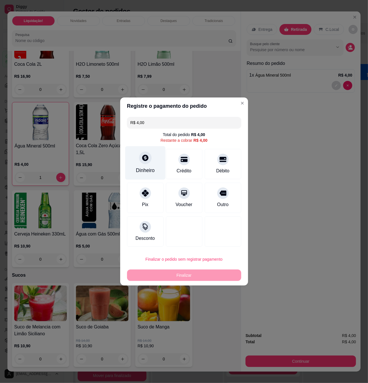
click at [142, 162] on div at bounding box center [145, 157] width 13 height 13
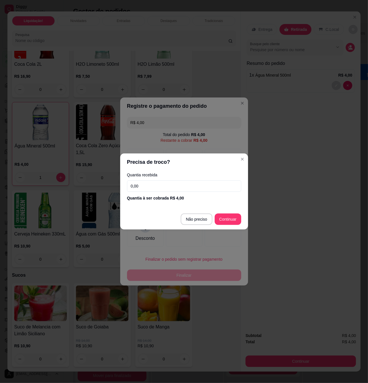
click at [192, 185] on input "0,00" at bounding box center [184, 185] width 114 height 11
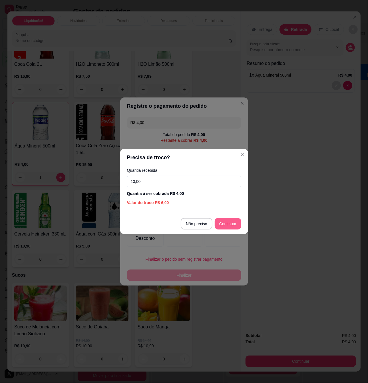
type input "10,00"
type input "R$ 0,00"
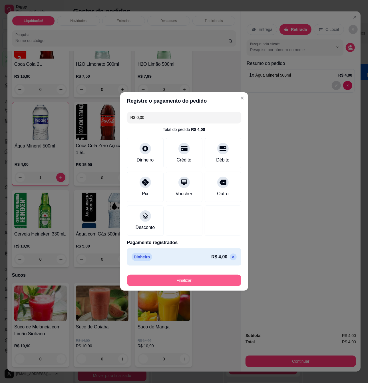
click at [229, 276] on button "Finalizar" at bounding box center [184, 279] width 114 height 11
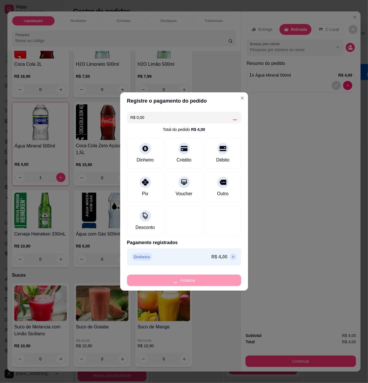
type input "0"
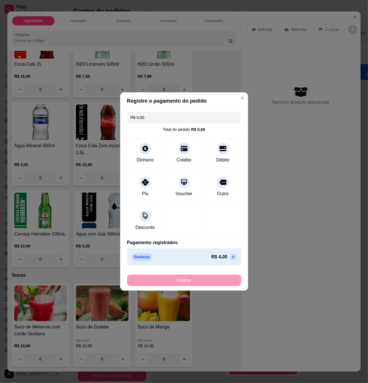
type input "-R$ 4,00"
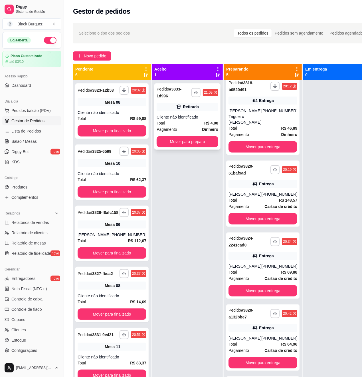
click at [195, 118] on div "Cliente não identificado" at bounding box center [188, 117] width 62 height 6
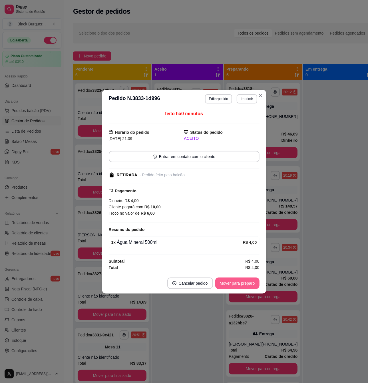
click at [253, 280] on button "Mover para preparo" at bounding box center [237, 282] width 44 height 11
click at [253, 280] on div "Mover para preparo" at bounding box center [233, 282] width 52 height 11
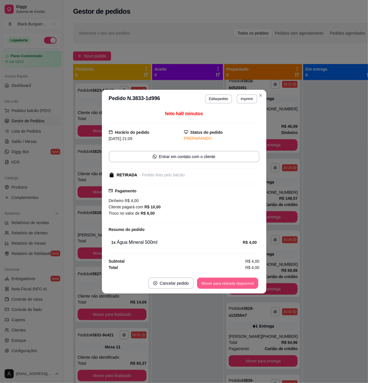
click at [255, 280] on button "Mover para retirada disponível" at bounding box center [227, 282] width 61 height 11
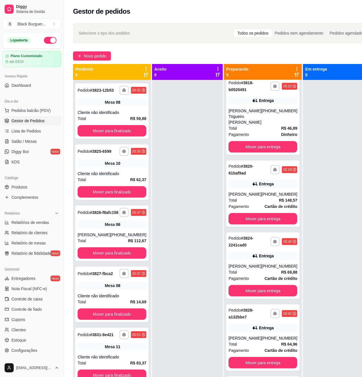
click at [319, 175] on div at bounding box center [338, 268] width 71 height 377
click at [267, 122] on div "[PHONE_NUMBER]" at bounding box center [280, 116] width 36 height 17
click at [256, 203] on div "Total R$ 148,57" at bounding box center [263, 200] width 69 height 6
click at [282, 130] on strong "R$ 46,89" at bounding box center [290, 128] width 16 height 5
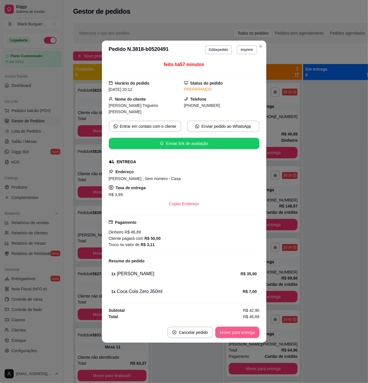
click at [234, 331] on button "Mover para entrega" at bounding box center [237, 331] width 44 height 11
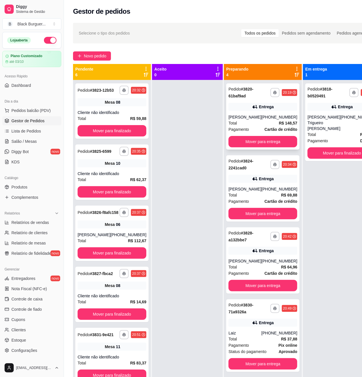
click at [268, 107] on div "Entrega" at bounding box center [263, 107] width 69 height 8
click at [262, 111] on div "Entrega" at bounding box center [263, 107] width 69 height 8
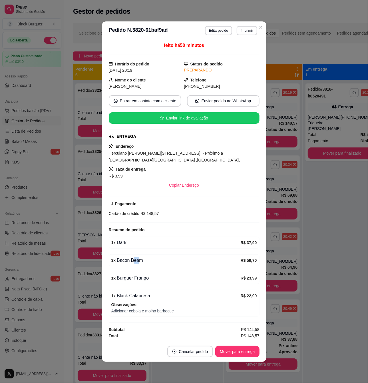
drag, startPoint x: 134, startPoint y: 256, endPoint x: 142, endPoint y: 258, distance: 8.2
click at [142, 258] on div "3 x Bacon Beam" at bounding box center [175, 260] width 129 height 7
click at [153, 290] on div "1 x Black Calabresa R$ 22,99 Observações: Adicionar cebola e molho barbecue" at bounding box center [184, 303] width 151 height 27
click at [240, 347] on button "Mover para entrega" at bounding box center [237, 350] width 44 height 11
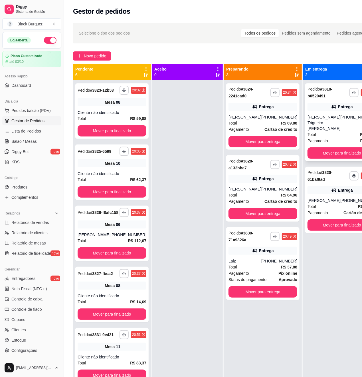
click at [311, 120] on div "[PERSON_NAME] Trigueiro [PERSON_NAME]" at bounding box center [324, 122] width 33 height 17
click at [34, 186] on link "Produtos" at bounding box center [31, 186] width 59 height 9
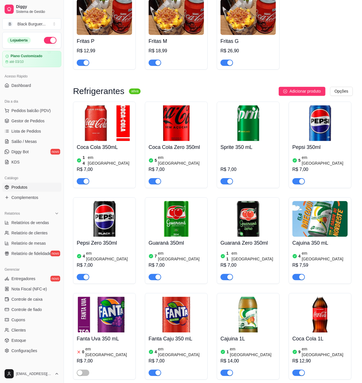
scroll to position [1751, 0]
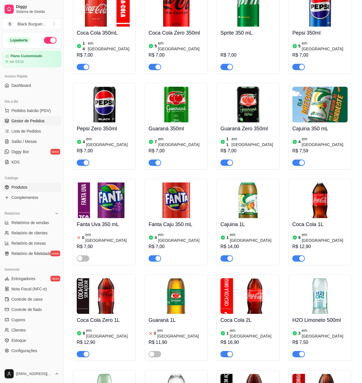
click at [35, 119] on span "Gestor de Pedidos" at bounding box center [27, 121] width 33 height 6
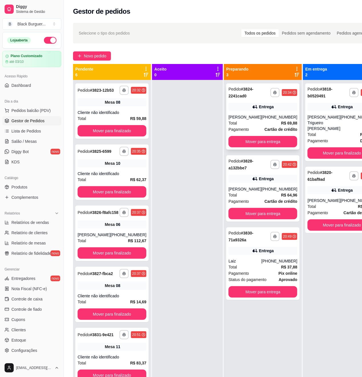
click at [262, 114] on div "[PHONE_NUMBER]" at bounding box center [280, 117] width 36 height 6
click at [307, 196] on div "**********" at bounding box center [341, 200] width 73 height 66
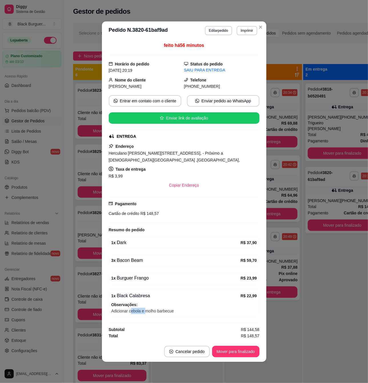
drag, startPoint x: 130, startPoint y: 307, endPoint x: 146, endPoint y: 309, distance: 15.8
click at [146, 309] on span "Adicionar cebola e molho barbecue" at bounding box center [184, 310] width 146 height 6
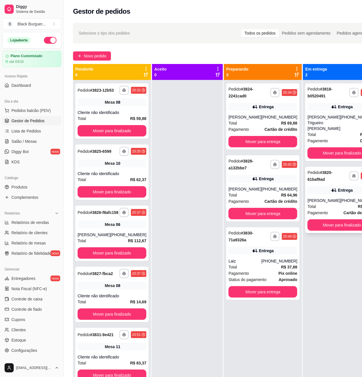
click at [320, 198] on div "[PERSON_NAME]" at bounding box center [324, 201] width 33 height 6
click at [266, 102] on div "**********" at bounding box center [262, 116] width 73 height 66
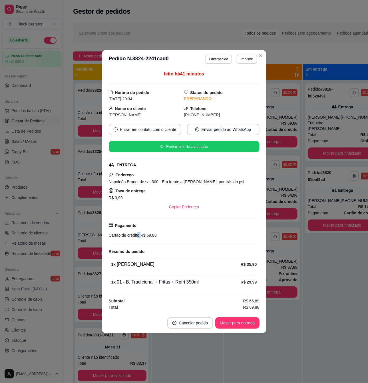
drag, startPoint x: 137, startPoint y: 233, endPoint x: 145, endPoint y: 234, distance: 8.3
click at [144, 234] on div "Cartão de crédito R$ 69,88" at bounding box center [184, 235] width 151 height 6
drag, startPoint x: 145, startPoint y: 234, endPoint x: 160, endPoint y: 238, distance: 15.3
click at [145, 234] on span "R$ 69,88" at bounding box center [147, 235] width 17 height 5
click at [160, 238] on div "Pagamento Cartão de crédito R$ 69,88" at bounding box center [184, 231] width 151 height 26
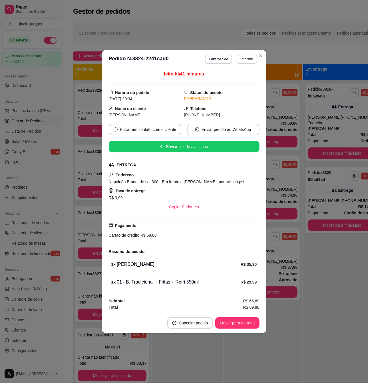
drag, startPoint x: 134, startPoint y: 267, endPoint x: 142, endPoint y: 267, distance: 8.6
click at [136, 267] on div "1 x [PERSON_NAME]" at bounding box center [175, 264] width 129 height 7
click at [142, 267] on div "1 x [PERSON_NAME]" at bounding box center [175, 264] width 129 height 7
drag, startPoint x: 175, startPoint y: 252, endPoint x: 248, endPoint y: 191, distance: 95.6
click at [181, 247] on div "feito há 41 minutos Horário do pedido [DATE] 20:34 Status do pedido PREPARANDO …" at bounding box center [184, 191] width 151 height 240
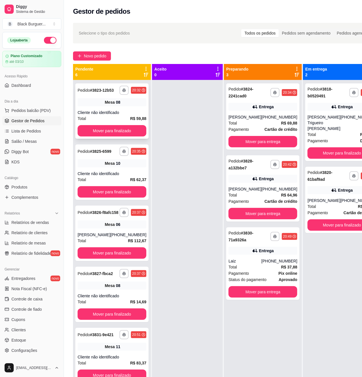
click at [128, 106] on div "Mesa 08" at bounding box center [112, 102] width 69 height 8
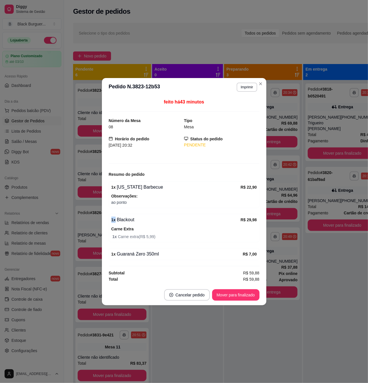
drag, startPoint x: 120, startPoint y: 209, endPoint x: 130, endPoint y: 205, distance: 10.1
click at [127, 206] on div "feito há 43 minutos Número da Mesa 08 Tipo Mesa Horário do pedido [DATE] 20:32 …" at bounding box center [184, 191] width 151 height 184
click at [130, 204] on span "ao ponto" at bounding box center [184, 202] width 146 height 6
click at [234, 297] on button "Mover para finalizado" at bounding box center [235, 294] width 47 height 11
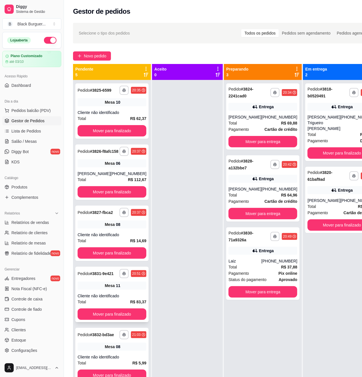
scroll to position [16, 0]
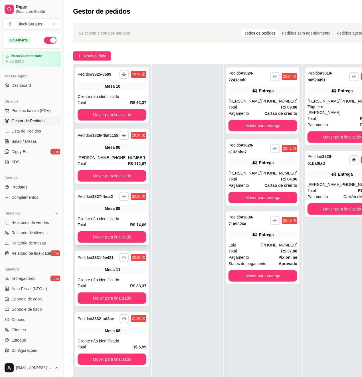
click at [116, 212] on div "Mesa 08" at bounding box center [112, 208] width 69 height 8
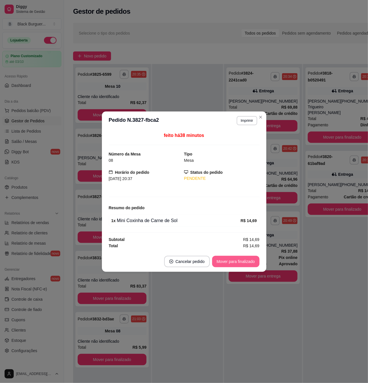
click at [242, 260] on button "Mover para finalizado" at bounding box center [235, 261] width 47 height 11
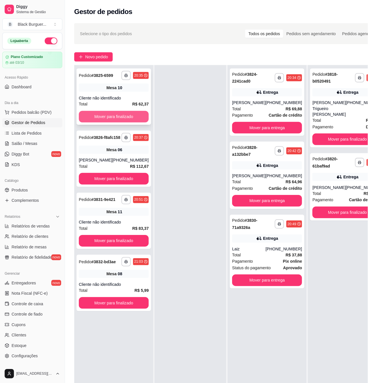
scroll to position [0, 0]
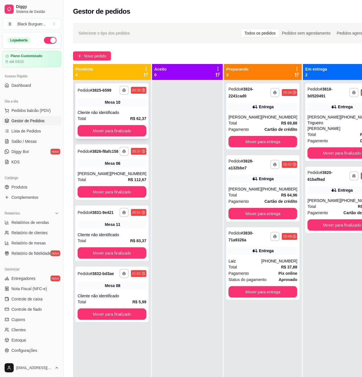
click at [107, 104] on span "Mesa" at bounding box center [110, 102] width 10 height 6
click at [361, 136] on strong "R$ 46,89" at bounding box center [369, 134] width 16 height 5
click at [116, 104] on div "10" at bounding box center [118, 102] width 5 height 6
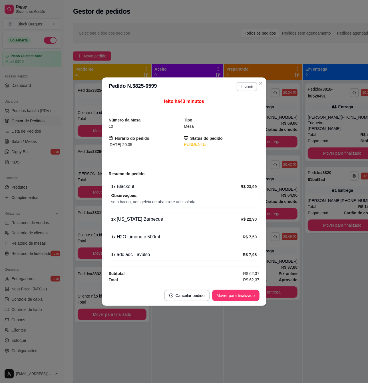
drag, startPoint x: 138, startPoint y: 231, endPoint x: 162, endPoint y: 231, distance: 24.3
click at [160, 231] on div "1 x H2O Limoneto 500ml R$ 7,50" at bounding box center [184, 237] width 151 height 12
click at [167, 231] on div "1 x H2O Limoneto 500ml R$ 7,50" at bounding box center [184, 237] width 151 height 12
drag, startPoint x: 130, startPoint y: 202, endPoint x: 172, endPoint y: 207, distance: 41.7
click at [167, 207] on div "1 x Blackout R$ 23,99 Observações: sem bacon, adc geleia de abacaxi e adc salada" at bounding box center [184, 193] width 151 height 27
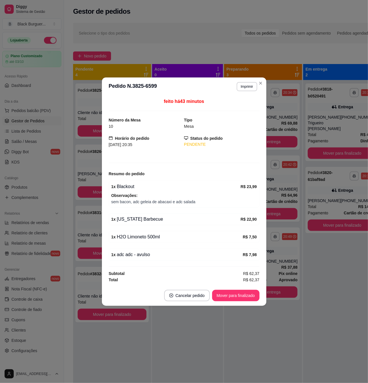
click at [173, 207] on div "1 x Blackout R$ 23,99 Observações: sem bacon, adc geleia de abacaxi e adc salada" at bounding box center [184, 193] width 151 height 27
drag, startPoint x: 168, startPoint y: 204, endPoint x: 193, endPoint y: 203, distance: 25.2
click at [183, 203] on span "sem bacon, adc geleia de abacaxi e adc salada" at bounding box center [184, 201] width 146 height 6
click at [193, 203] on span "sem bacon, adc geleia de abacaxi e adc salada" at bounding box center [184, 201] width 146 height 6
drag, startPoint x: 165, startPoint y: 202, endPoint x: 198, endPoint y: 202, distance: 32.5
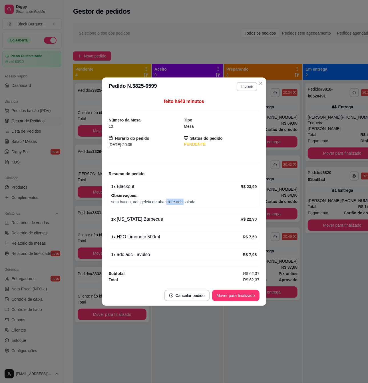
click at [193, 202] on span "sem bacon, adc geleia de abacaxi e adc salada" at bounding box center [184, 201] width 146 height 6
click at [207, 202] on span "sem bacon, adc geleia de abacaxi e adc salada" at bounding box center [184, 201] width 146 height 6
drag, startPoint x: 143, startPoint y: 210, endPoint x: 180, endPoint y: 210, distance: 36.8
click at [172, 210] on div "feito há 43 minutos Número da Mesa 10 Tipo Mesa Horário do pedido [DATE] 20:35 …" at bounding box center [184, 190] width 151 height 185
click at [180, 210] on div "feito há 43 minutos Número da Mesa 10 Tipo Mesa Horário do pedido [DATE] 20:35 …" at bounding box center [184, 190] width 151 height 185
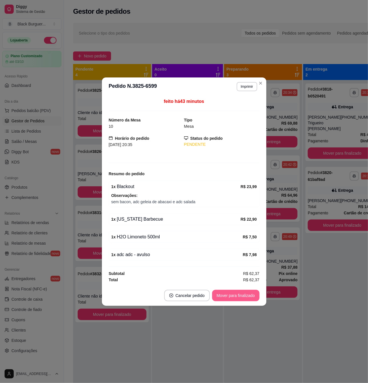
click at [252, 297] on button "Mover para finalizado" at bounding box center [235, 295] width 47 height 11
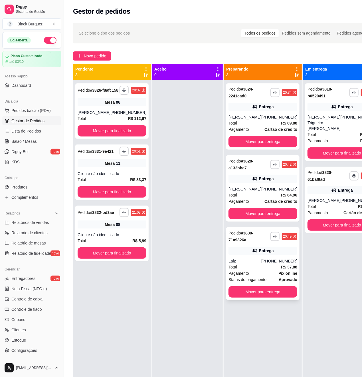
click at [256, 273] on div "Pagamento Pix online" at bounding box center [263, 273] width 69 height 6
click at [267, 186] on div "**********" at bounding box center [262, 188] width 73 height 66
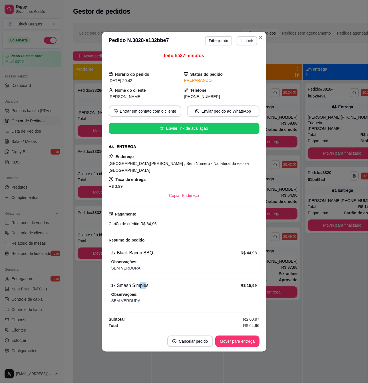
drag, startPoint x: 137, startPoint y: 286, endPoint x: 146, endPoint y: 285, distance: 9.2
click at [146, 285] on div "1 x Smash Simples" at bounding box center [175, 285] width 129 height 7
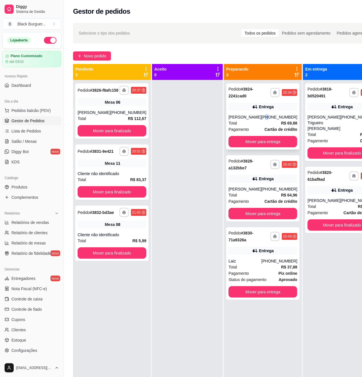
click at [262, 119] on div "[PHONE_NUMBER]" at bounding box center [280, 117] width 36 height 6
click at [22, 135] on link "Lista de Pedidos" at bounding box center [31, 130] width 59 height 9
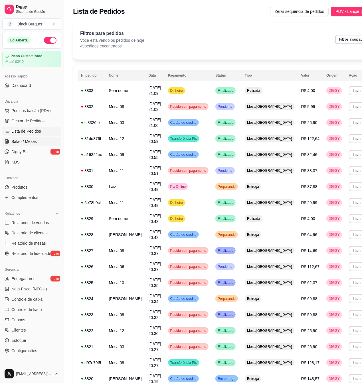
click at [27, 140] on span "Salão / Mesas" at bounding box center [23, 141] width 25 height 6
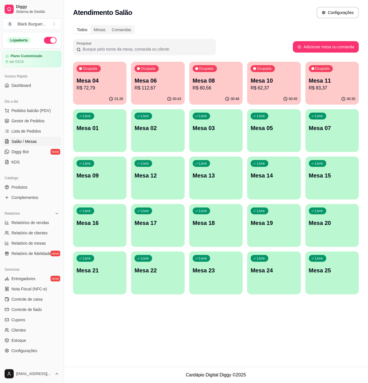
click at [237, 76] on div "Ocupada Mesa 08 R$ 80,56" at bounding box center [215, 78] width 53 height 32
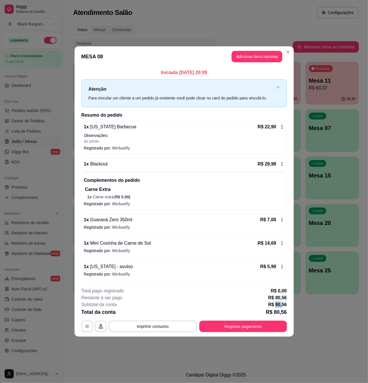
drag, startPoint x: 278, startPoint y: 305, endPoint x: 282, endPoint y: 305, distance: 4.0
click at [282, 305] on p "R$ 80,56" at bounding box center [277, 304] width 19 height 7
click at [270, 333] on footer "**********" at bounding box center [184, 310] width 219 height 54
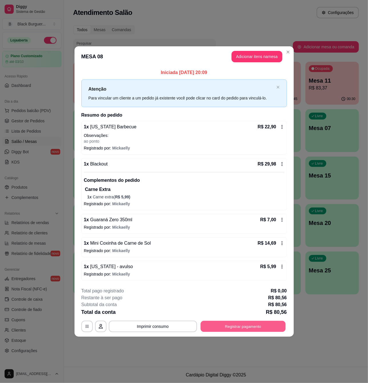
click at [268, 332] on button "Registrar pagamento" at bounding box center [242, 326] width 85 height 11
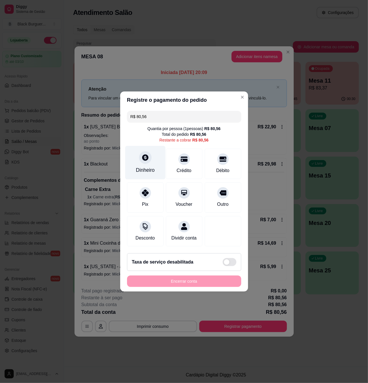
click at [149, 153] on div at bounding box center [145, 157] width 13 height 13
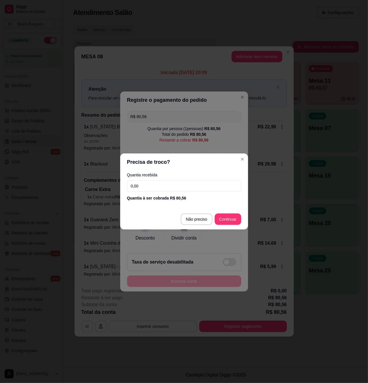
click at [166, 184] on input "0,00" at bounding box center [184, 185] width 114 height 11
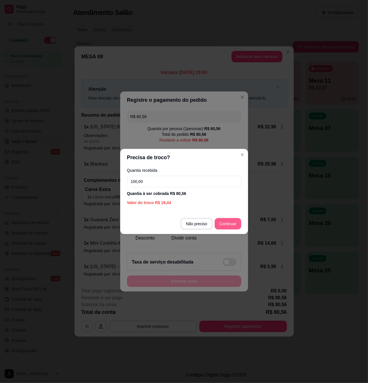
type input "100,00"
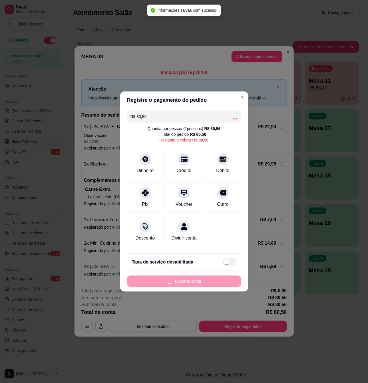
type input "R$ 0,00"
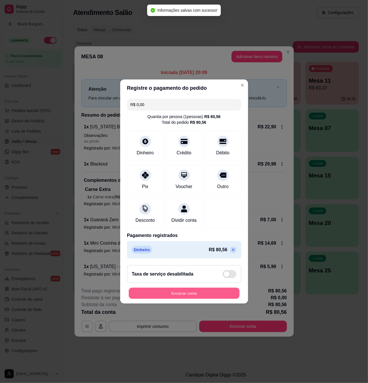
click at [201, 296] on button "Encerrar conta" at bounding box center [184, 293] width 111 height 11
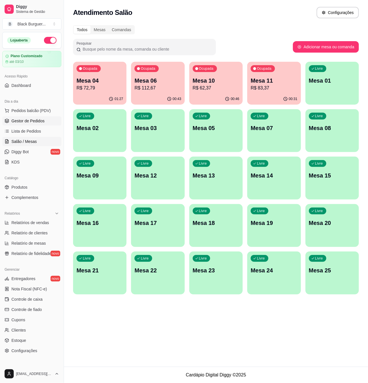
click at [19, 124] on link "Gestor de Pedidos" at bounding box center [31, 120] width 59 height 9
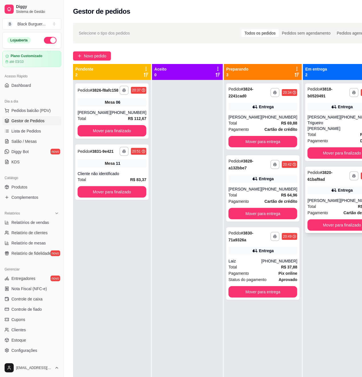
click at [346, 218] on div "**********" at bounding box center [341, 200] width 73 height 66
click at [305, 198] on div "**********" at bounding box center [341, 200] width 73 height 66
click at [134, 115] on div "[PHONE_NUMBER]" at bounding box center [128, 113] width 36 height 6
click at [38, 143] on link "Salão / Mesas" at bounding box center [31, 141] width 59 height 9
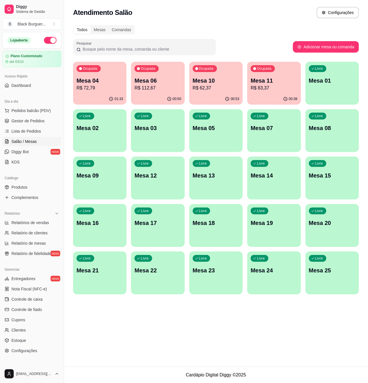
click at [108, 77] on p "Mesa 04" at bounding box center [100, 81] width 47 height 8
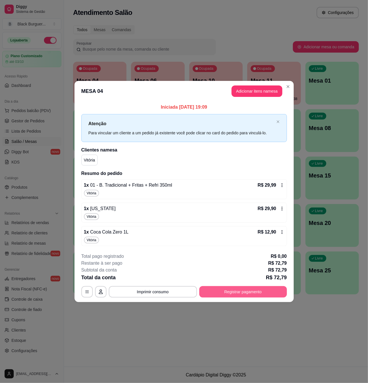
click at [238, 290] on button "Registrar pagamento" at bounding box center [243, 291] width 88 height 11
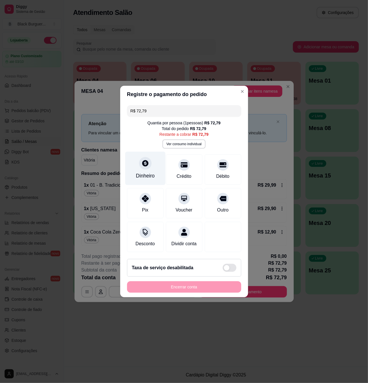
click at [142, 166] on div "Dinheiro" at bounding box center [145, 168] width 40 height 33
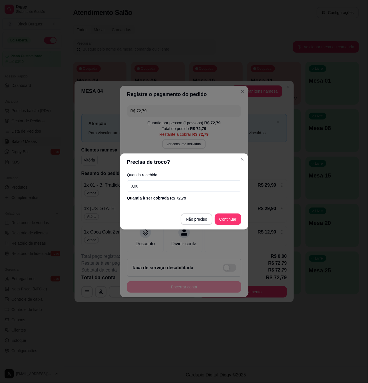
click at [156, 183] on input "0,00" at bounding box center [184, 185] width 114 height 11
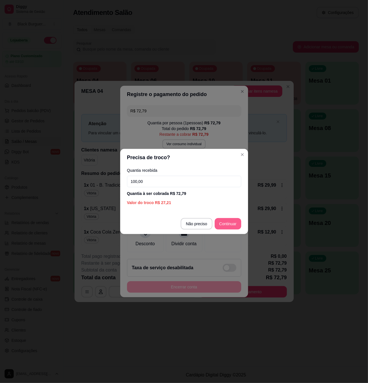
type input "100,00"
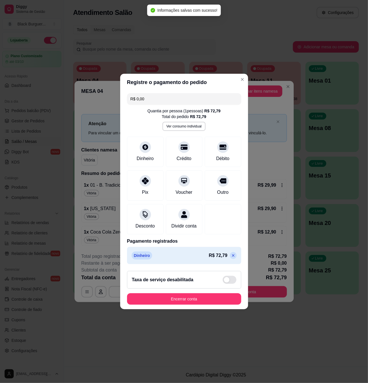
type input "R$ 0,00"
click at [215, 303] on button "Encerrar conta" at bounding box center [184, 298] width 111 height 11
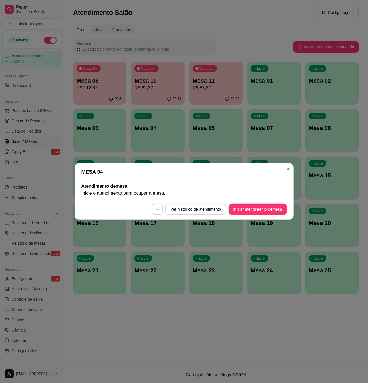
click at [291, 214] on footer "Ver histórico de atendimento Iniciar atendimento de mesa" at bounding box center [184, 209] width 219 height 21
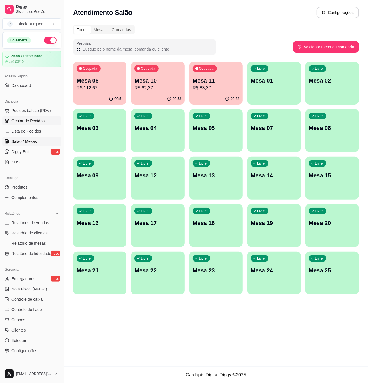
click at [38, 121] on span "Gestor de Pedidos" at bounding box center [27, 121] width 33 height 6
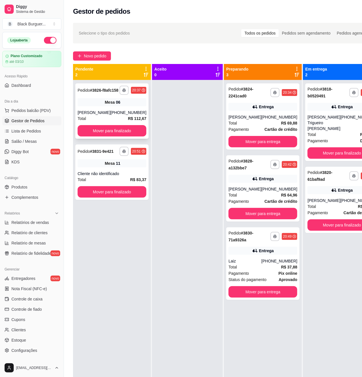
click at [106, 94] on div "Pedido # 3826-f8afc158" at bounding box center [98, 90] width 41 height 7
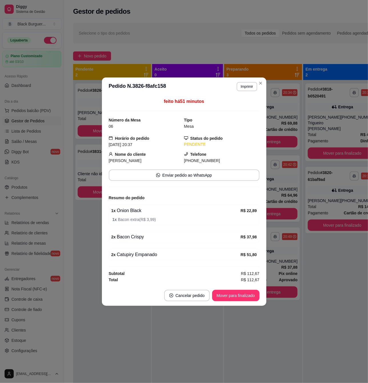
click at [136, 216] on span "1 x Bacon extra ( R$ 3,99 )" at bounding box center [184, 219] width 144 height 6
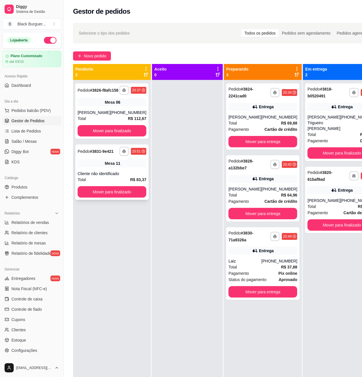
click at [93, 167] on div "Mesa 11" at bounding box center [112, 163] width 69 height 8
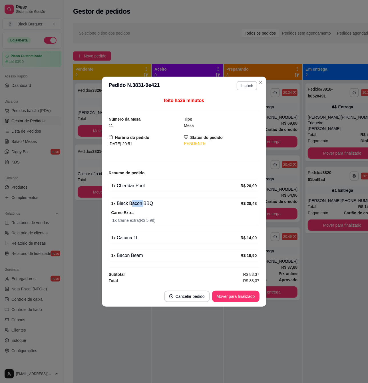
drag, startPoint x: 129, startPoint y: 204, endPoint x: 142, endPoint y: 204, distance: 12.3
click at [142, 204] on div "1 x Black Bacon BBQ" at bounding box center [175, 203] width 129 height 7
drag, startPoint x: 142, startPoint y: 204, endPoint x: 133, endPoint y: 203, distance: 8.9
click at [142, 204] on div "1 x Black Bacon BBQ" at bounding box center [175, 203] width 129 height 7
click at [111, 197] on div "1 x Black Bacon BBQ R$ 28,48 Carne Extra 1 x Carne extra ( R$ 5,99 )" at bounding box center [184, 211] width 151 height 29
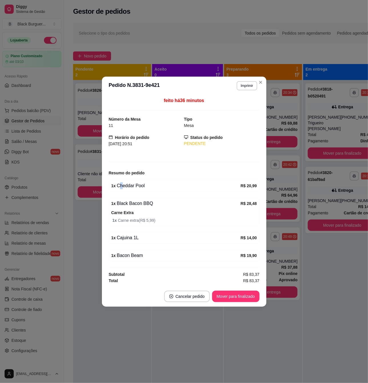
drag, startPoint x: 120, startPoint y: 188, endPoint x: 117, endPoint y: 188, distance: 3.4
click at [119, 188] on div "1 x Cheddar Pool" at bounding box center [175, 185] width 129 height 7
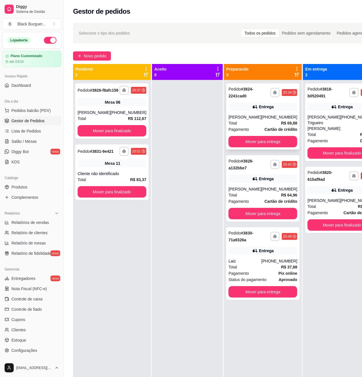
click at [274, 119] on div "[PHONE_NUMBER]" at bounding box center [280, 117] width 36 height 6
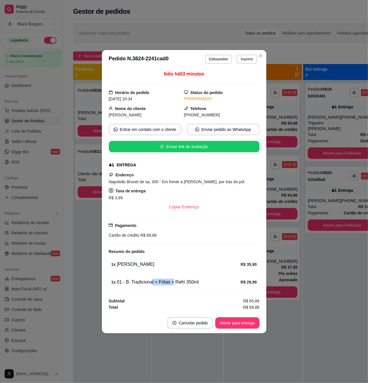
drag, startPoint x: 165, startPoint y: 284, endPoint x: 181, endPoint y: 286, distance: 16.0
click at [178, 285] on div "1 x 01 - B. Tradicional + Fritas + Refri 350ml" at bounding box center [175, 281] width 129 height 7
click at [181, 285] on div "1 x 01 - B. Tradicional + Fritas + Refri 350ml" at bounding box center [175, 281] width 129 height 7
click at [180, 285] on div "1 x 01 - B. Tradicional + Fritas + Refri 350ml" at bounding box center [175, 281] width 129 height 7
click at [104, 91] on div "feito há 54 minutos Horário do pedido [DATE] 20:34 Status do pedido PREPARANDO …" at bounding box center [184, 190] width 164 height 244
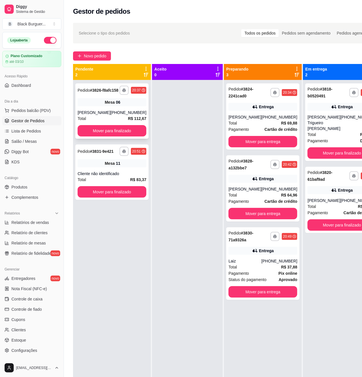
click at [92, 106] on div "Mesa 06" at bounding box center [112, 102] width 69 height 8
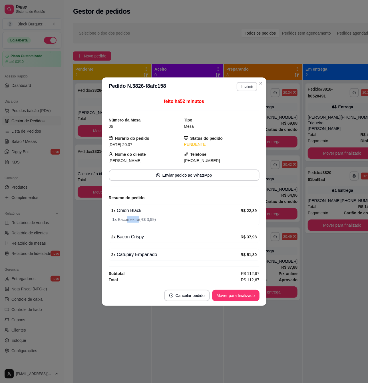
drag, startPoint x: 127, startPoint y: 222, endPoint x: 139, endPoint y: 223, distance: 11.8
click at [139, 223] on div "1 x Onion Black R$ 22,89 1 x Bacon extra ( R$ 3,99 )" at bounding box center [184, 214] width 151 height 21
drag, startPoint x: 139, startPoint y: 223, endPoint x: 111, endPoint y: 214, distance: 29.6
click at [138, 222] on div "1 x Onion Black R$ 22,89 1 x Bacon extra ( R$ 3,99 )" at bounding box center [184, 214] width 151 height 21
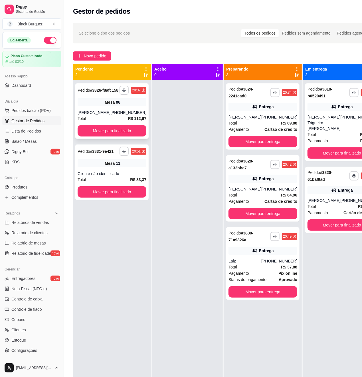
click at [139, 106] on div "Mesa 06" at bounding box center [112, 102] width 69 height 8
click at [320, 118] on div "[PERSON_NAME] Trigueiro [PERSON_NAME]" at bounding box center [324, 122] width 33 height 17
click at [103, 54] on span "Novo pedido" at bounding box center [95, 56] width 23 height 6
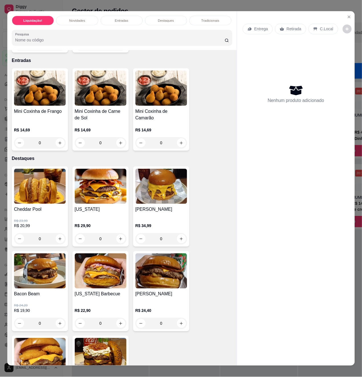
scroll to position [457, 0]
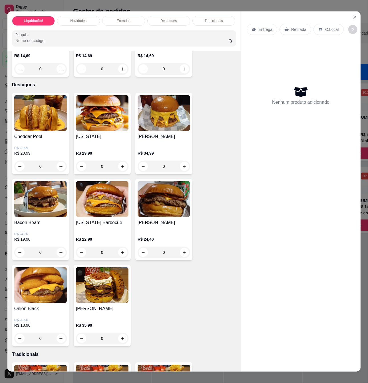
click at [56, 166] on div "0" at bounding box center [40, 165] width 53 height 11
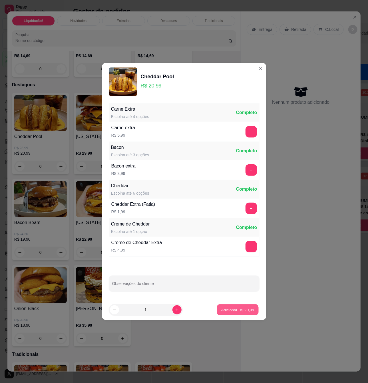
click at [238, 313] on button "Adicionar R$ 20,99" at bounding box center [238, 309] width 42 height 11
type input "1"
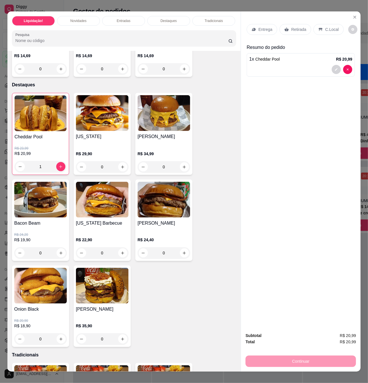
click at [299, 27] on p "Retirada" at bounding box center [298, 30] width 15 height 6
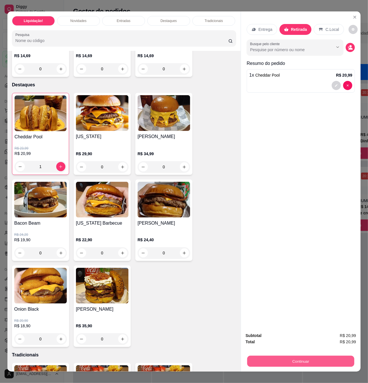
click at [310, 355] on button "Continuar" at bounding box center [300, 360] width 107 height 11
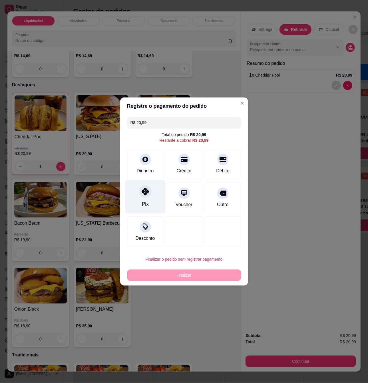
click at [143, 200] on div "Pix" at bounding box center [145, 203] width 7 height 7
type input "R$ 0,00"
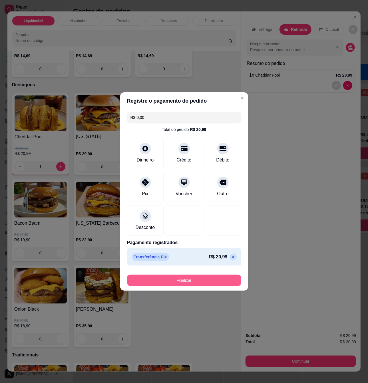
click at [206, 279] on button "Finalizar" at bounding box center [184, 279] width 114 height 11
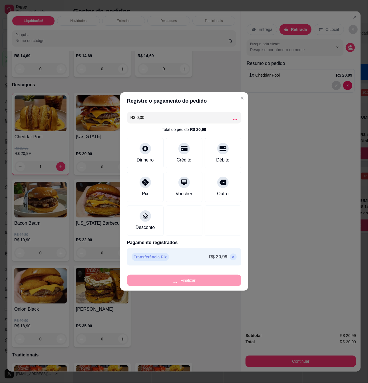
type input "0"
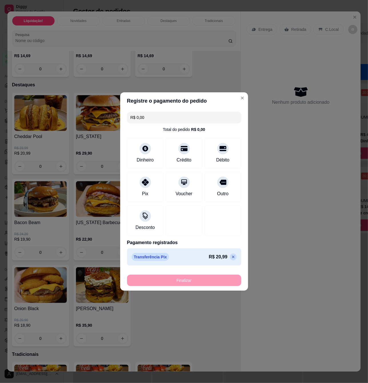
type input "-R$ 20,99"
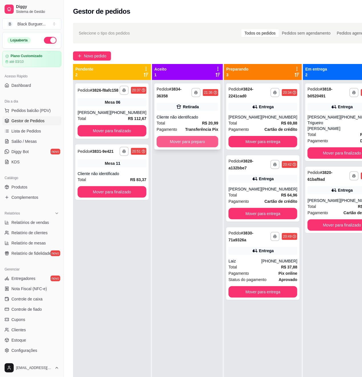
click at [198, 141] on button "Mover para preparo" at bounding box center [188, 141] width 62 height 11
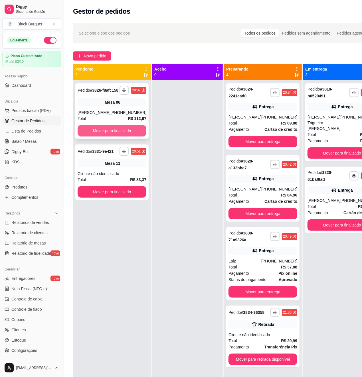
click at [123, 135] on button "Mover para finalizado" at bounding box center [112, 130] width 69 height 11
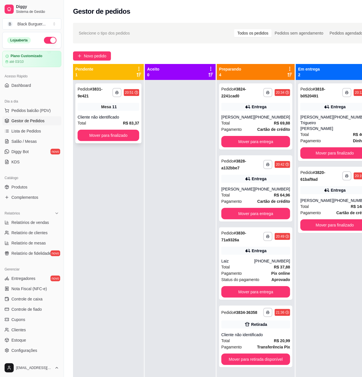
click at [99, 114] on div "Cliente não identificado" at bounding box center [109, 117] width 62 height 6
click at [31, 142] on span "Salão / Mesas" at bounding box center [23, 141] width 25 height 6
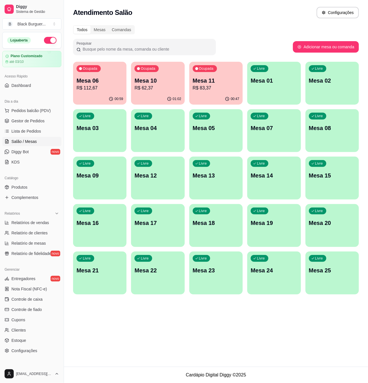
click at [170, 79] on p "Mesa 10" at bounding box center [157, 81] width 47 height 8
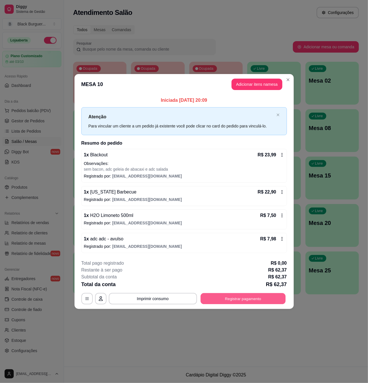
click at [250, 304] on button "Registrar pagamento" at bounding box center [242, 298] width 85 height 11
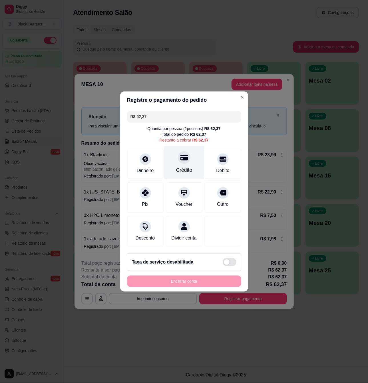
click at [180, 156] on icon at bounding box center [183, 158] width 7 height 6
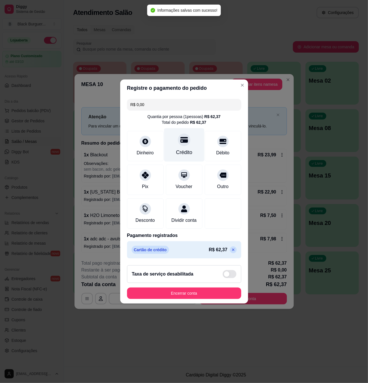
type input "R$ 0,00"
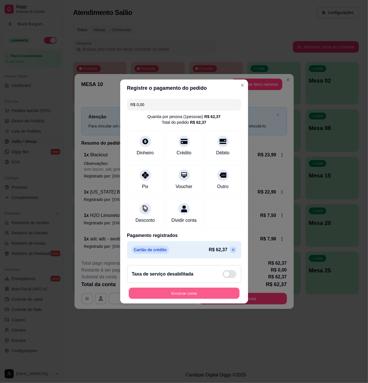
click at [199, 297] on button "Encerrar conta" at bounding box center [184, 293] width 111 height 11
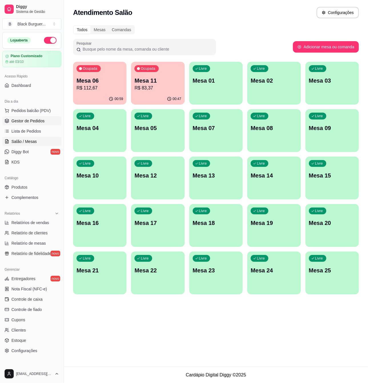
click at [31, 122] on span "Gestor de Pedidos" at bounding box center [27, 121] width 33 height 6
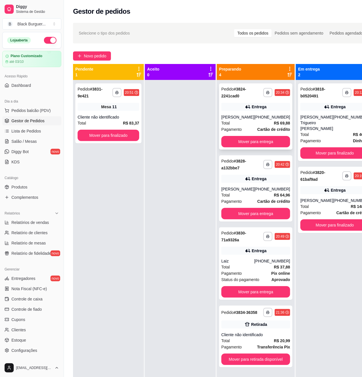
click at [279, 121] on strong "R$ 69,88" at bounding box center [282, 123] width 16 height 5
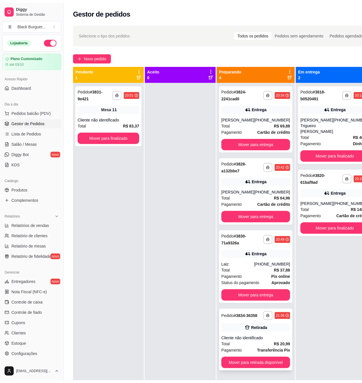
scroll to position [22, 0]
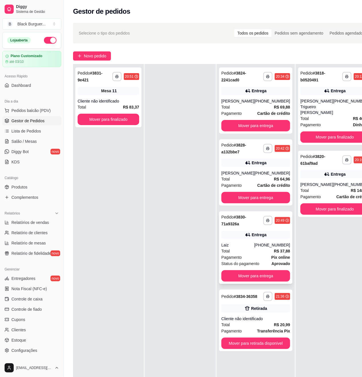
click at [254, 234] on div "**********" at bounding box center [255, 247] width 73 height 73
click at [40, 187] on link "Produtos" at bounding box center [31, 186] width 59 height 9
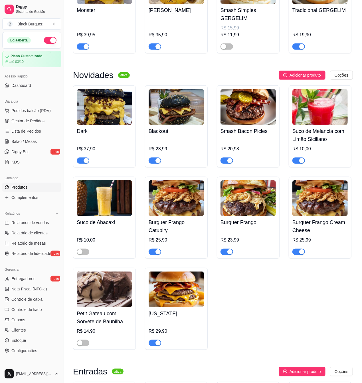
scroll to position [38, 0]
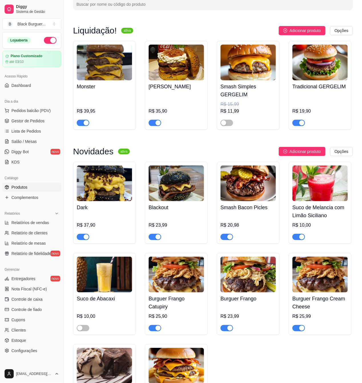
click at [175, 183] on img at bounding box center [176, 183] width 55 height 36
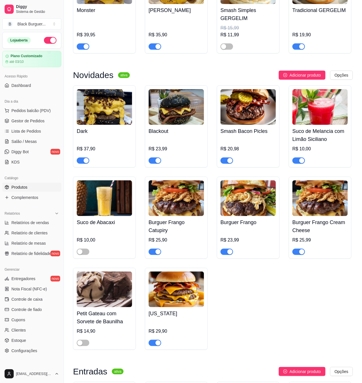
scroll to position [0, 0]
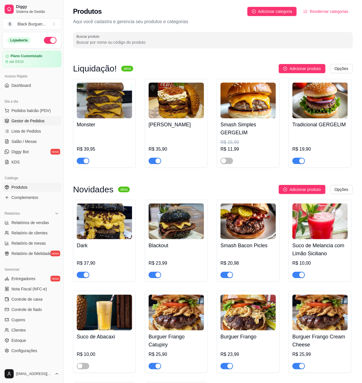
click at [44, 119] on link "Gestor de Pedidos" at bounding box center [31, 120] width 59 height 9
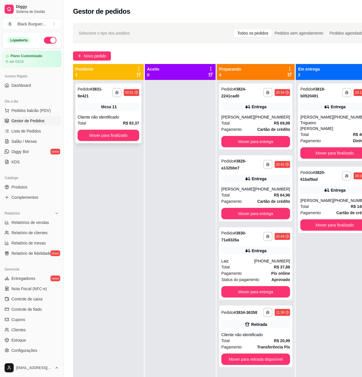
click at [106, 119] on div "Cliente não identificado" at bounding box center [109, 117] width 62 height 6
click at [115, 112] on div "**********" at bounding box center [108, 113] width 66 height 60
click at [112, 112] on div "**********" at bounding box center [108, 113] width 66 height 60
click at [35, 138] on span "Salão / Mesas" at bounding box center [23, 141] width 25 height 6
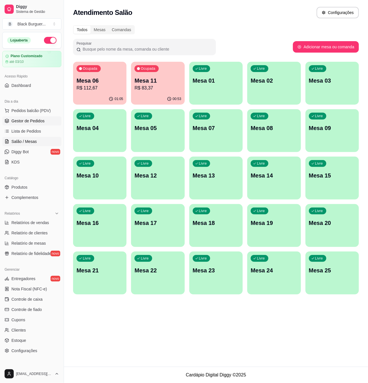
click at [29, 123] on span "Gestor de Pedidos" at bounding box center [27, 121] width 33 height 6
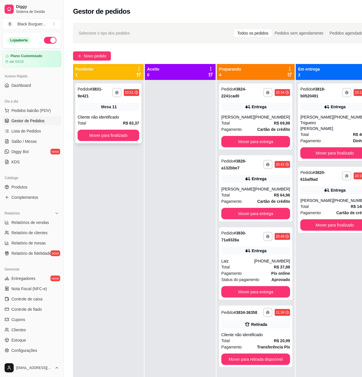
click at [119, 104] on div "Mesa 11" at bounding box center [109, 107] width 62 height 8
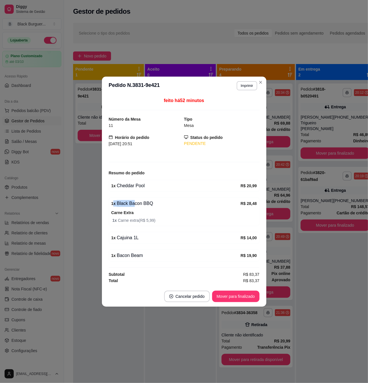
drag, startPoint x: 112, startPoint y: 202, endPoint x: 139, endPoint y: 203, distance: 26.3
click at [139, 203] on div "1 x Black Bacon BBQ" at bounding box center [175, 203] width 129 height 7
click at [111, 184] on strong "1 x" at bounding box center [113, 185] width 5 height 5
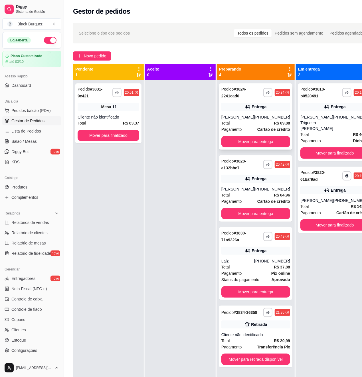
click at [262, 116] on div "[PHONE_NUMBER]" at bounding box center [272, 117] width 36 height 6
click at [274, 120] on span "R$ 69,88" at bounding box center [282, 123] width 16 height 6
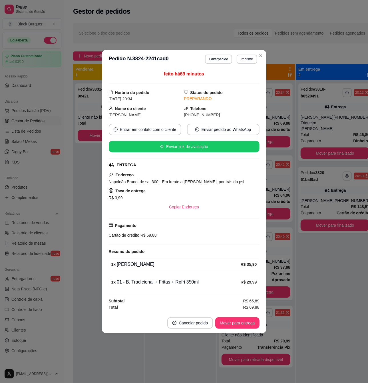
click at [266, 218] on div "feito há 69 minutos Horário do pedido [DATE] 20:34 Status do pedido PREPARANDO …" at bounding box center [184, 190] width 164 height 244
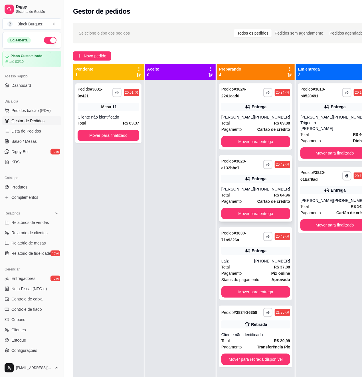
click at [259, 200] on strong "Cartão de crédito" at bounding box center [274, 201] width 33 height 5
click at [228, 114] on div "**********" at bounding box center [255, 116] width 73 height 66
click at [333, 127] on div "[PHONE_NUMBER]" at bounding box center [351, 122] width 36 height 17
click at [262, 256] on div "**********" at bounding box center [255, 263] width 73 height 73
click at [276, 196] on strong "R$ 64,96" at bounding box center [282, 195] width 16 height 5
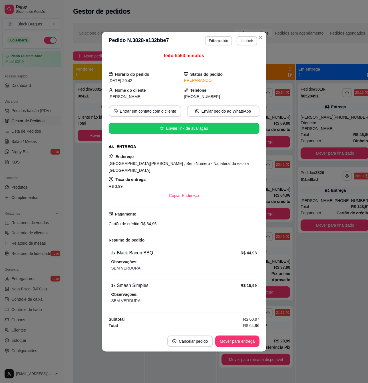
drag, startPoint x: 145, startPoint y: 255, endPoint x: 151, endPoint y: 255, distance: 6.3
click at [150, 255] on div "2 x Black Bacon BBQ R$ 44,98 Observações: SEM VERDURA!" at bounding box center [184, 260] width 151 height 27
drag, startPoint x: 141, startPoint y: 255, endPoint x: 148, endPoint y: 254, distance: 6.6
click at [148, 254] on div "2 x Black Bacon BBQ R$ 44,98 Observações: SEM VERDURA!" at bounding box center [184, 260] width 151 height 27
click at [149, 254] on div "2 x Black Bacon BBQ R$ 44,98 Observações: SEM VERDURA!" at bounding box center [184, 260] width 151 height 27
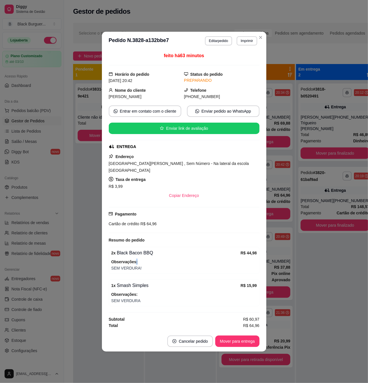
drag, startPoint x: 135, startPoint y: 258, endPoint x: 155, endPoint y: 254, distance: 20.4
click at [154, 254] on div "2 x Black Bacon BBQ R$ 44,98 Observações: SEM VERDURA!" at bounding box center [184, 260] width 151 height 27
click at [155, 254] on div "2 x Black Bacon BBQ R$ 44,98 Observações: SEM VERDURA!" at bounding box center [184, 260] width 151 height 27
drag, startPoint x: 224, startPoint y: 164, endPoint x: 229, endPoint y: 164, distance: 4.3
click at [228, 164] on span "[GEOGRAPHIC_DATA][PERSON_NAME] , Sem Número - Na lateral da escola [GEOGRAPHIC_…" at bounding box center [179, 166] width 140 height 11
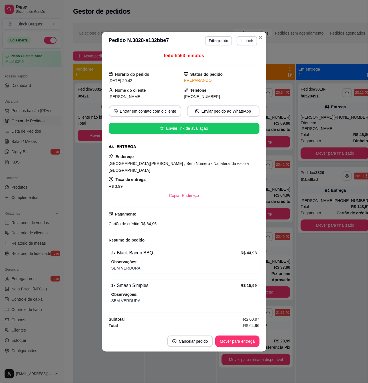
click at [229, 164] on span "[GEOGRAPHIC_DATA][PERSON_NAME] , Sem Número - Na lateral da escola [GEOGRAPHIC_…" at bounding box center [179, 166] width 140 height 11
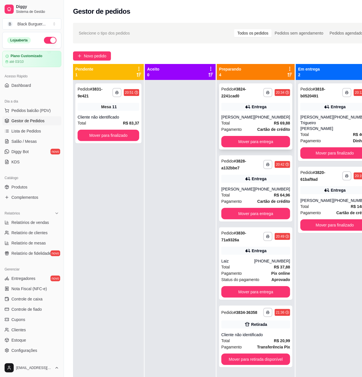
click at [258, 113] on div "**********" at bounding box center [255, 116] width 73 height 66
click at [33, 187] on link "Produtos" at bounding box center [31, 186] width 59 height 9
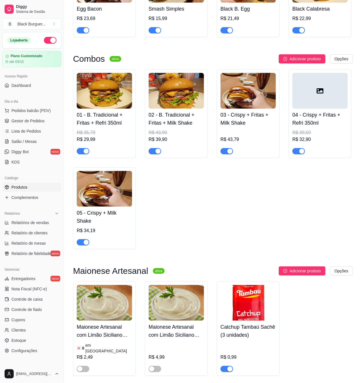
scroll to position [1256, 0]
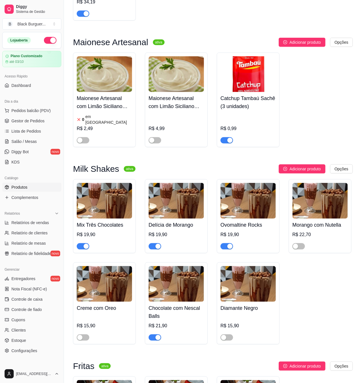
click at [228, 138] on div "button" at bounding box center [230, 140] width 5 height 5
click at [35, 122] on span "Gestor de Pedidos" at bounding box center [27, 121] width 33 height 6
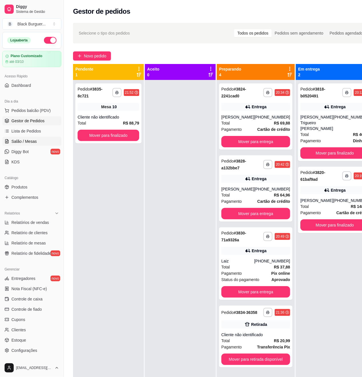
click at [32, 146] on link "Salão / Mesas" at bounding box center [31, 141] width 59 height 9
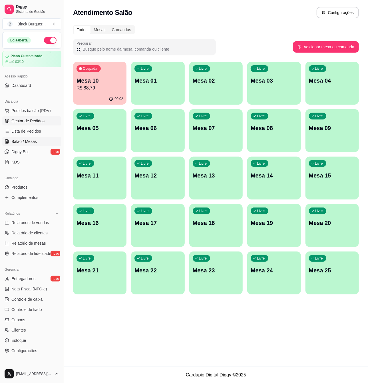
click at [35, 122] on span "Gestor de Pedidos" at bounding box center [27, 121] width 33 height 6
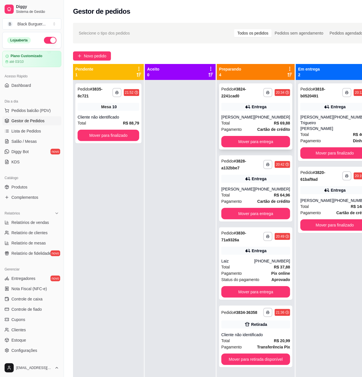
click at [271, 111] on div "**********" at bounding box center [255, 116] width 73 height 66
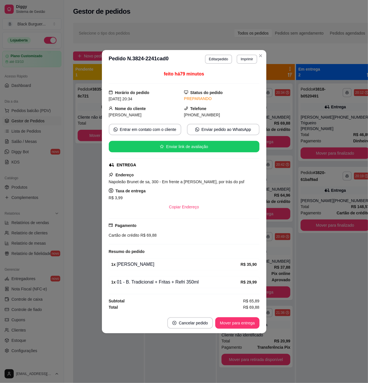
click at [143, 265] on div "1 x [PERSON_NAME]" at bounding box center [175, 264] width 129 height 7
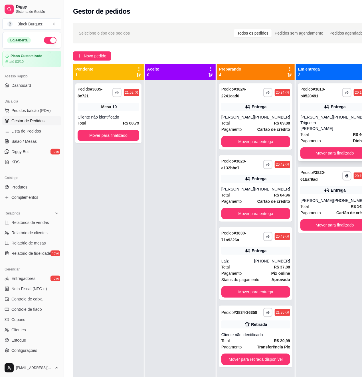
click at [303, 120] on div "[PERSON_NAME] Trigueiro [PERSON_NAME]" at bounding box center [317, 122] width 33 height 17
click at [321, 154] on button "Mover para finalizado" at bounding box center [335, 152] width 69 height 11
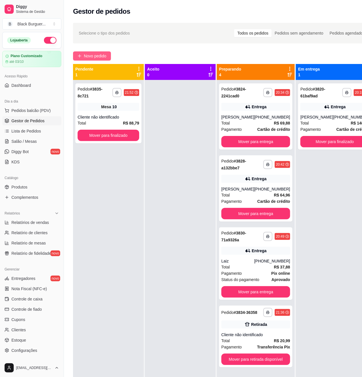
click at [103, 57] on span "Novo pedido" at bounding box center [95, 56] width 23 height 6
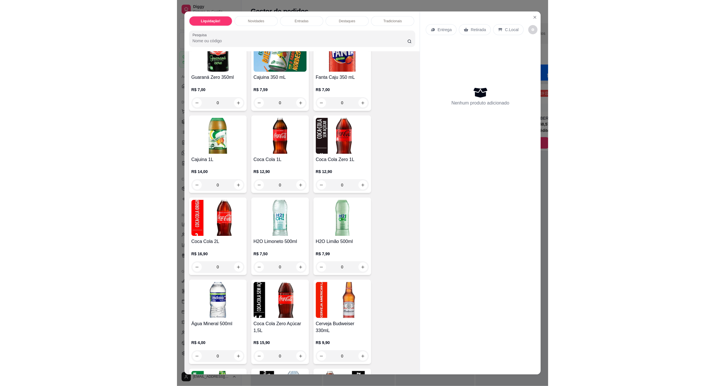
scroll to position [1751, 0]
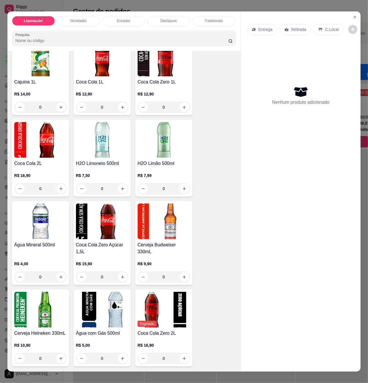
click at [51, 244] on h4 "Água Mineral 500ml" at bounding box center [40, 244] width 53 height 7
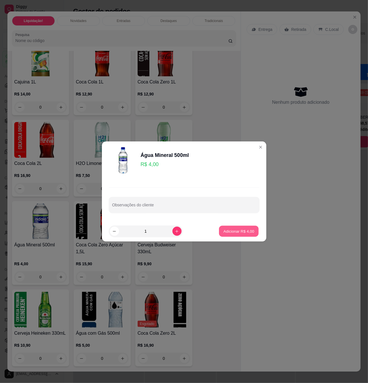
click at [247, 228] on p "Adicionar R$ 4,00" at bounding box center [239, 230] width 31 height 5
type input "1"
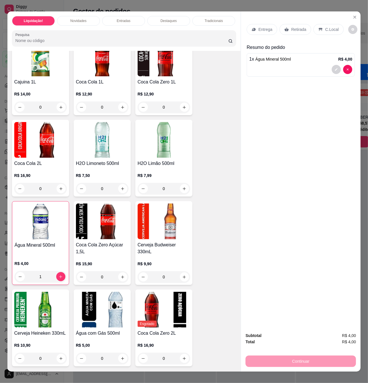
click at [292, 24] on div "Retirada" at bounding box center [296, 29] width 32 height 11
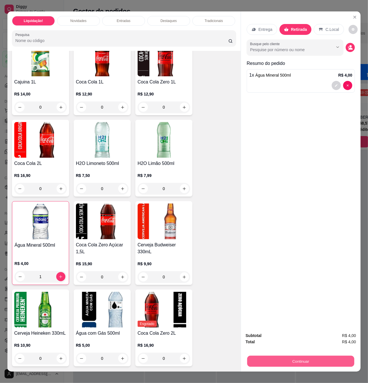
click at [284, 358] on button "Continuar" at bounding box center [300, 360] width 107 height 11
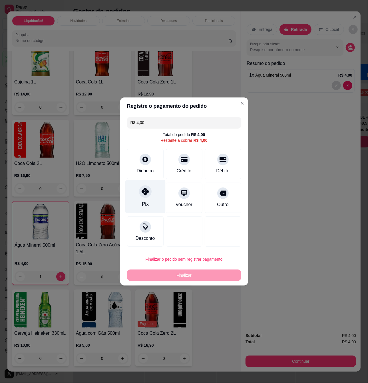
click at [143, 188] on icon at bounding box center [144, 191] width 7 height 7
type input "R$ 0,00"
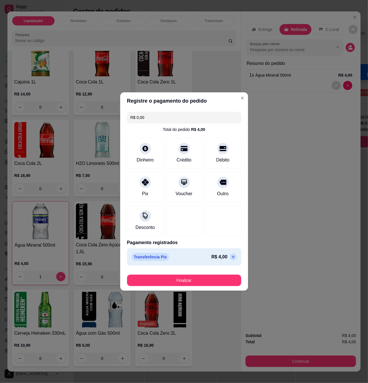
click at [215, 258] on p "R$ 4,00" at bounding box center [219, 256] width 16 height 7
click at [216, 258] on p "R$ 4,00" at bounding box center [219, 256] width 16 height 7
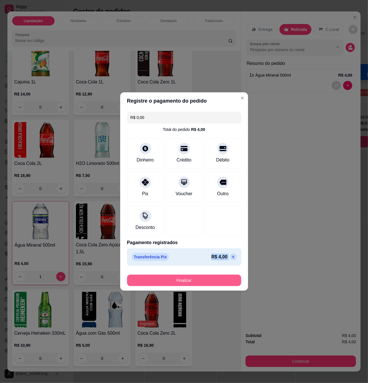
click at [222, 280] on button "Finalizar" at bounding box center [184, 279] width 114 height 11
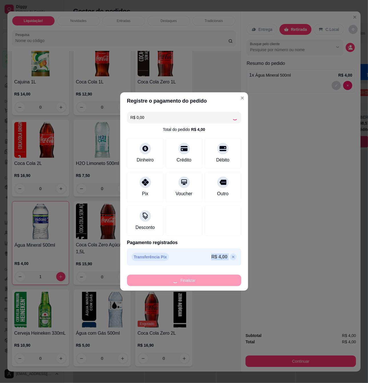
type input "0"
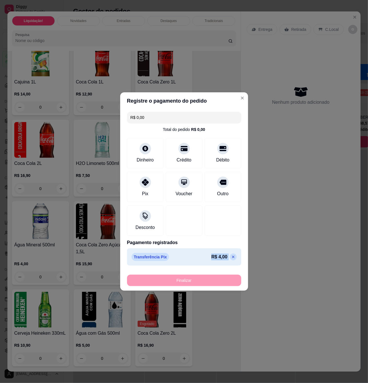
type input "-R$ 4,00"
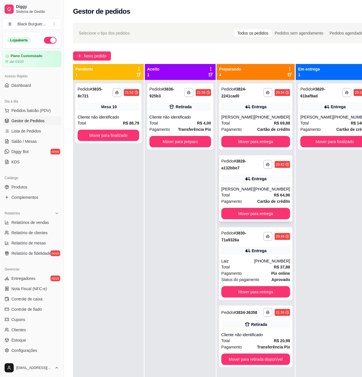
click at [283, 184] on div "**********" at bounding box center [255, 188] width 73 height 66
click at [279, 130] on strong "Cartão de crédito" at bounding box center [274, 129] width 33 height 5
click at [262, 118] on div "[PHONE_NUMBER]" at bounding box center [272, 117] width 36 height 6
click at [255, 143] on button "Mover para entrega" at bounding box center [256, 141] width 67 height 11
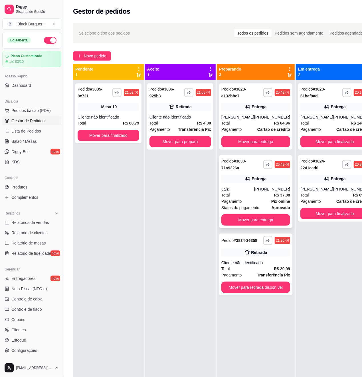
click at [259, 198] on div "Total R$ 37,88" at bounding box center [256, 195] width 69 height 6
click at [271, 112] on div "**********" at bounding box center [255, 116] width 73 height 66
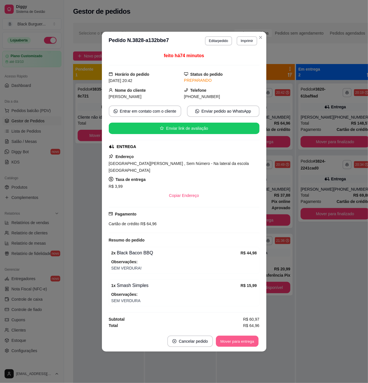
click at [243, 336] on button "Mover para entrega" at bounding box center [237, 340] width 43 height 11
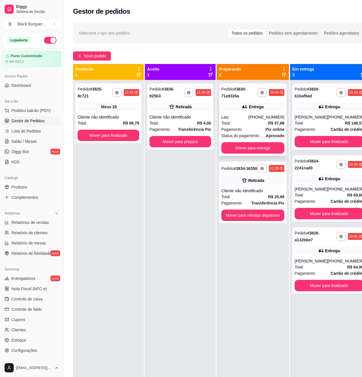
click at [268, 117] on div "[PHONE_NUMBER]" at bounding box center [267, 117] width 36 height 6
click at [204, 116] on div "Cliente não identificado" at bounding box center [181, 117] width 62 height 6
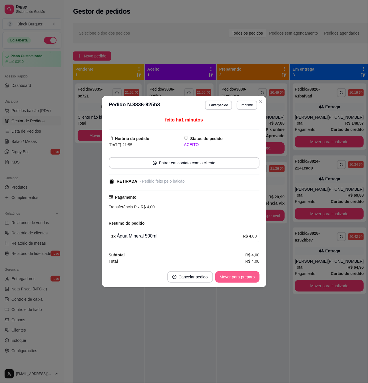
click at [236, 272] on button "Mover para preparo" at bounding box center [237, 276] width 44 height 11
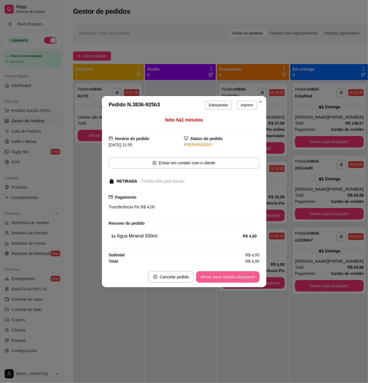
click at [239, 275] on button "Mover para retirada disponível" at bounding box center [227, 276] width 63 height 11
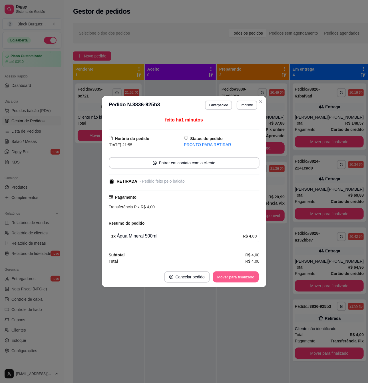
click at [239, 276] on button "Mover para finalizado" at bounding box center [236, 276] width 46 height 11
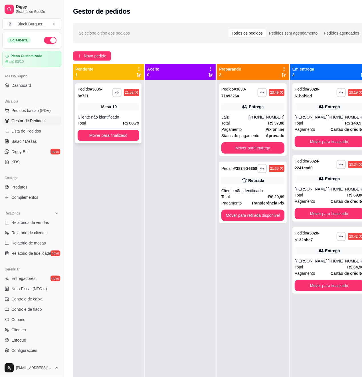
click at [120, 113] on div "**********" at bounding box center [108, 113] width 66 height 60
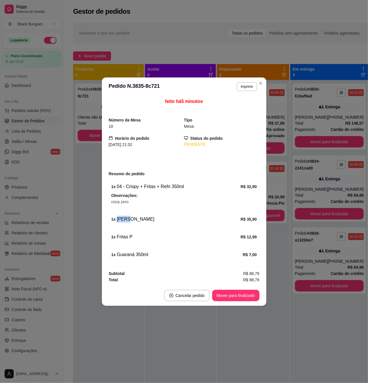
drag, startPoint x: 131, startPoint y: 218, endPoint x: 145, endPoint y: 217, distance: 13.8
click at [145, 217] on div "1 x [PERSON_NAME]" at bounding box center [175, 219] width 129 height 7
drag, startPoint x: 145, startPoint y: 217, endPoint x: 142, endPoint y: 215, distance: 4.0
click at [144, 217] on div "1 x [PERSON_NAME]" at bounding box center [175, 219] width 129 height 7
click at [124, 203] on span "coca zero" at bounding box center [184, 201] width 146 height 6
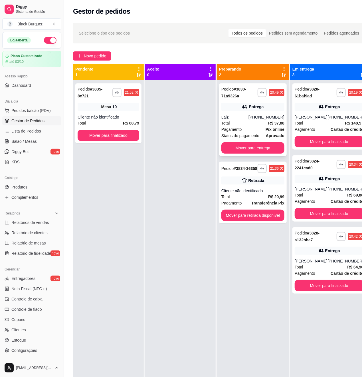
click at [272, 119] on div "[PHONE_NUMBER]" at bounding box center [267, 117] width 36 height 6
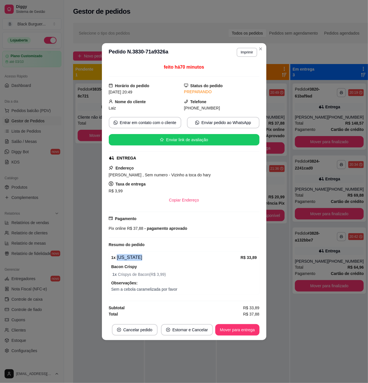
drag, startPoint x: 158, startPoint y: 262, endPoint x: 178, endPoint y: 262, distance: 19.7
click at [164, 261] on div "1 x [US_STATE] R$ 33,89" at bounding box center [184, 257] width 146 height 7
click at [178, 261] on div "1 x [US_STATE] R$ 33,89" at bounding box center [184, 257] width 146 height 7
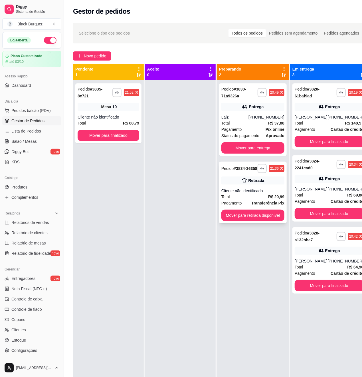
click at [286, 190] on div "**********" at bounding box center [253, 193] width 68 height 62
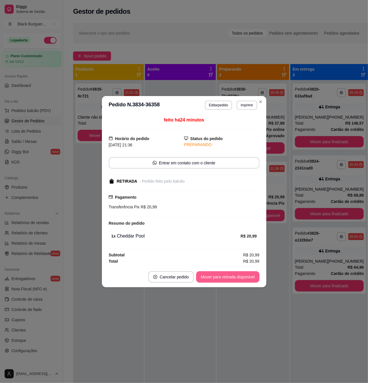
click at [250, 274] on button "Mover para retirada disponível" at bounding box center [227, 276] width 63 height 11
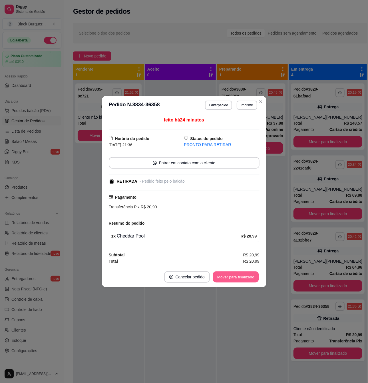
click at [250, 278] on button "Mover para finalizado" at bounding box center [236, 276] width 46 height 11
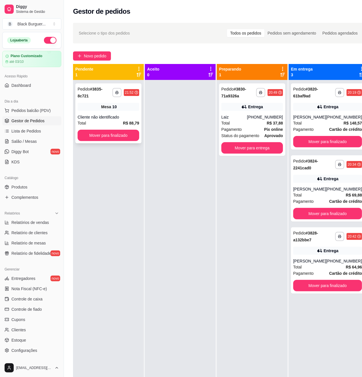
click at [138, 119] on div "Cliente não identificado" at bounding box center [109, 117] width 62 height 6
click at [252, 146] on button "Mover para entrega" at bounding box center [253, 147] width 62 height 11
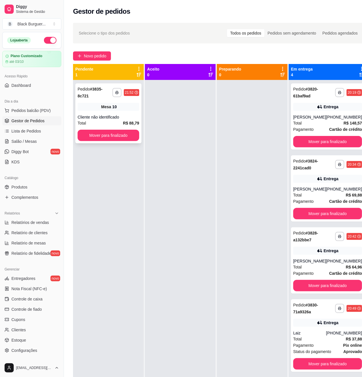
click at [122, 110] on div "Mesa 10" at bounding box center [109, 107] width 62 height 8
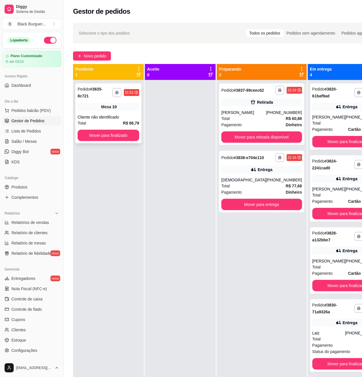
click at [116, 104] on div "Mesa 10" at bounding box center [109, 107] width 62 height 8
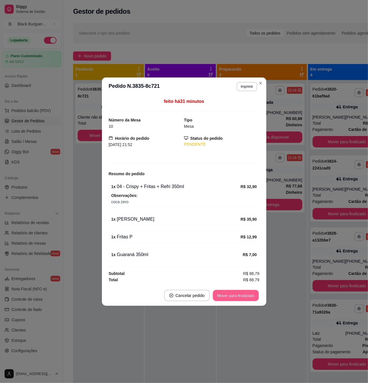
click at [229, 296] on button "Mover para finalizado" at bounding box center [236, 295] width 46 height 11
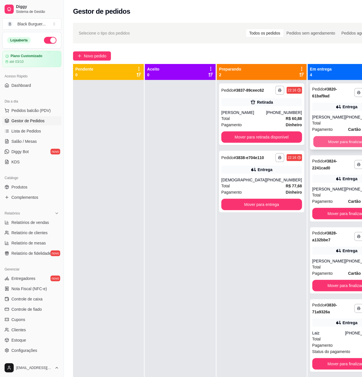
click at [337, 142] on button "Mover para finalizado" at bounding box center [346, 141] width 67 height 11
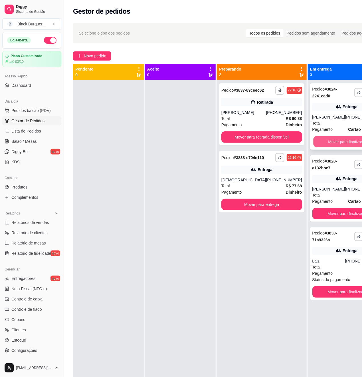
click at [343, 144] on button "Mover para finalizado" at bounding box center [346, 141] width 67 height 11
click at [343, 208] on button "Mover para finalizado" at bounding box center [347, 213] width 69 height 11
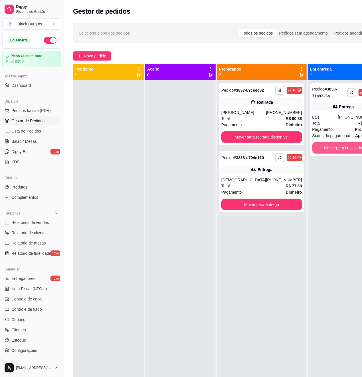
click at [343, 144] on button "Mover para finalizado" at bounding box center [344, 147] width 62 height 11
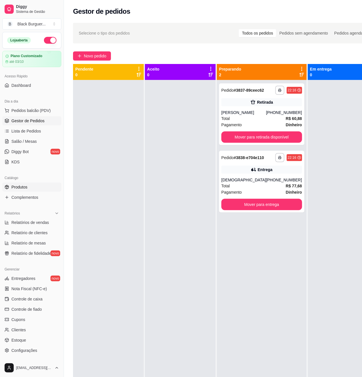
click at [36, 189] on link "Produtos" at bounding box center [31, 186] width 59 height 9
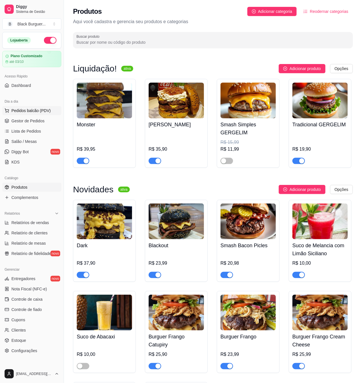
click at [29, 111] on span "Pedidos balcão (PDV)" at bounding box center [30, 111] width 39 height 6
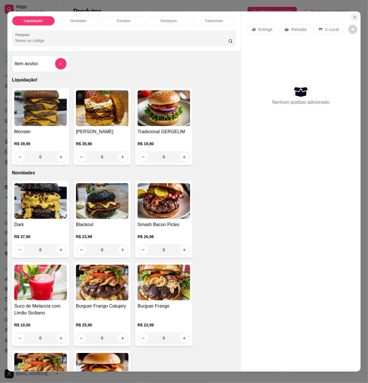
click at [353, 15] on icon "Close" at bounding box center [355, 17] width 5 height 5
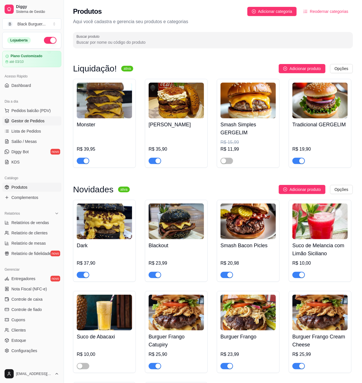
click at [30, 121] on span "Gestor de Pedidos" at bounding box center [27, 121] width 33 height 6
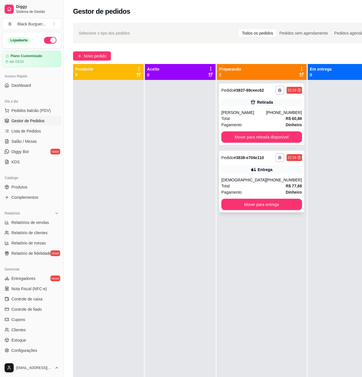
click at [252, 171] on icon at bounding box center [254, 169] width 4 height 3
click at [266, 174] on div "Entrega" at bounding box center [262, 170] width 81 height 8
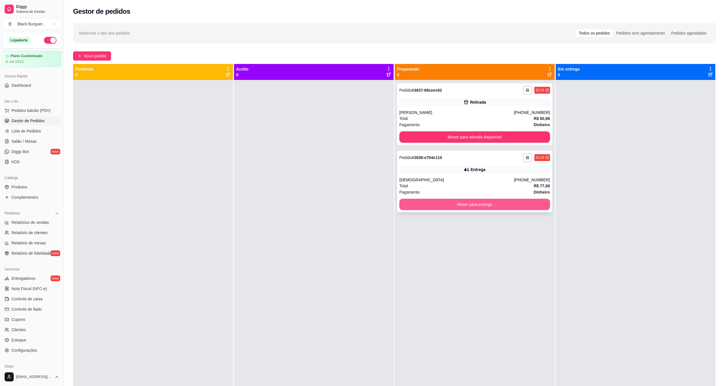
click at [368, 209] on button "Mover para entrega" at bounding box center [474, 204] width 151 height 11
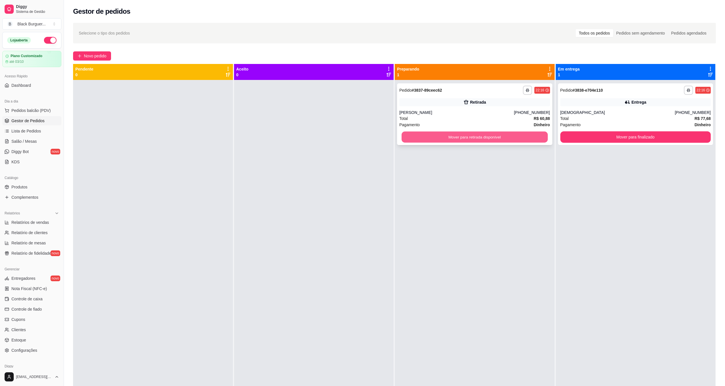
click at [368, 132] on button "Mover para retirada disponível" at bounding box center [475, 137] width 146 height 11
click at [368, 135] on button "Mover para retirada disponível" at bounding box center [474, 136] width 151 height 11
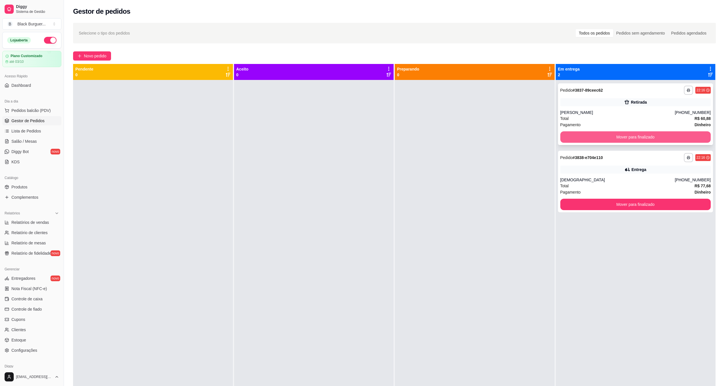
click at [368, 132] on button "Mover para finalizado" at bounding box center [635, 136] width 151 height 11
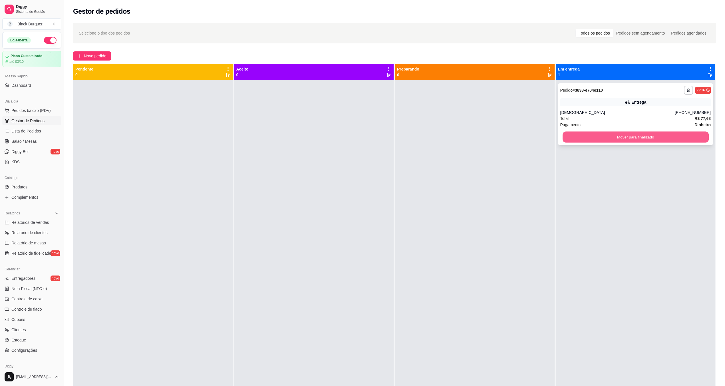
click at [368, 132] on button "Mover para finalizado" at bounding box center [635, 137] width 146 height 11
